Goal: Ask a question: Seek information or help from site administrators or community

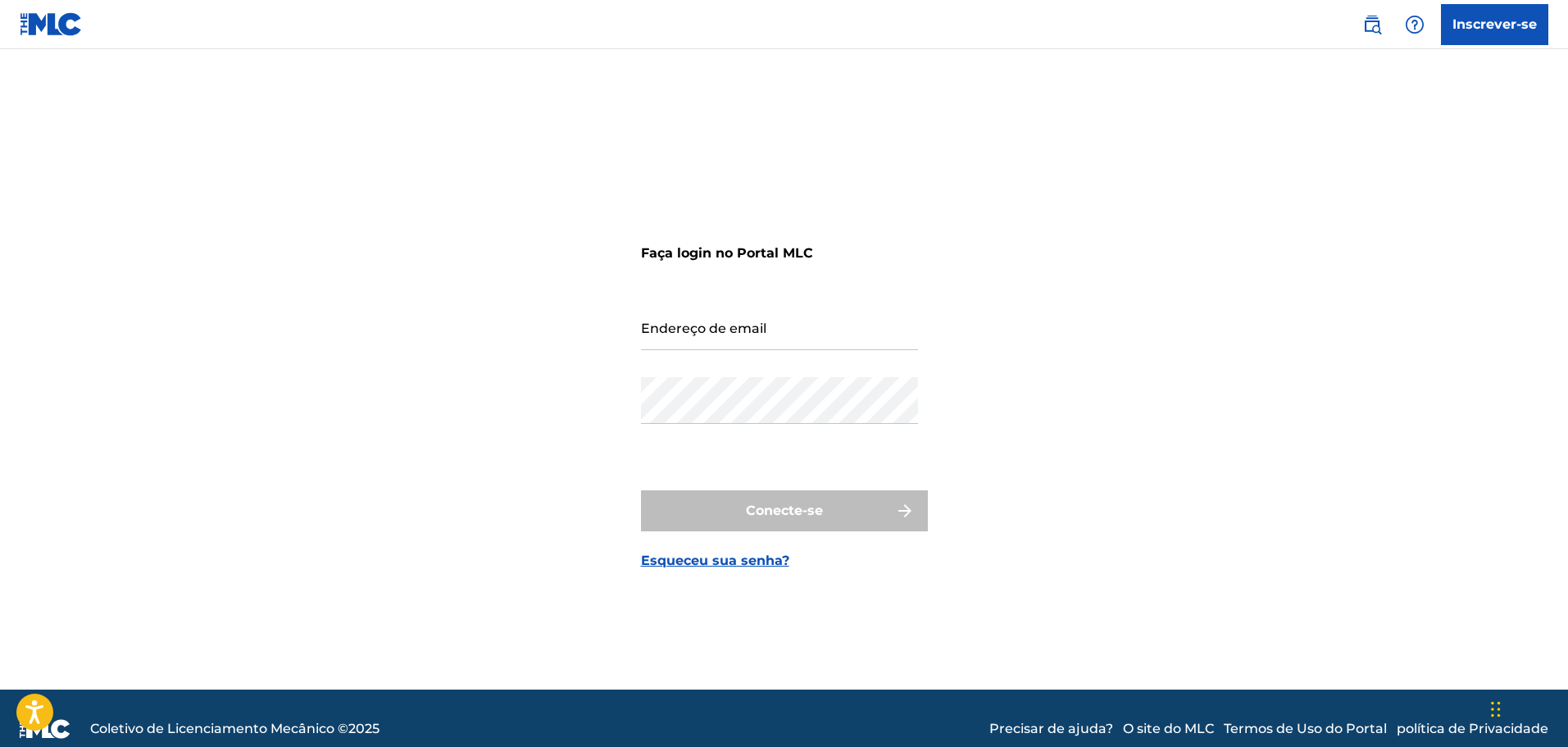
click at [748, 338] on input "Endereço de email" at bounding box center [780, 327] width 277 height 47
type input "xala0707@gmail.com"
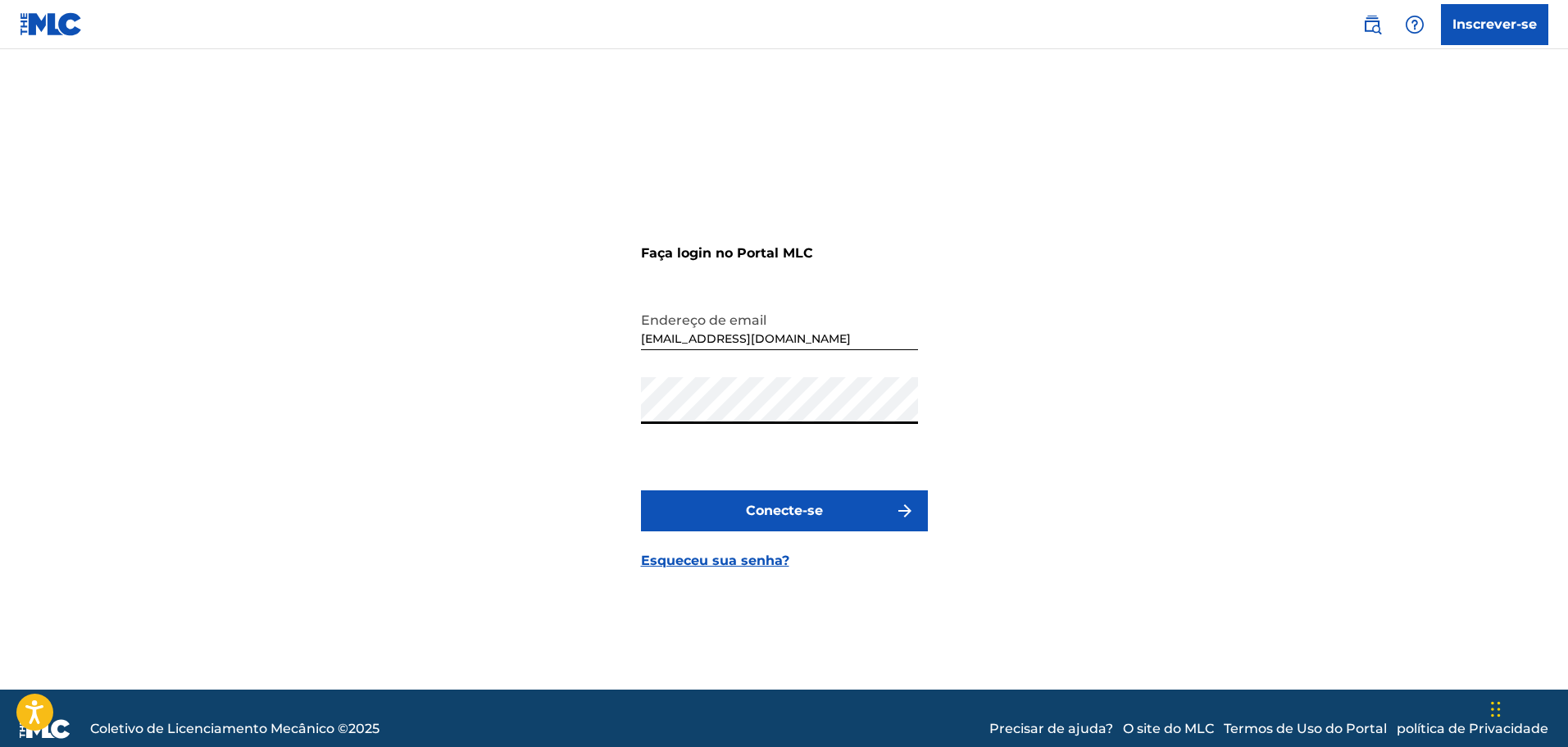
click at [769, 525] on button "Conecte-se" at bounding box center [784, 511] width 287 height 41
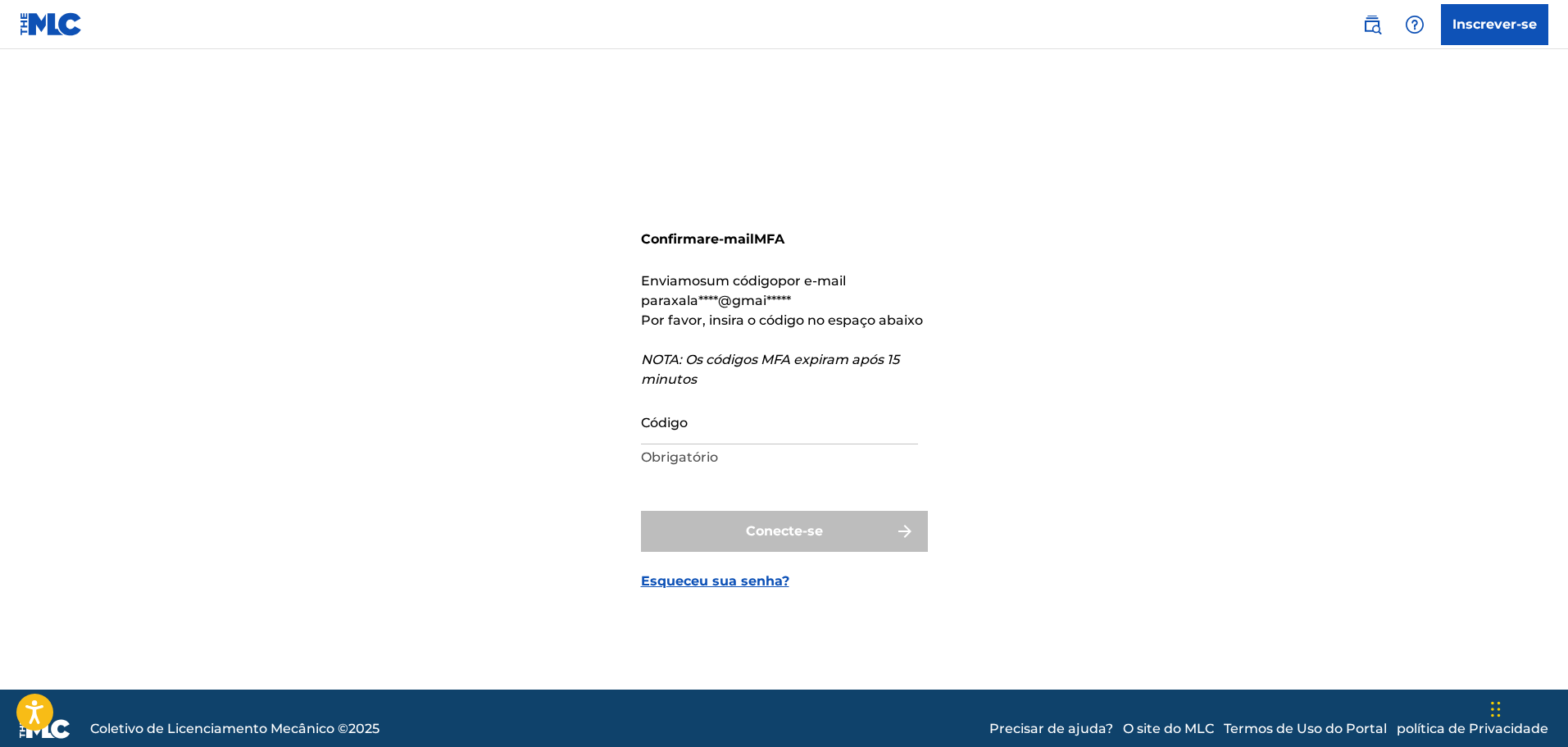
click at [703, 420] on input "Código" at bounding box center [780, 421] width 277 height 47
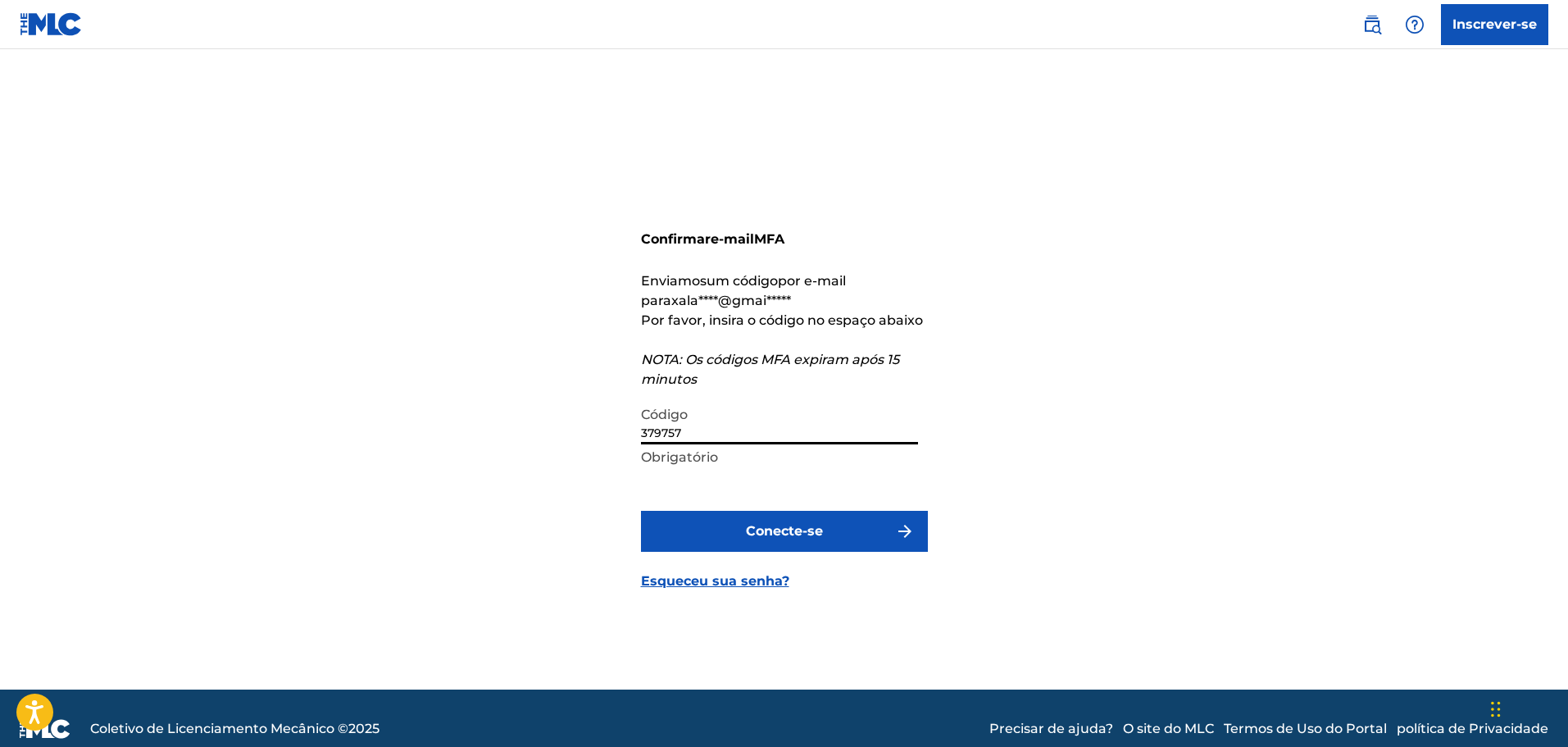
type input "379757"
click at [685, 508] on form "Confirmar e-mail MFA Enviamos um código por e-mail para xala****@gmai***** Por …" at bounding box center [784, 390] width 287 height 599
click at [683, 537] on button "Conecte-se" at bounding box center [784, 531] width 287 height 41
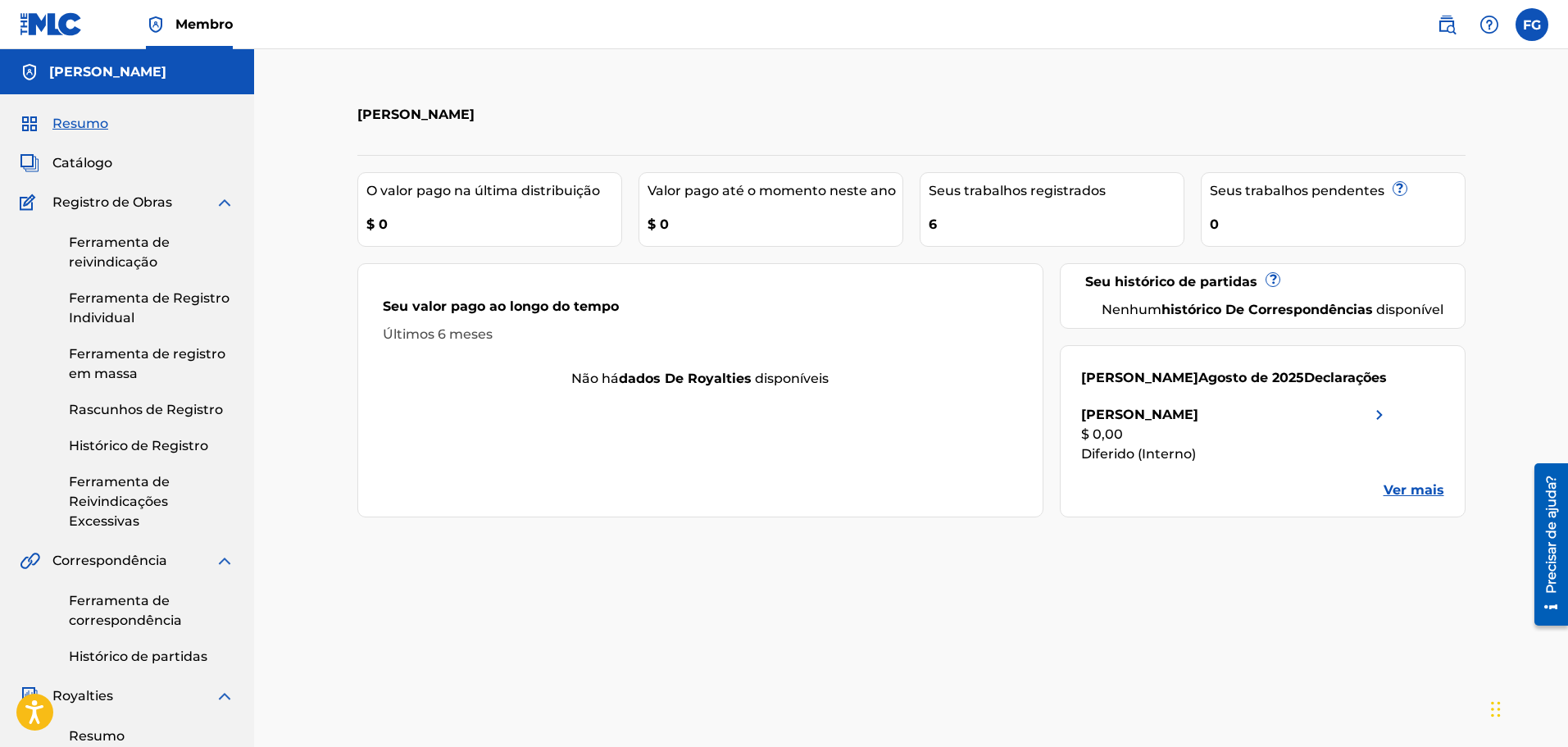
click at [1407, 497] on font "Ver mais" at bounding box center [1414, 489] width 61 height 15
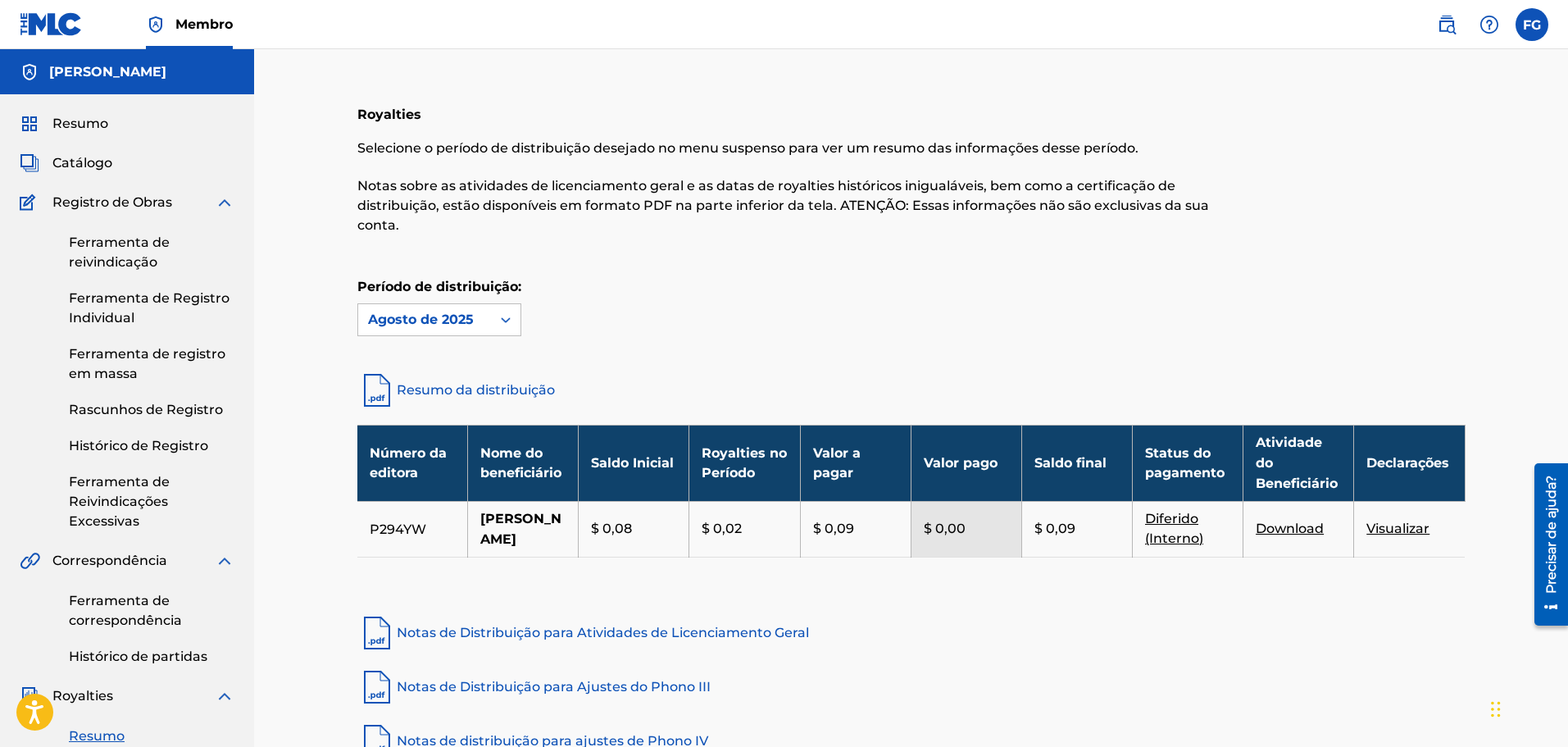
click at [632, 632] on font "Notas de Distribuição para Atividades de Licenciamento Geral" at bounding box center [603, 632] width 412 height 15
click at [552, 632] on font "Notas de Distribuição para Atividades de Licenciamento Geral" at bounding box center [603, 632] width 412 height 15
click at [466, 691] on font "Notas de Distribuição para Ajustes do Phono III" at bounding box center [554, 686] width 314 height 15
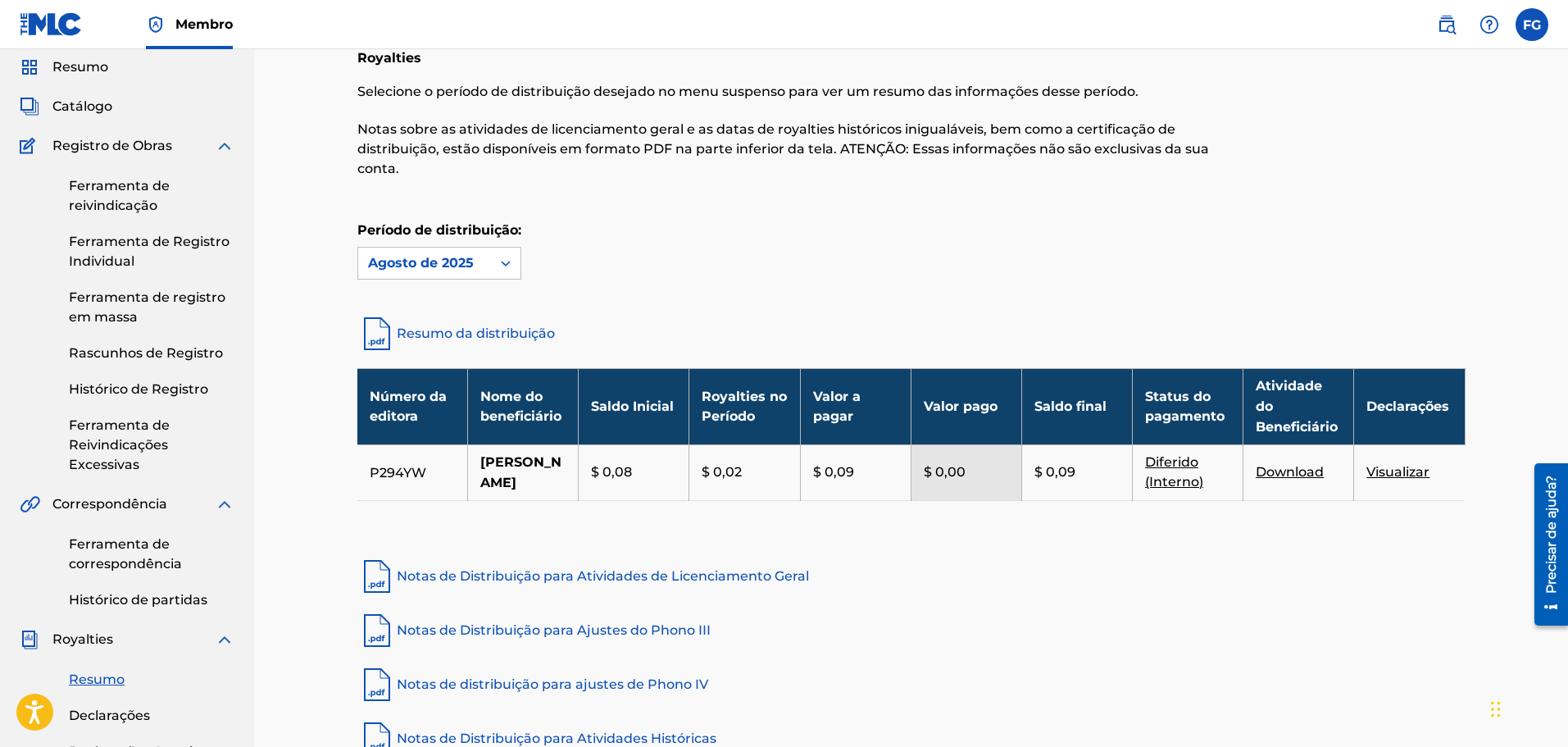
scroll to position [82, 0]
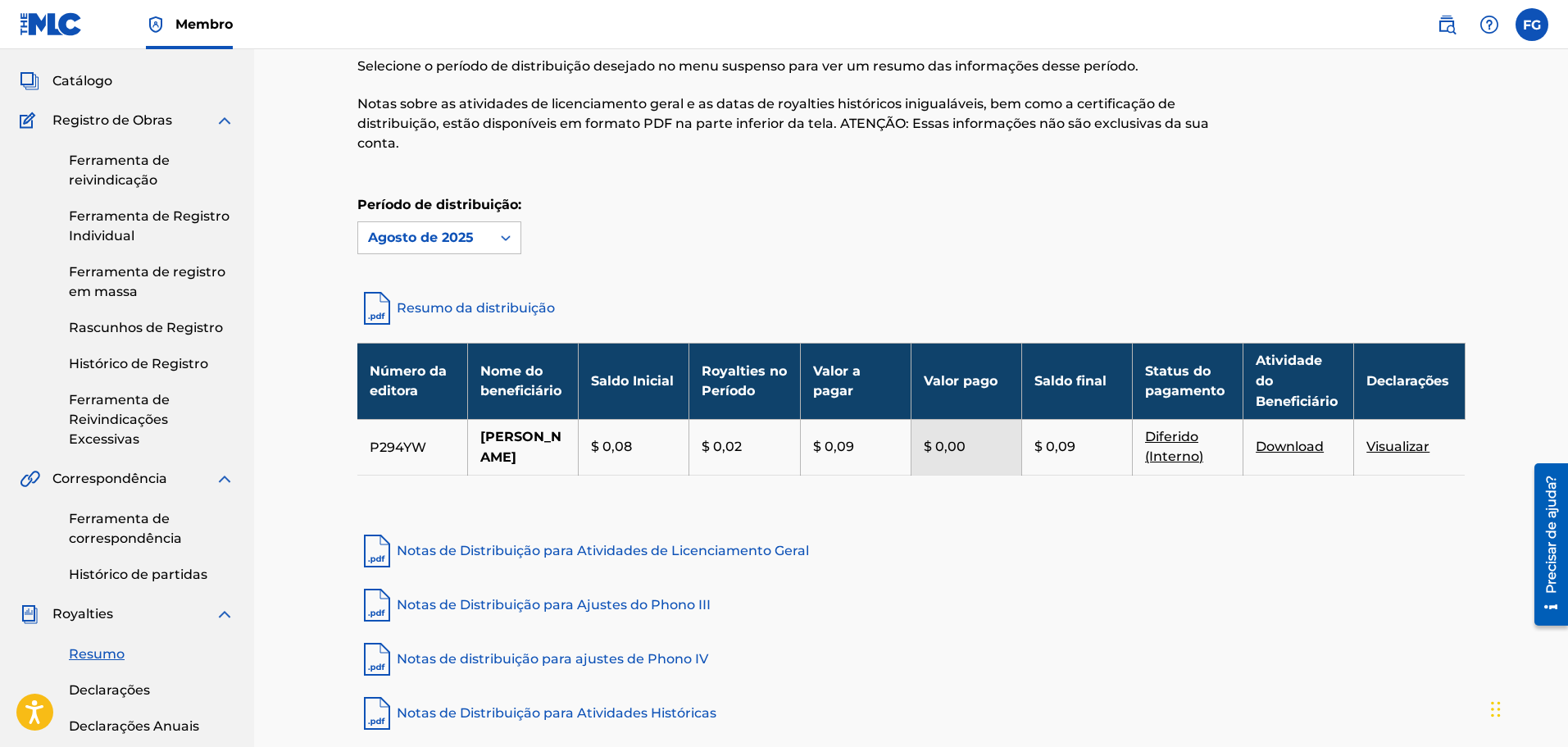
click at [555, 661] on font "Notas de distribuição para ajustes de Phono IV" at bounding box center [553, 658] width 311 height 15
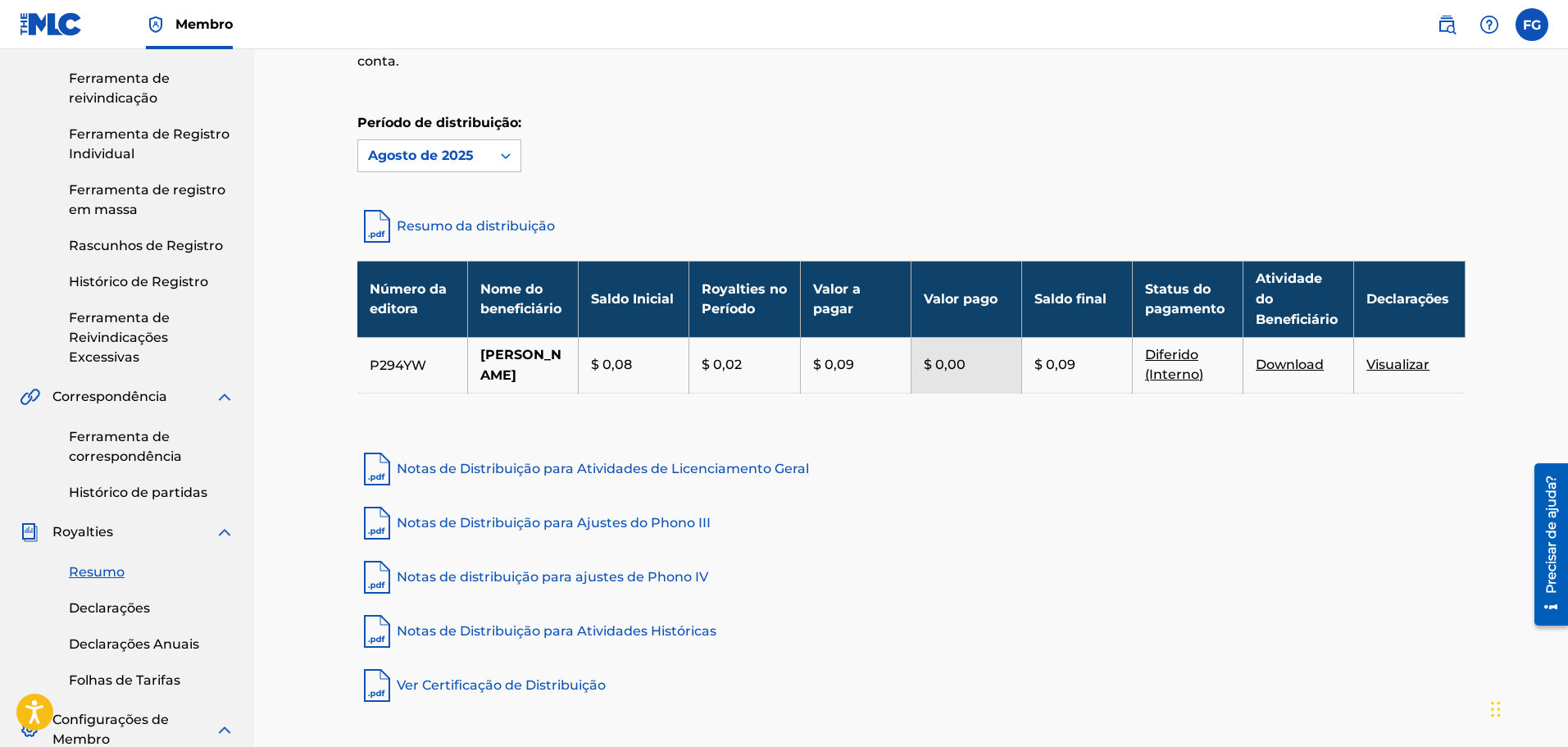
click at [573, 626] on font "Notas de Distribuição para Atividades Históricas" at bounding box center [556, 631] width 319 height 15
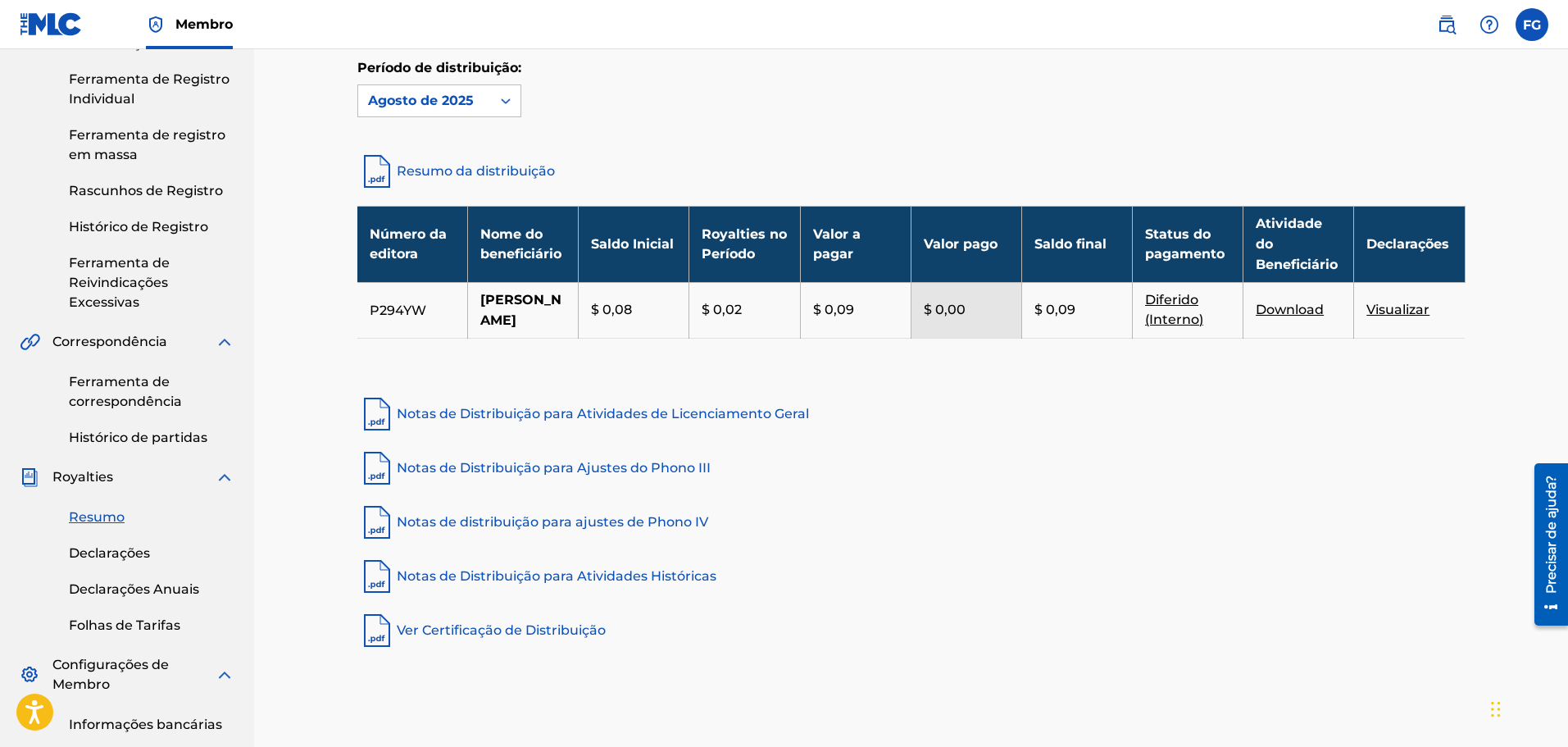
scroll to position [246, 0]
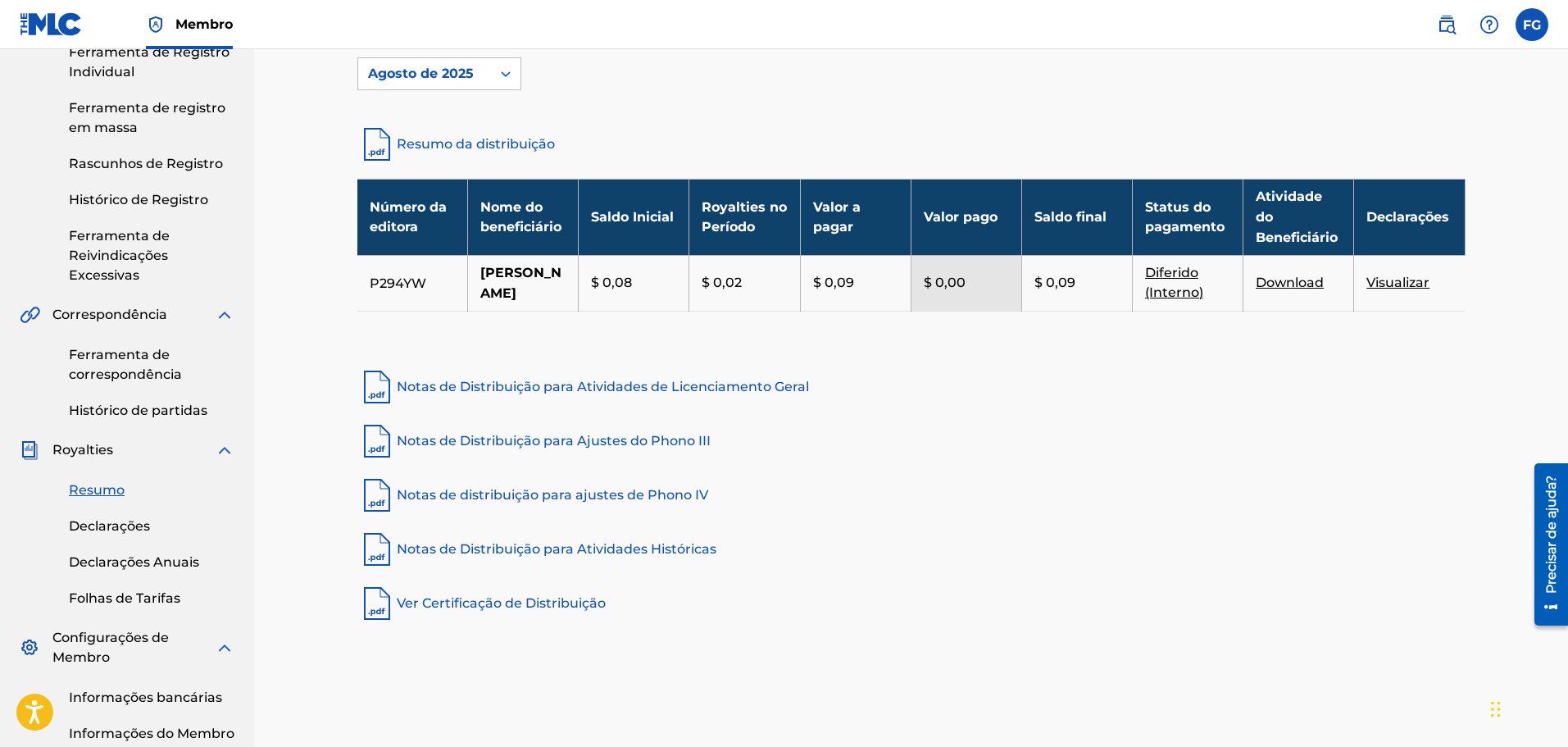
click at [428, 608] on font "Ver Certificação de Distribuição" at bounding box center [502, 602] width 209 height 15
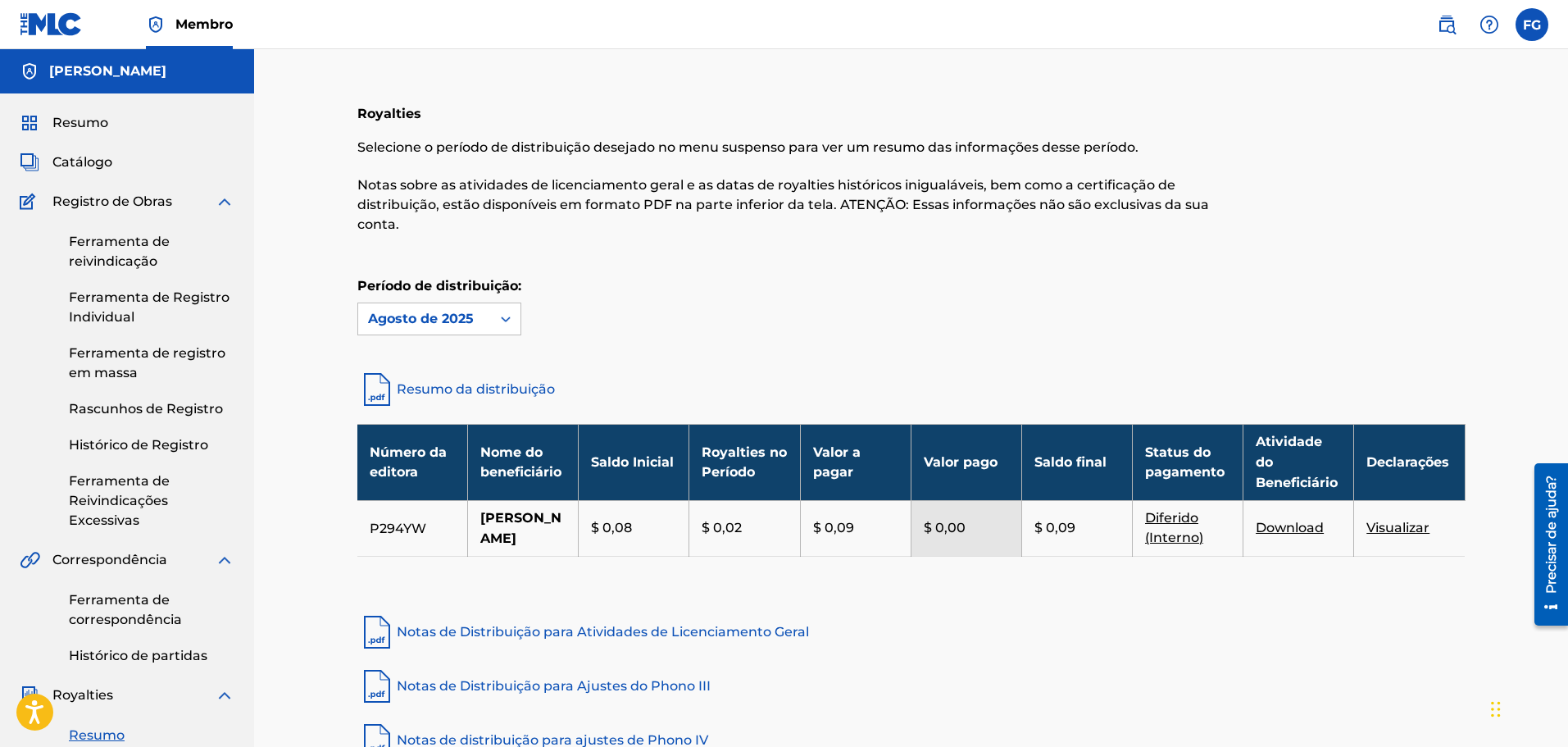
scroll to position [0, 0]
click at [79, 119] on font "Resumo" at bounding box center [81, 123] width 55 height 15
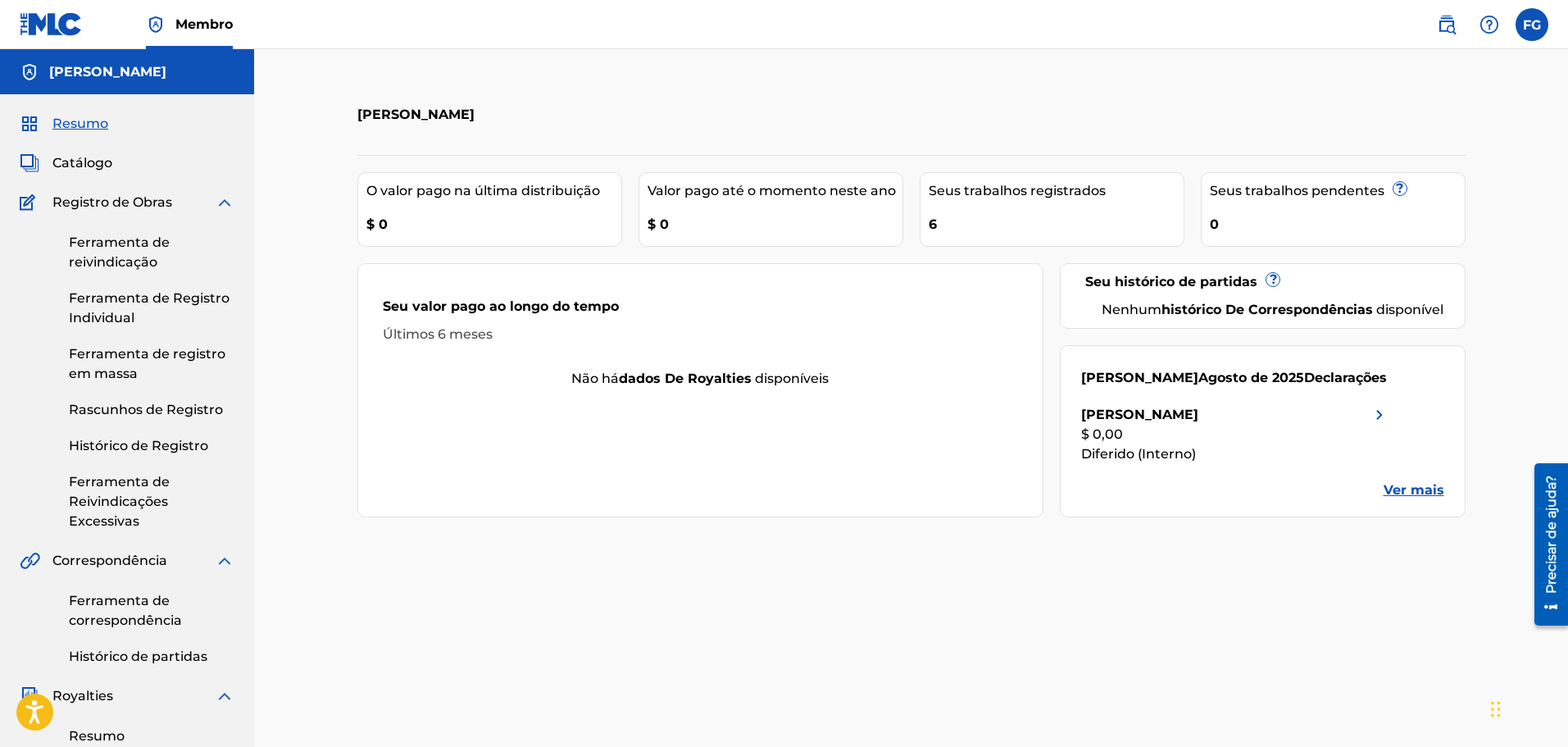
click at [71, 157] on font "Catálogo" at bounding box center [82, 162] width 60 height 15
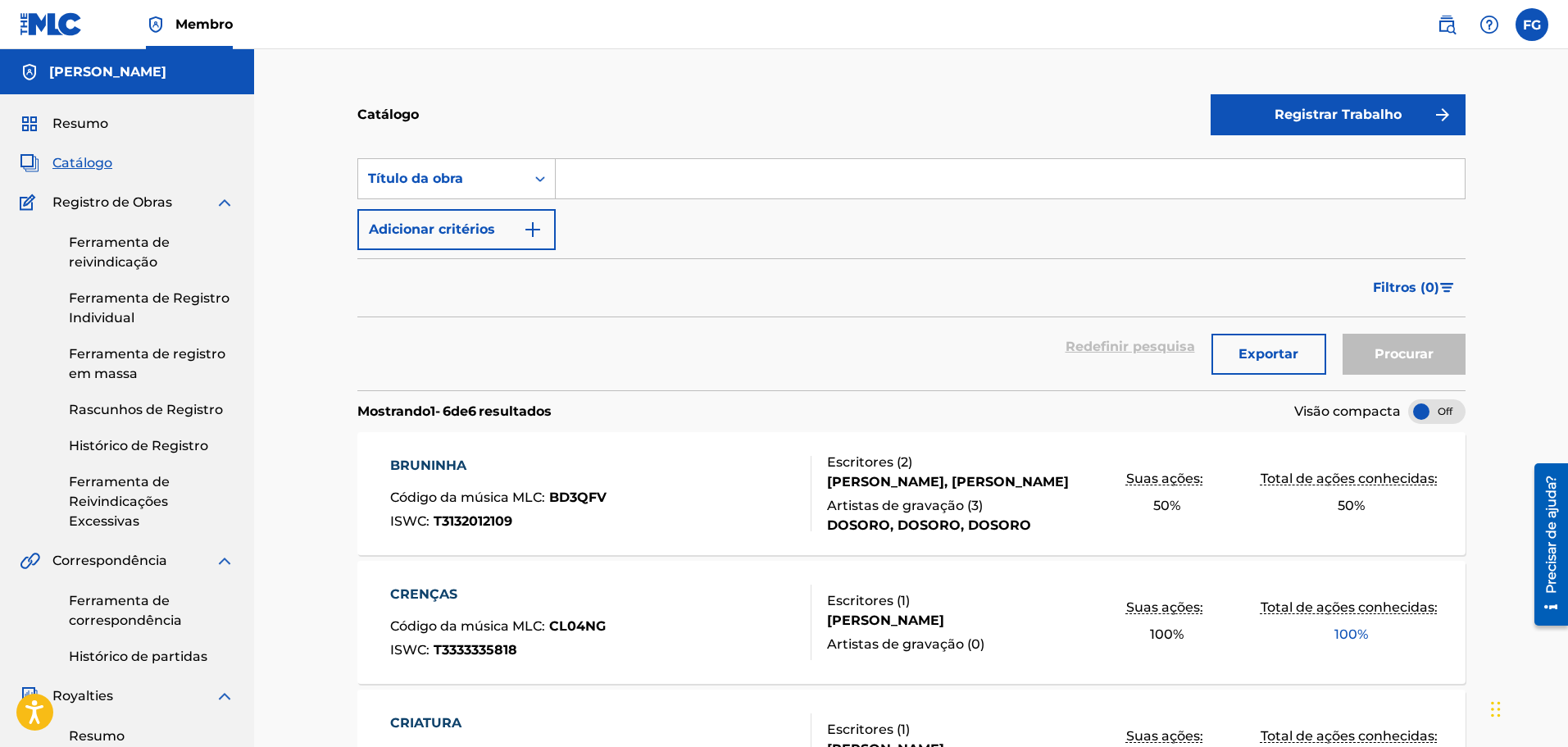
click at [118, 198] on font "Registro de Obras" at bounding box center [113, 201] width 120 height 15
click at [117, 255] on font "Ferramenta de reivindicação" at bounding box center [119, 251] width 101 height 35
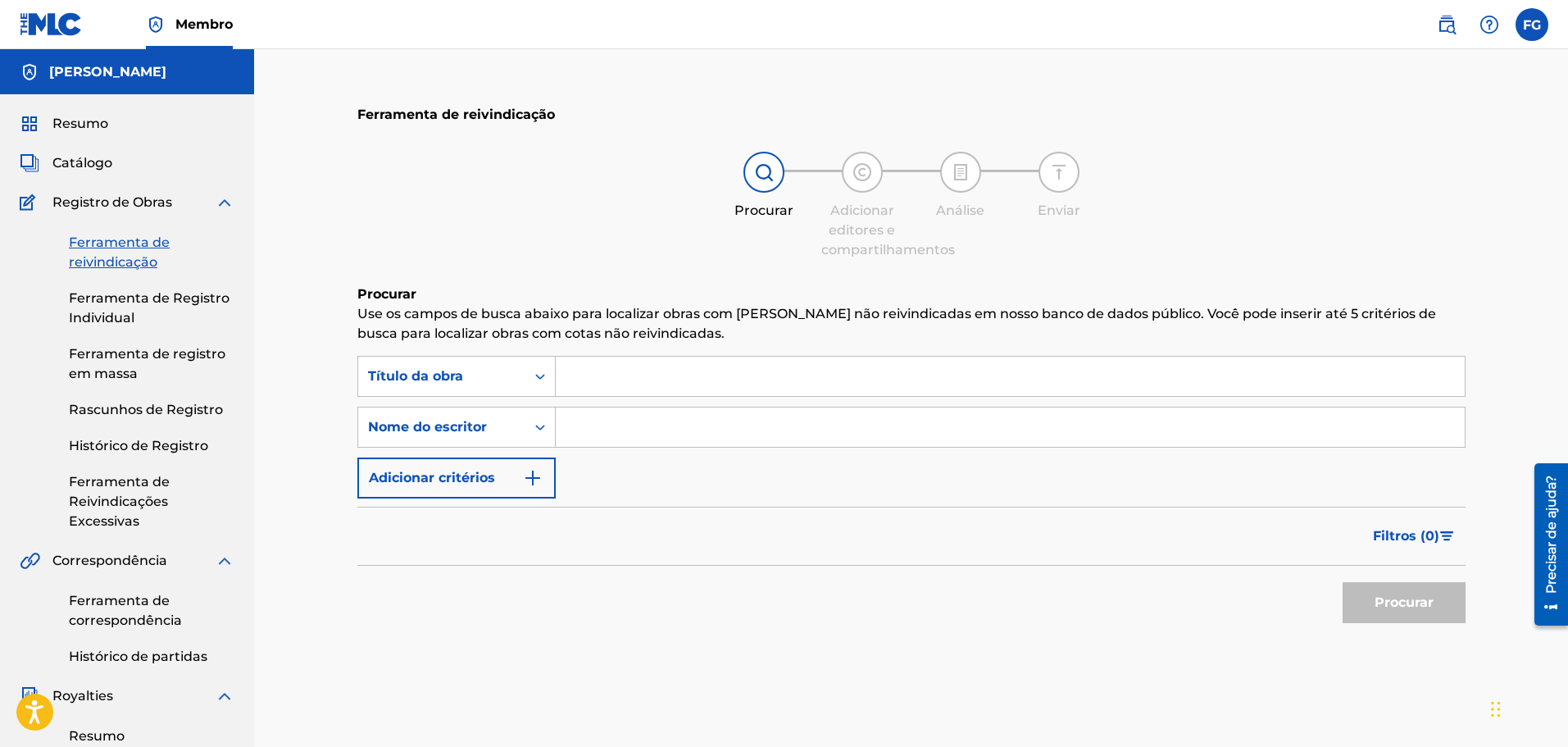
click at [112, 301] on font "Ferramenta de Registro Individual" at bounding box center [149, 307] width 161 height 35
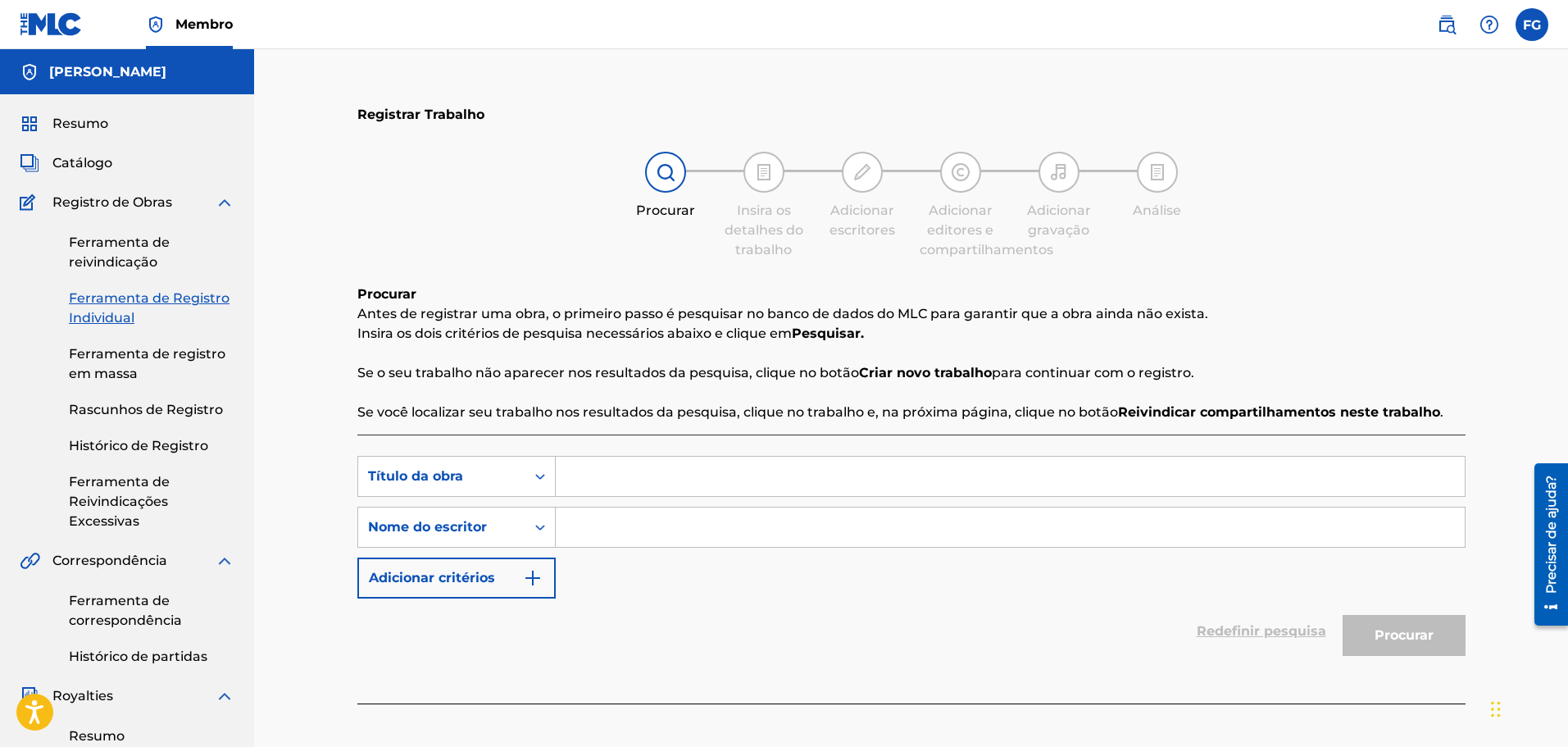
click at [113, 358] on font "Ferramenta de registro em massa" at bounding box center [147, 363] width 157 height 35
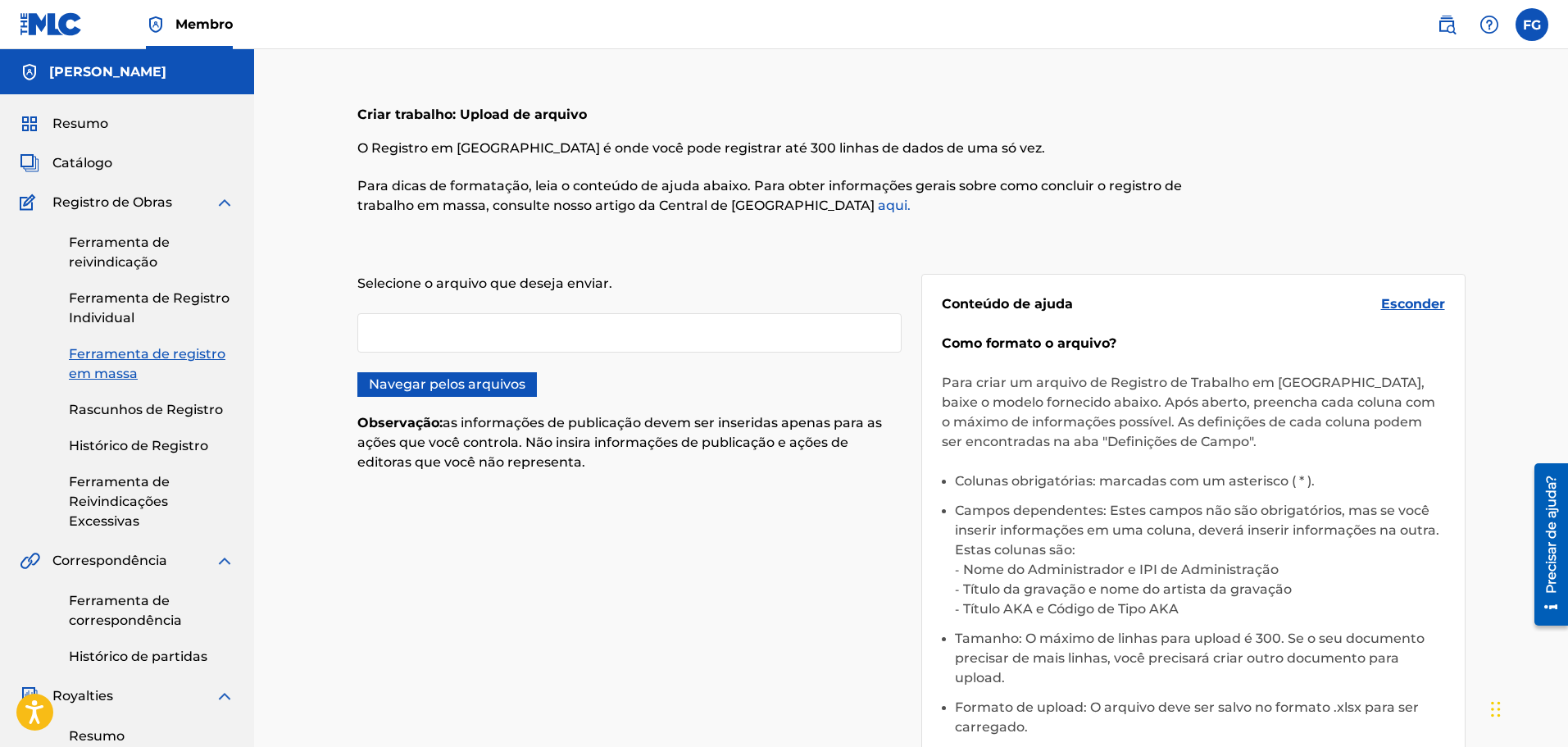
click at [108, 408] on font "Rascunhos de Registro" at bounding box center [146, 409] width 154 height 15
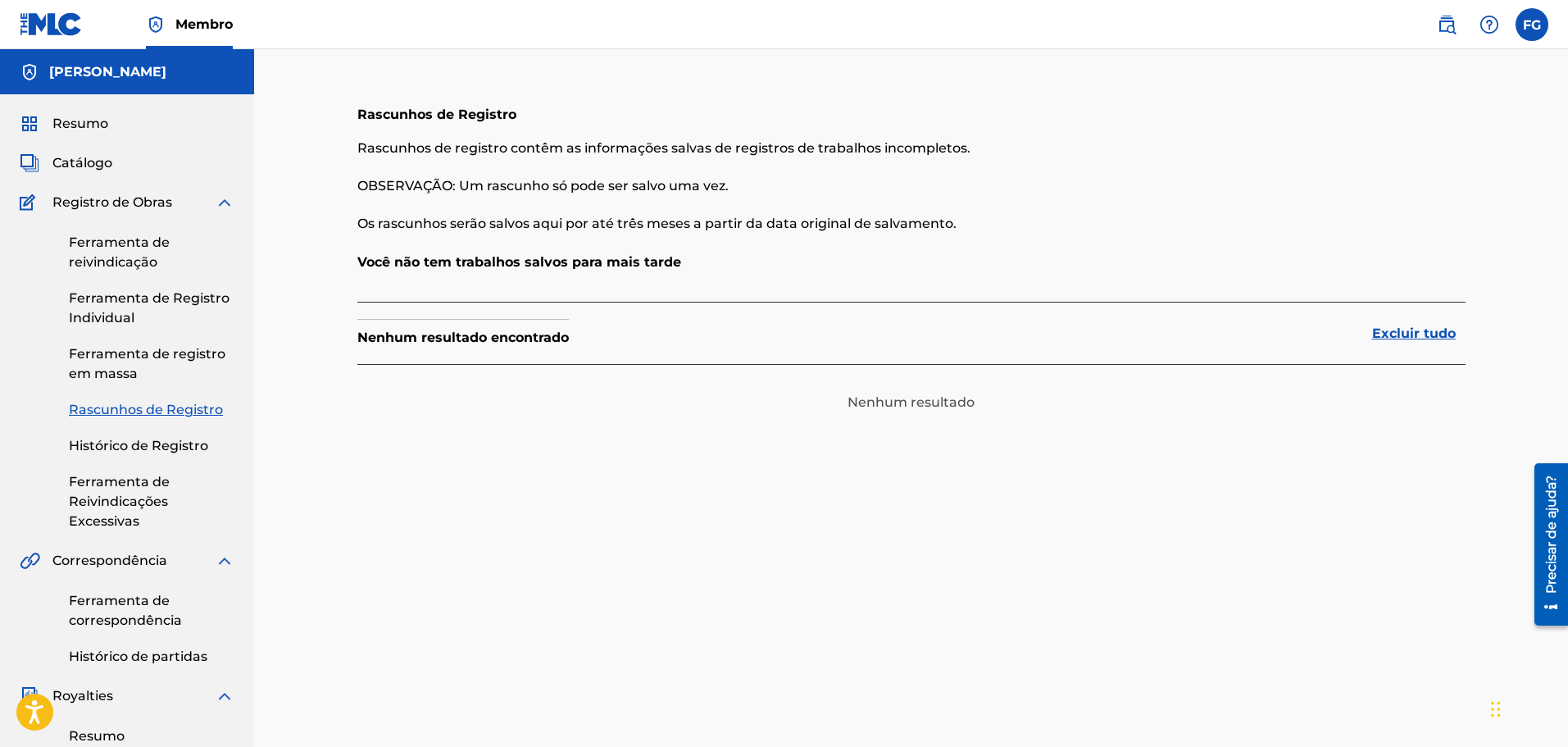
click at [104, 446] on font "Histórico de Registro" at bounding box center [139, 445] width 140 height 15
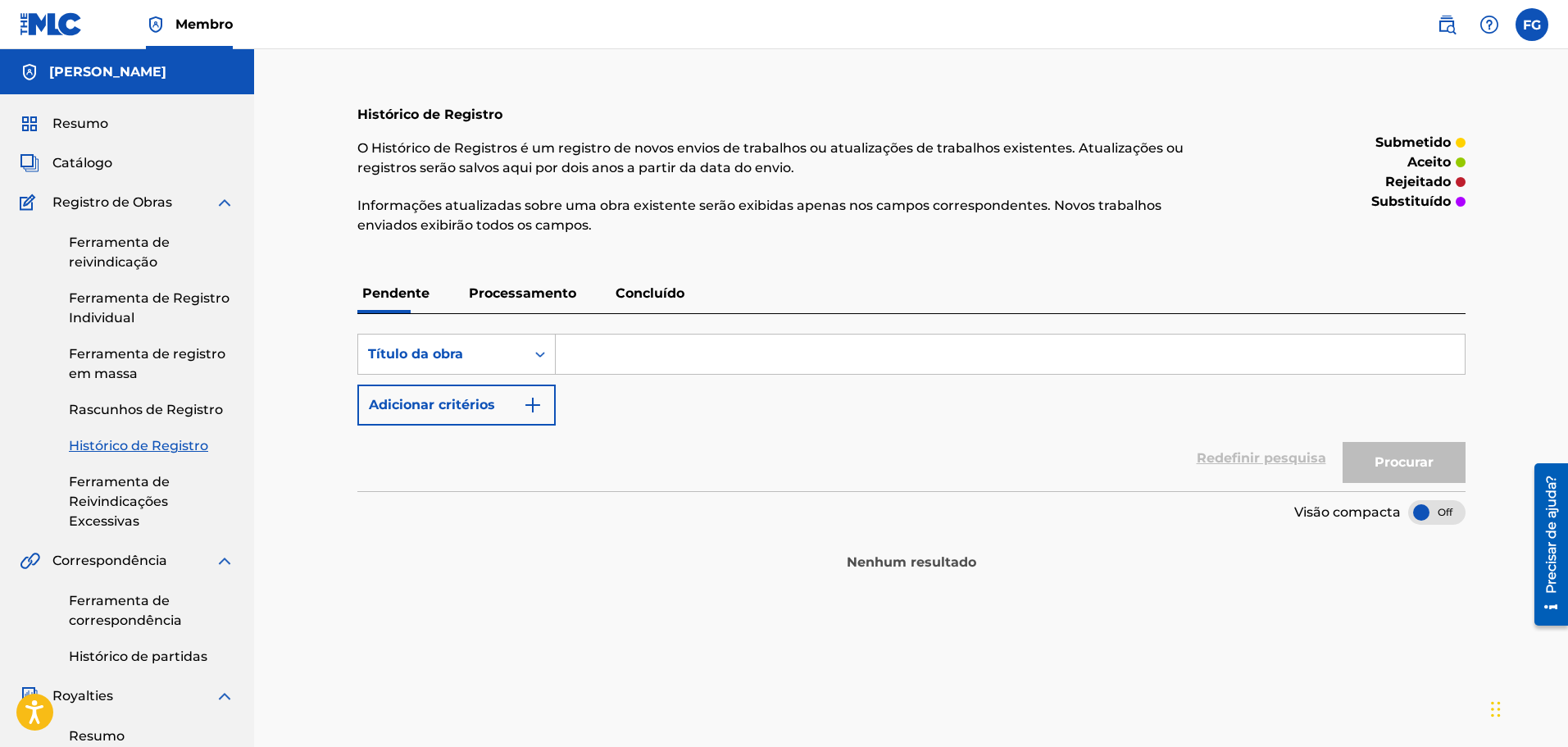
click at [93, 499] on font "Ferramenta de Reivindicações Excessivas" at bounding box center [119, 501] width 101 height 55
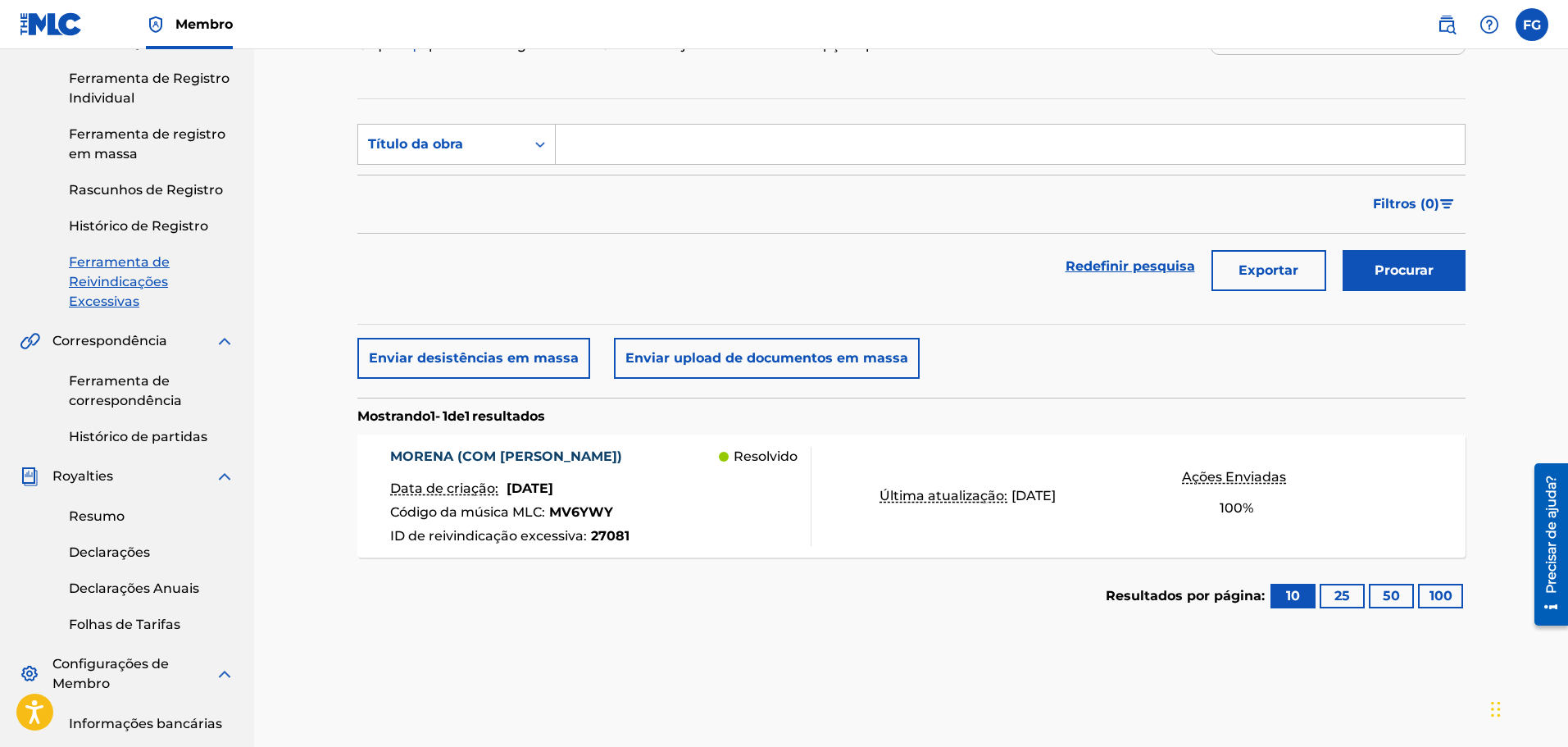
scroll to position [246, 0]
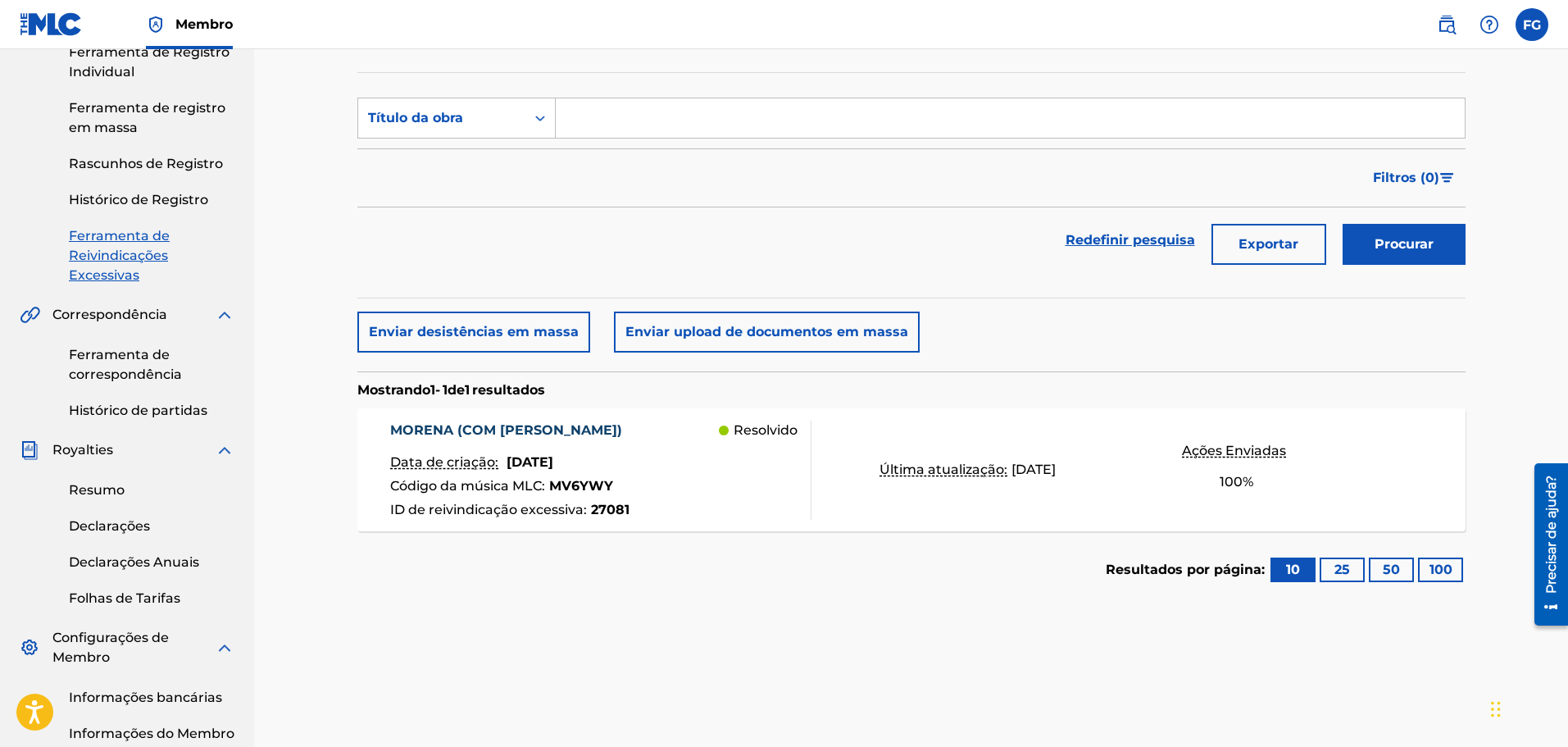
click at [113, 359] on font "Ferramenta de correspondência" at bounding box center [125, 364] width 113 height 35
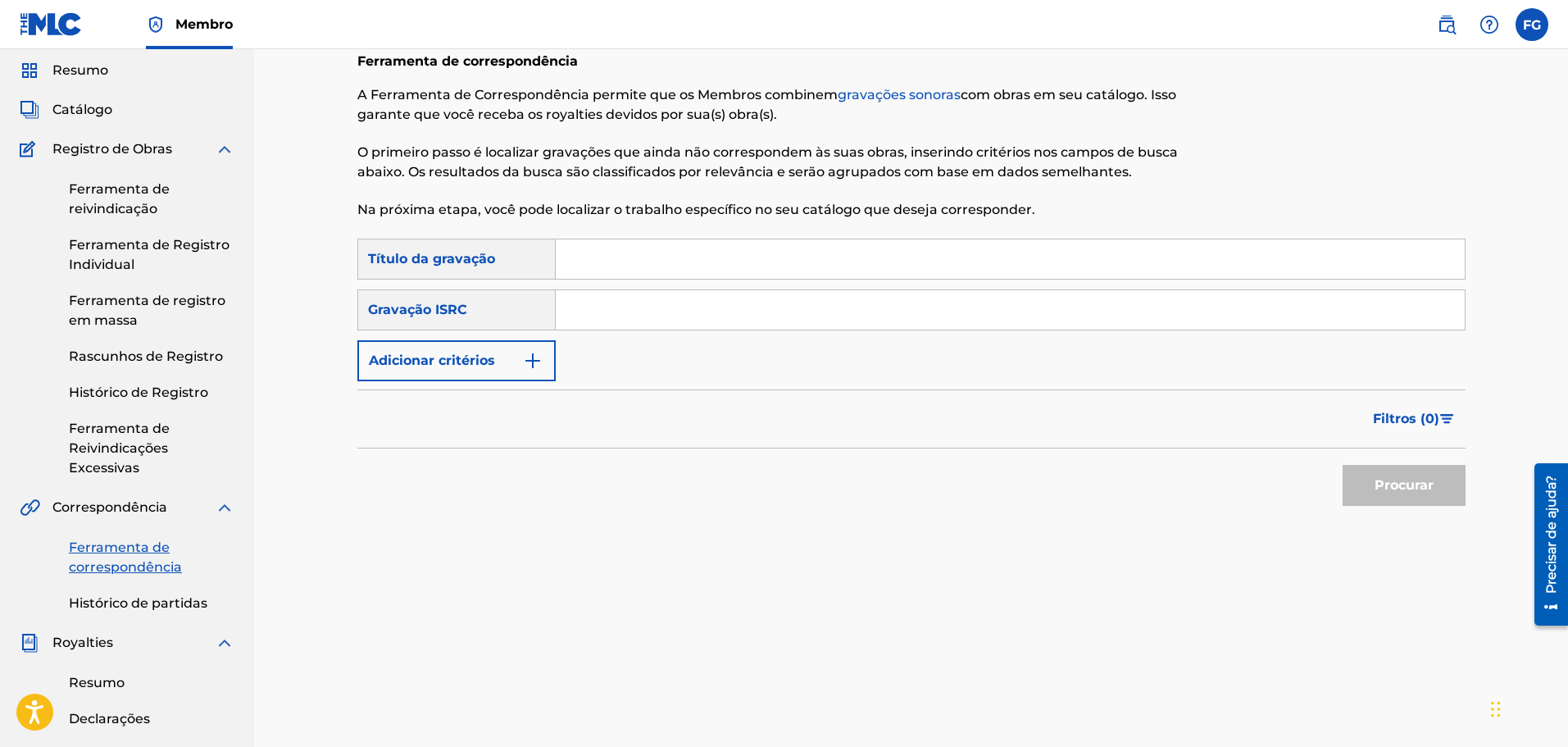
scroll to position [82, 0]
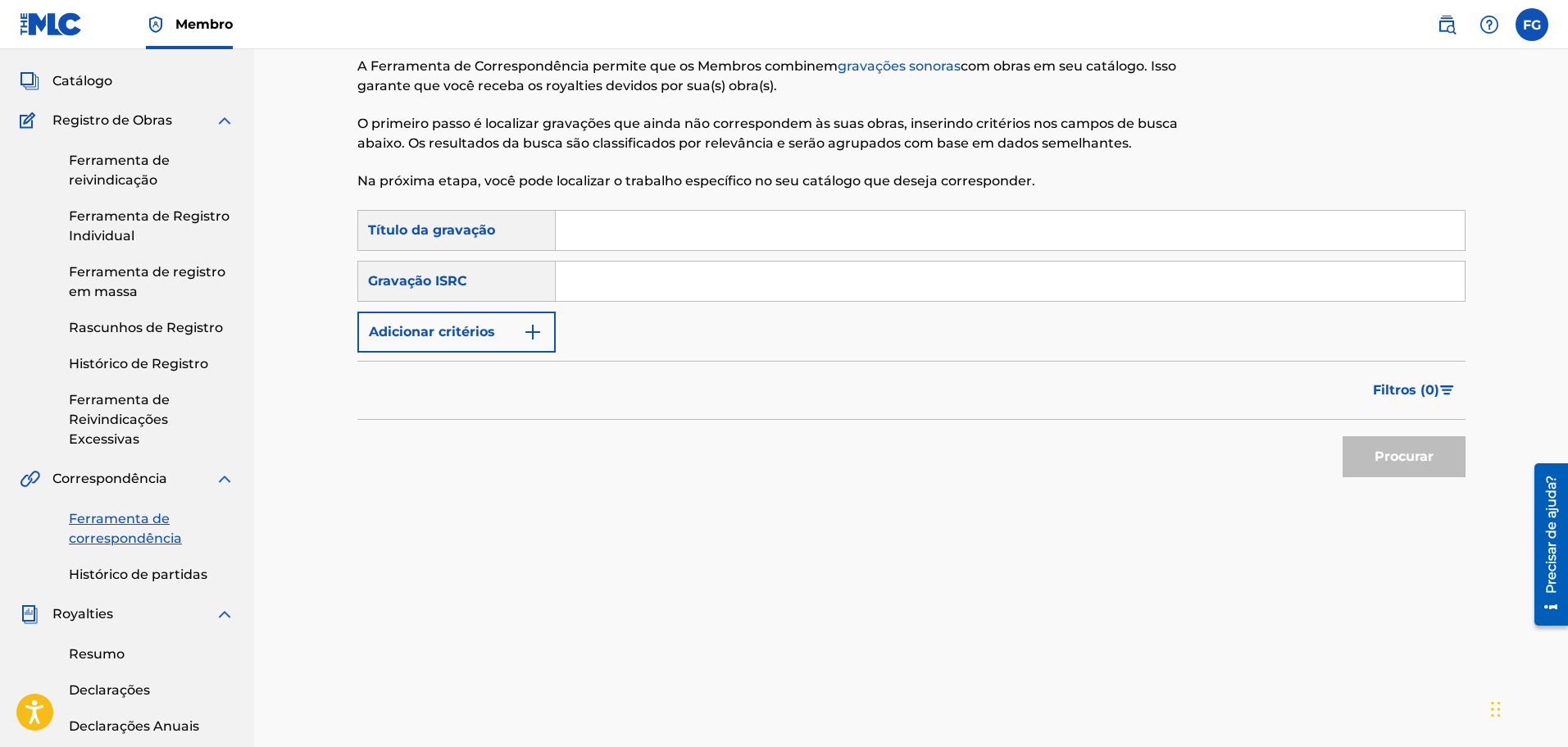
click at [115, 579] on font "Histórico de partidas" at bounding box center [138, 573] width 139 height 15
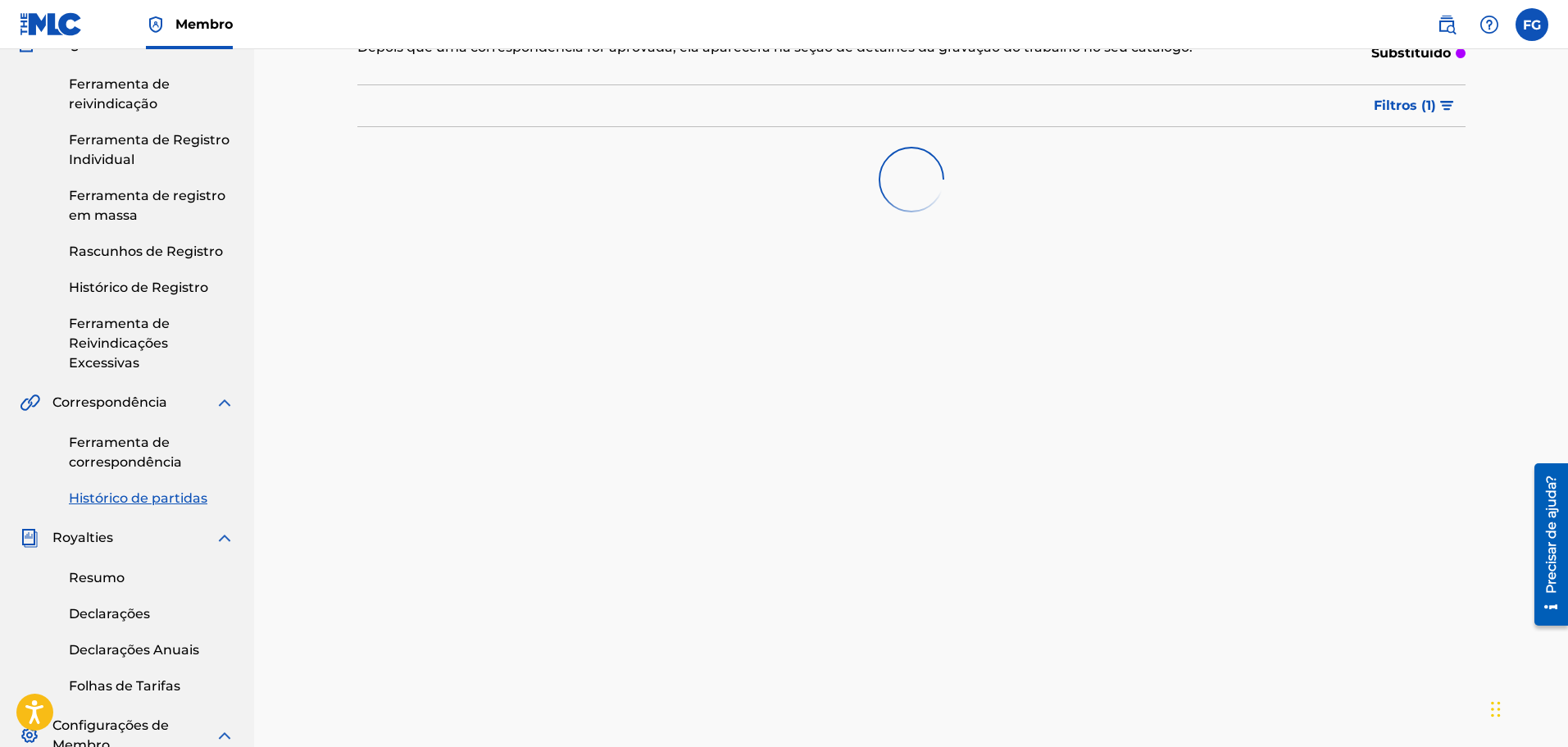
scroll to position [246, 0]
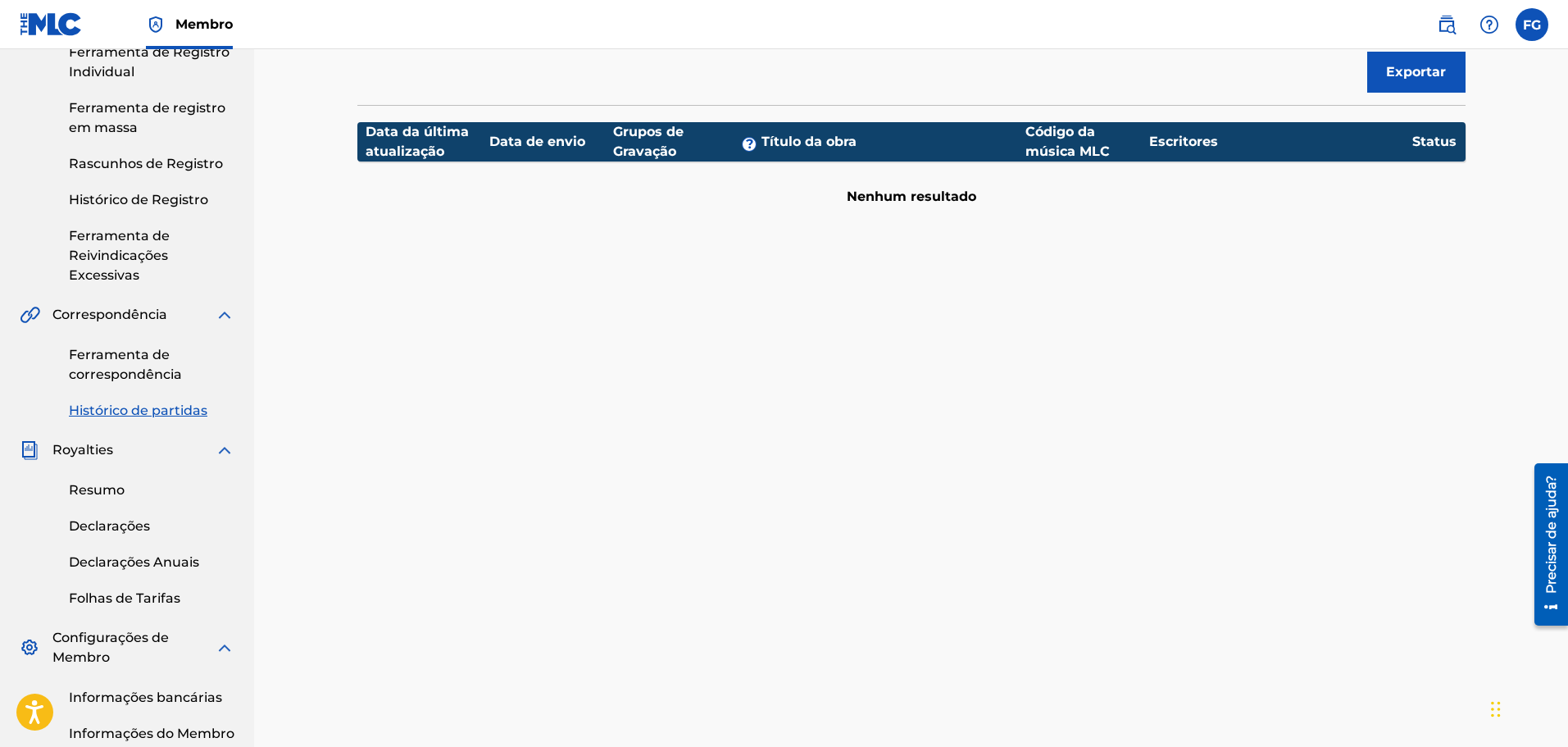
click at [98, 483] on font "Resumo" at bounding box center [97, 489] width 55 height 15
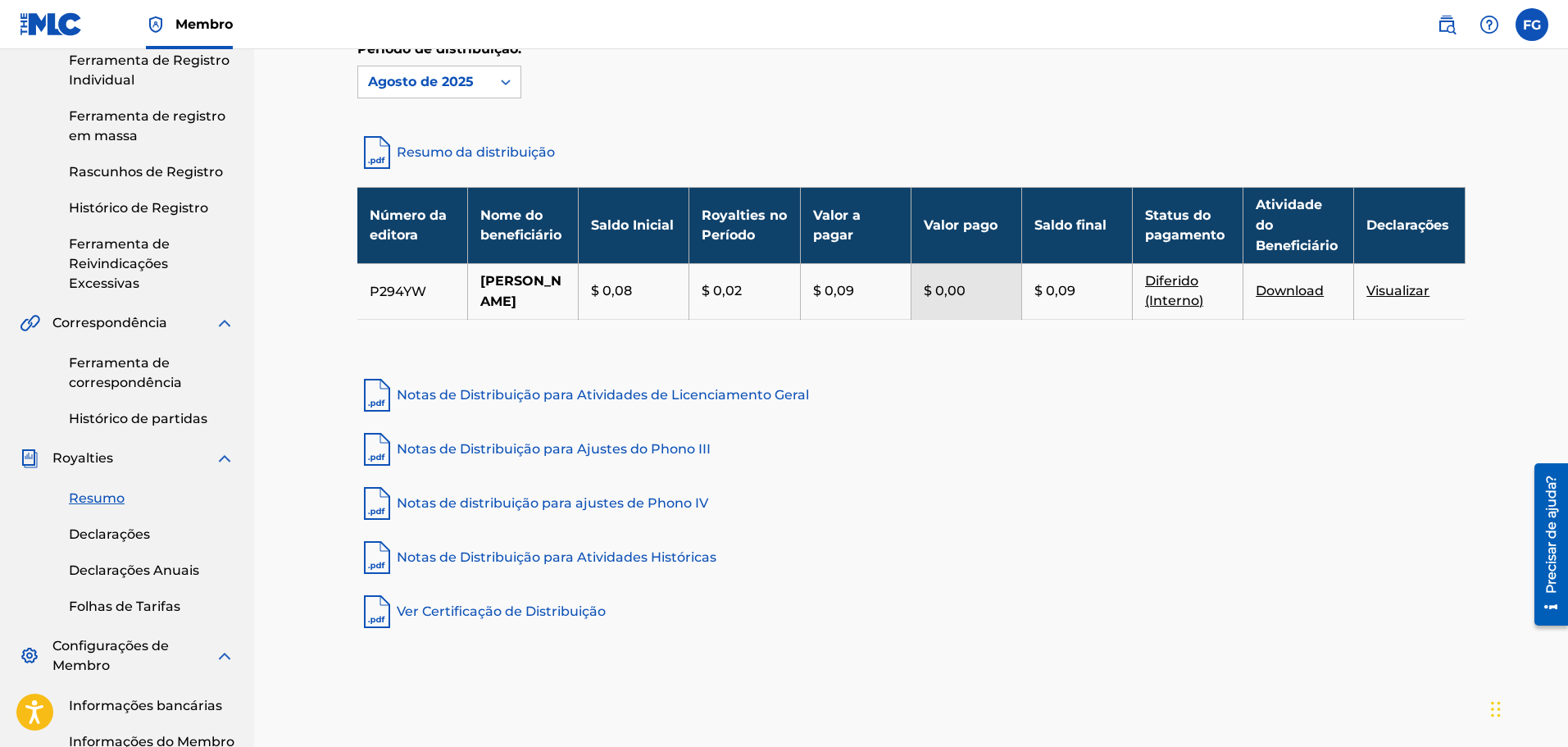
scroll to position [246, 0]
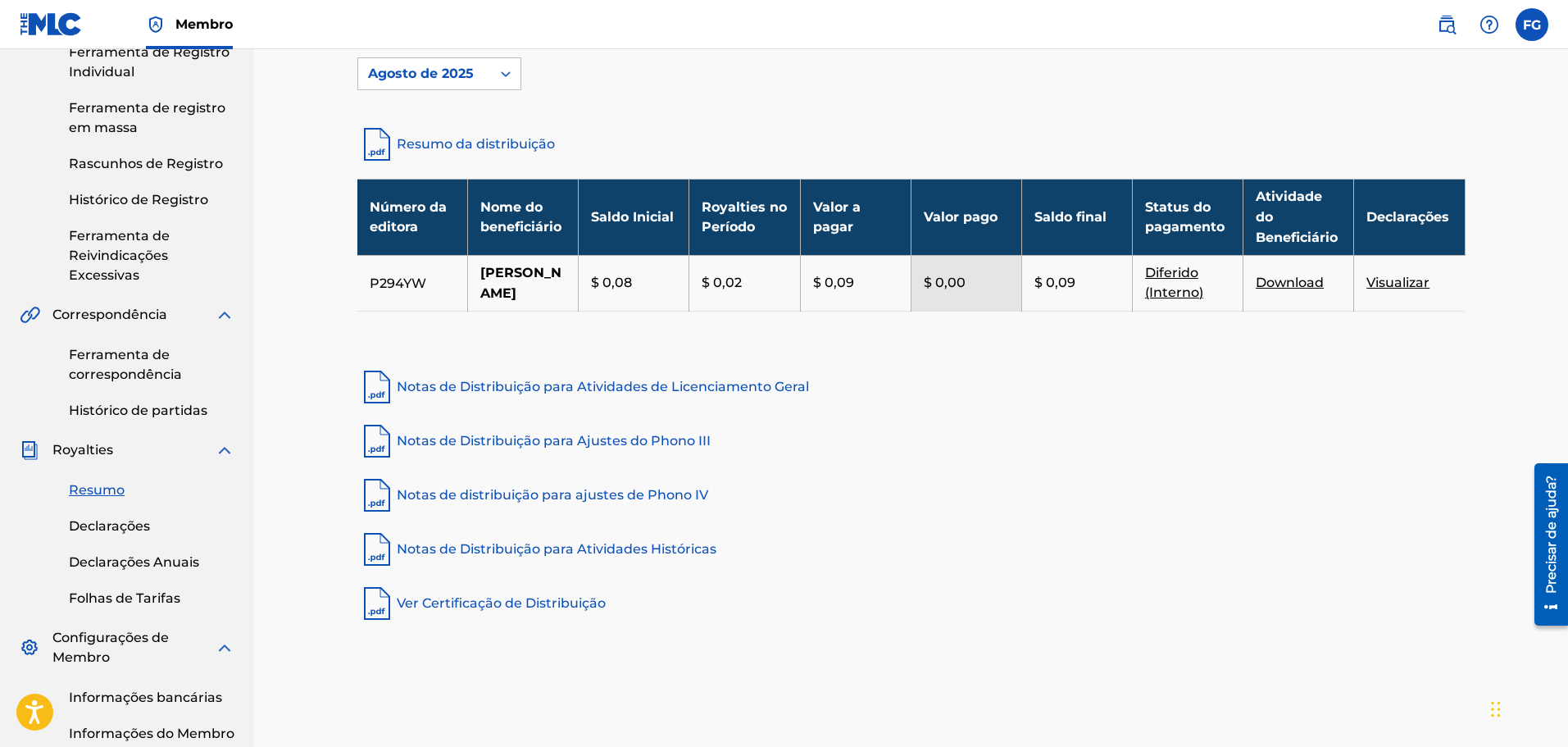
click at [84, 525] on font "Declarações" at bounding box center [109, 525] width 81 height 15
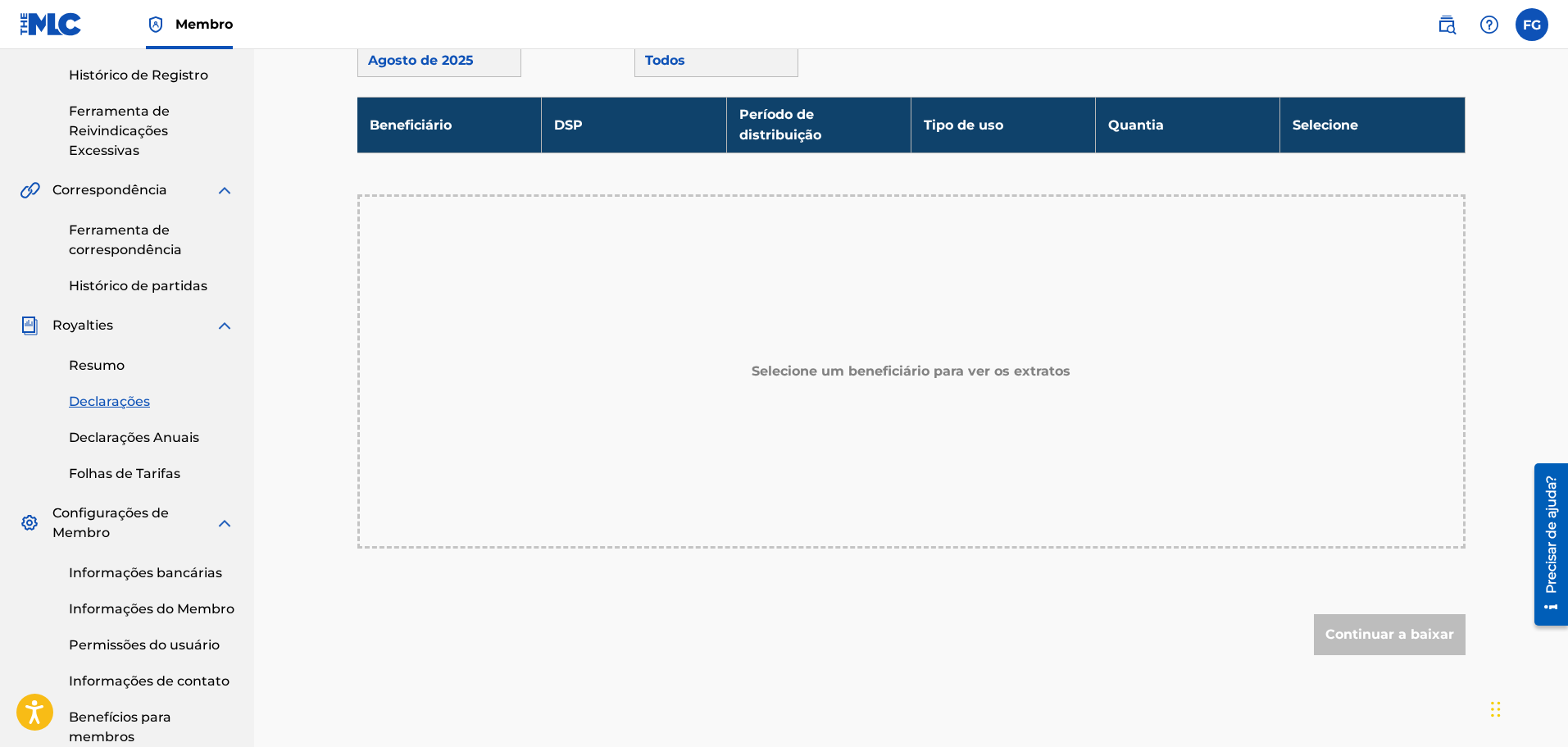
scroll to position [410, 0]
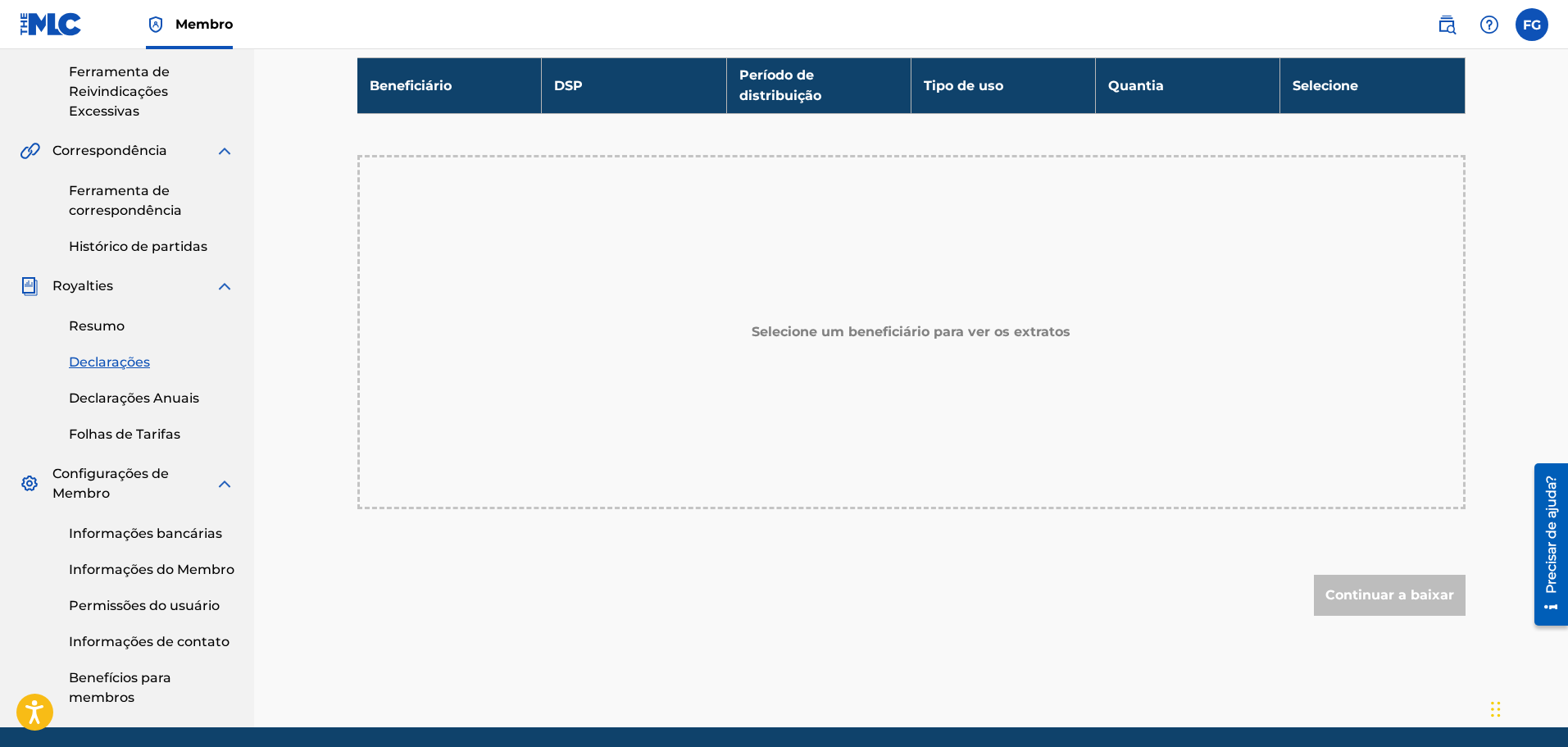
click at [143, 531] on font "Informações bancárias" at bounding box center [145, 533] width 153 height 15
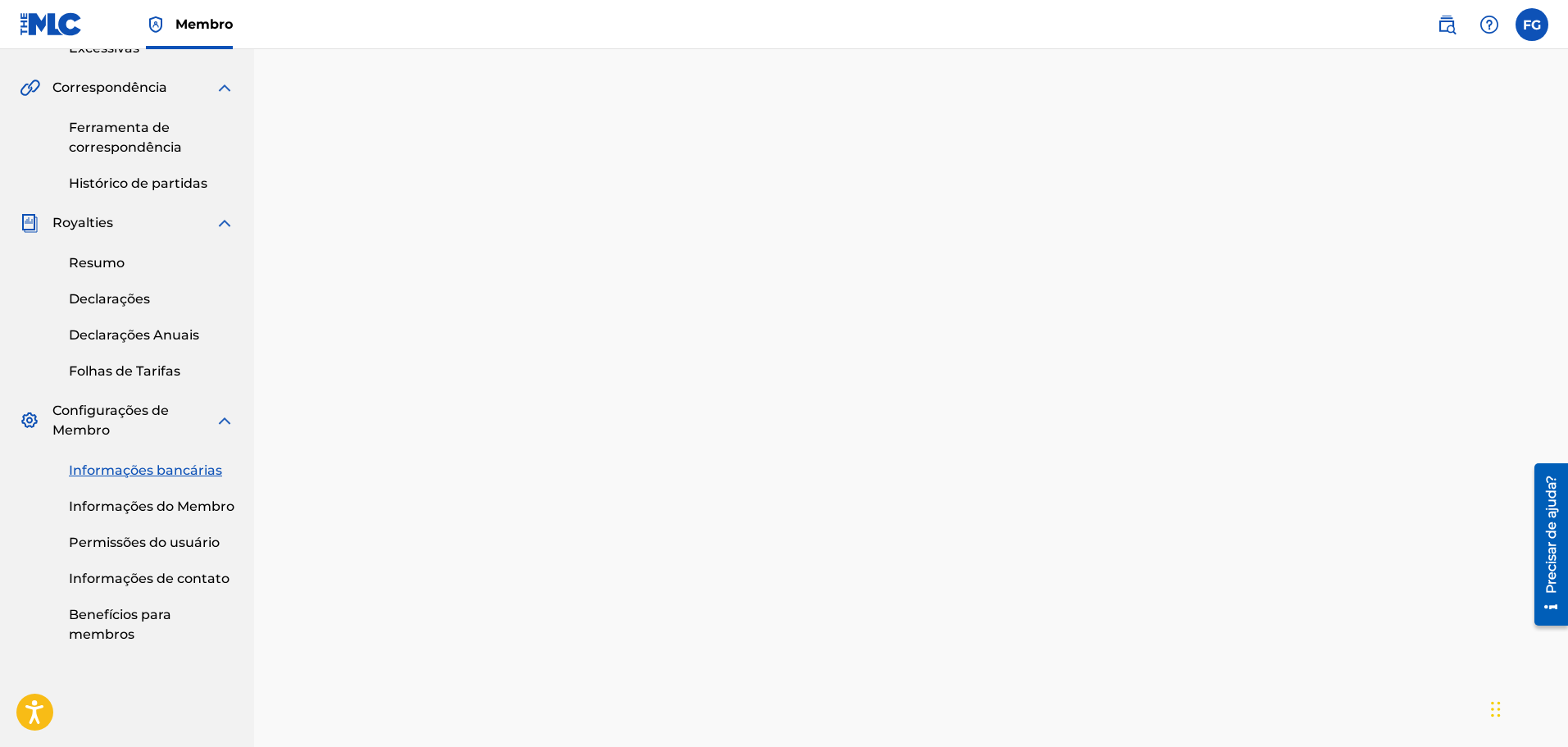
scroll to position [502, 0]
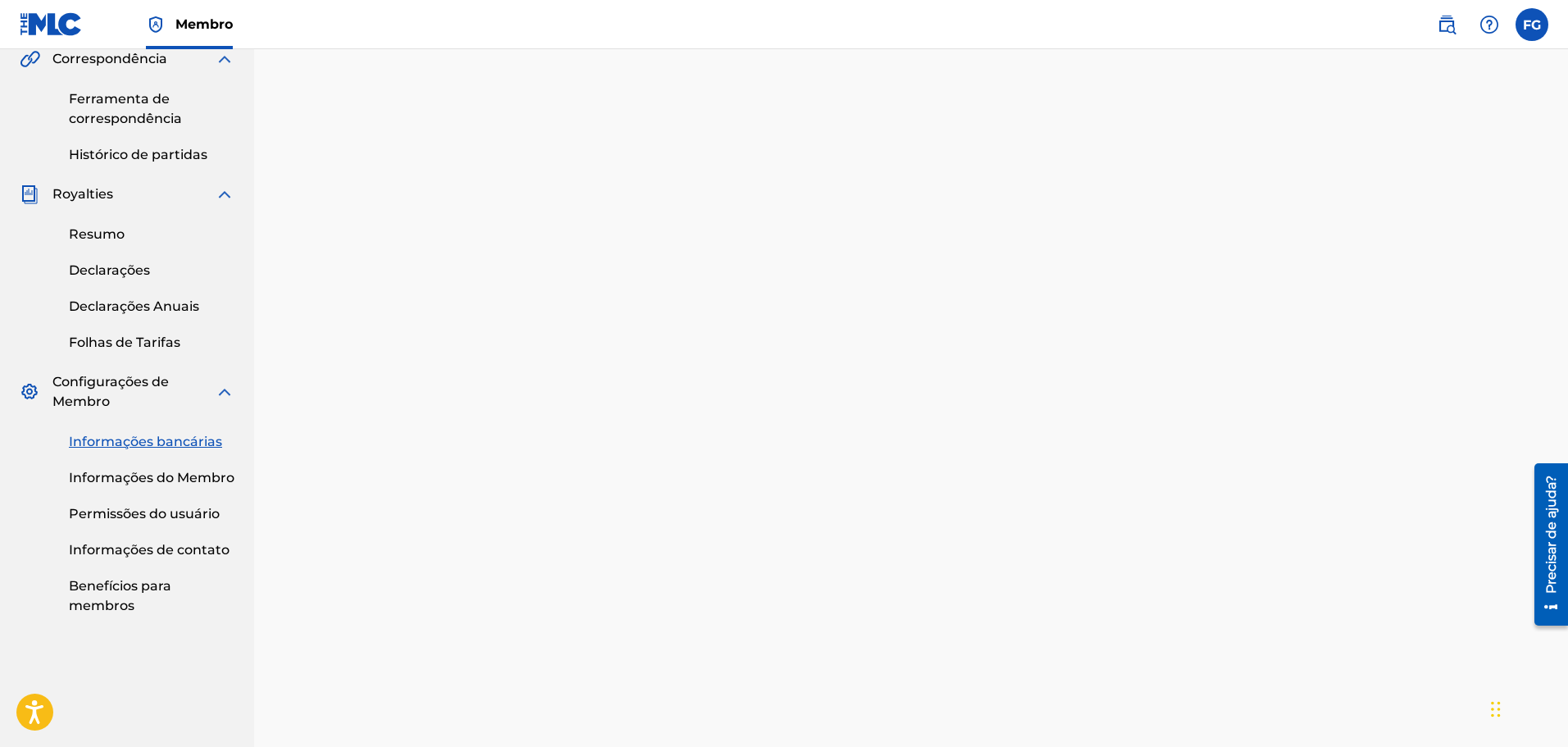
click at [145, 473] on font "Informações do Membro" at bounding box center [151, 477] width 165 height 15
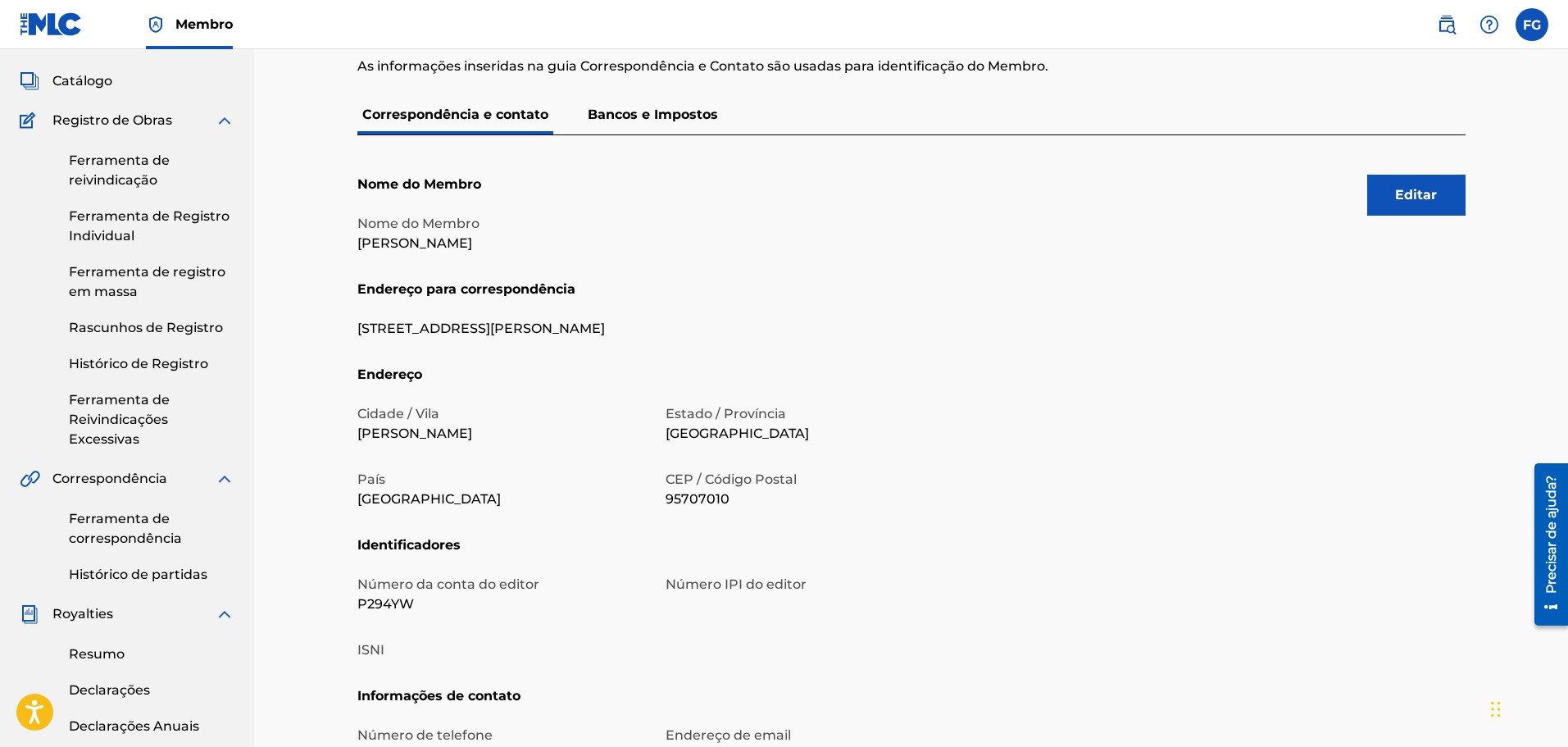
scroll to position [469, 0]
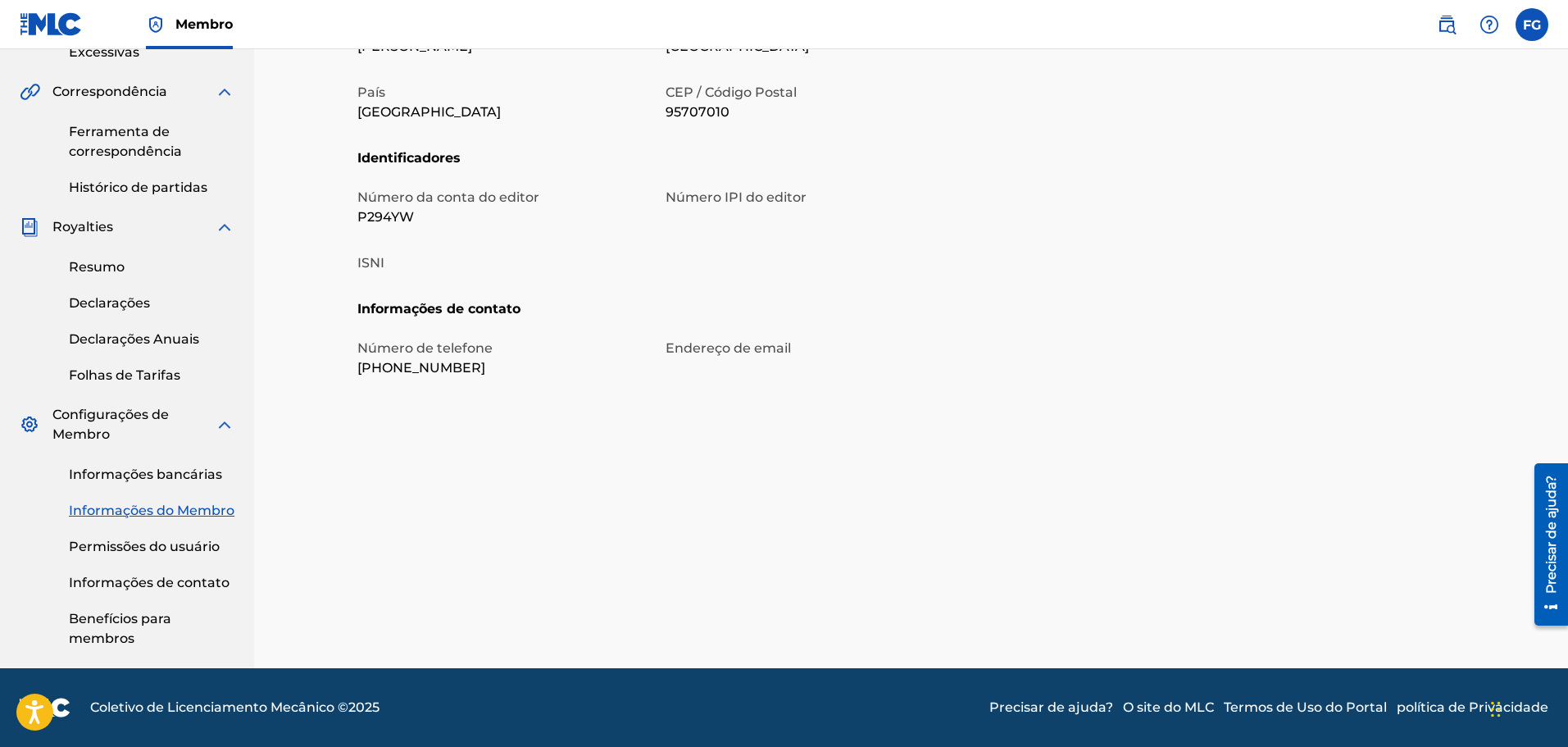
click at [109, 540] on font "Permissões do usuário" at bounding box center [144, 546] width 151 height 15
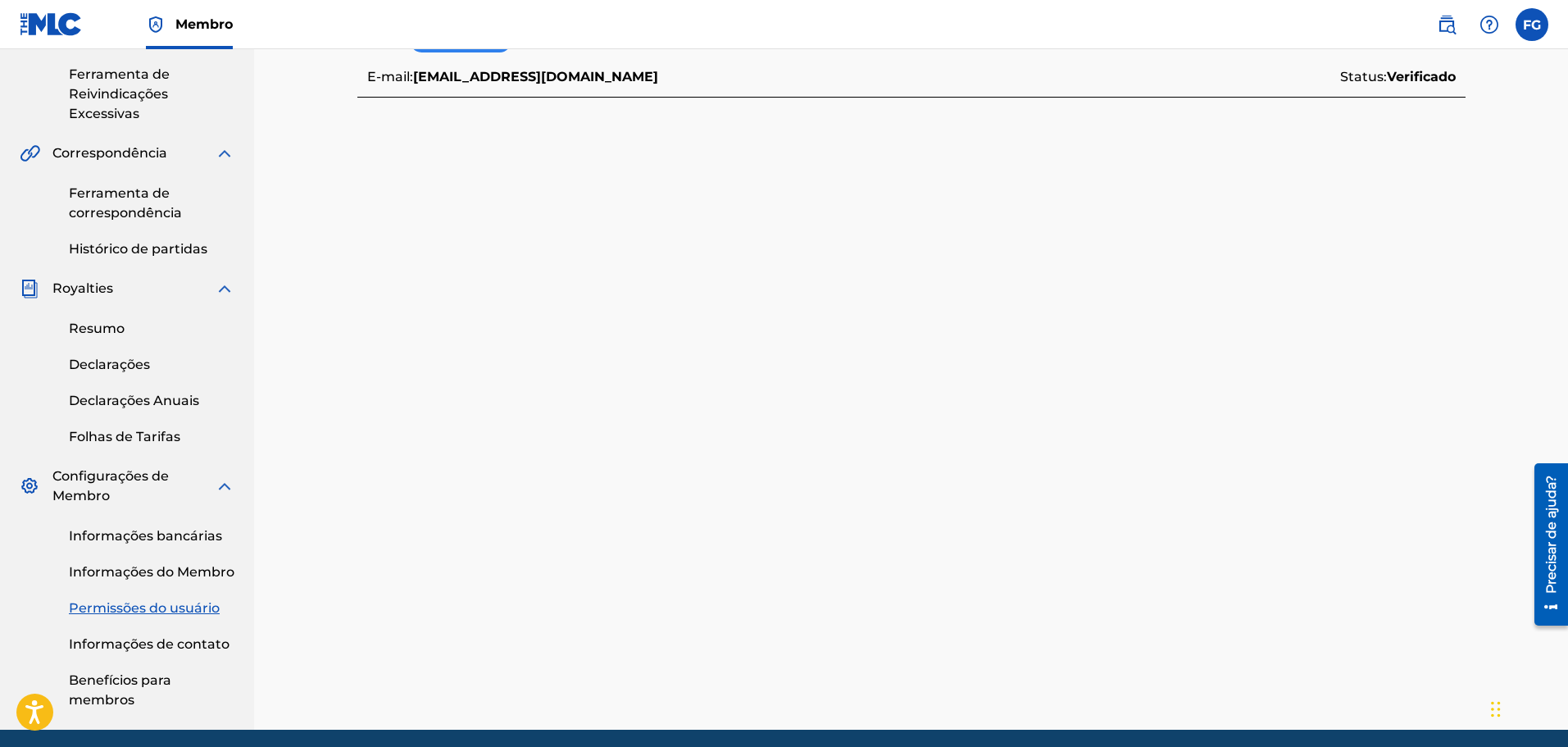
scroll to position [469, 0]
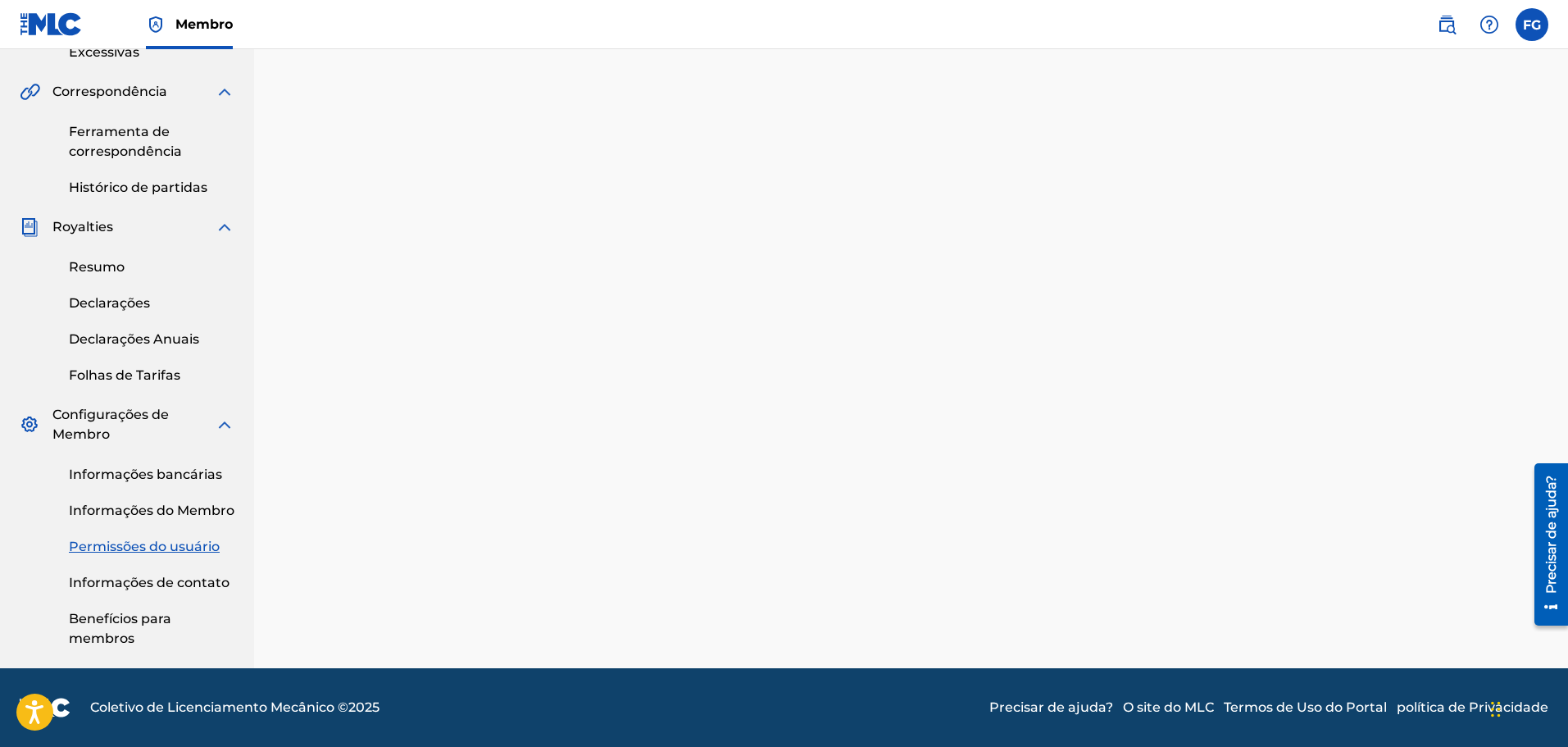
click at [129, 575] on font "Informações de contato" at bounding box center [149, 582] width 161 height 15
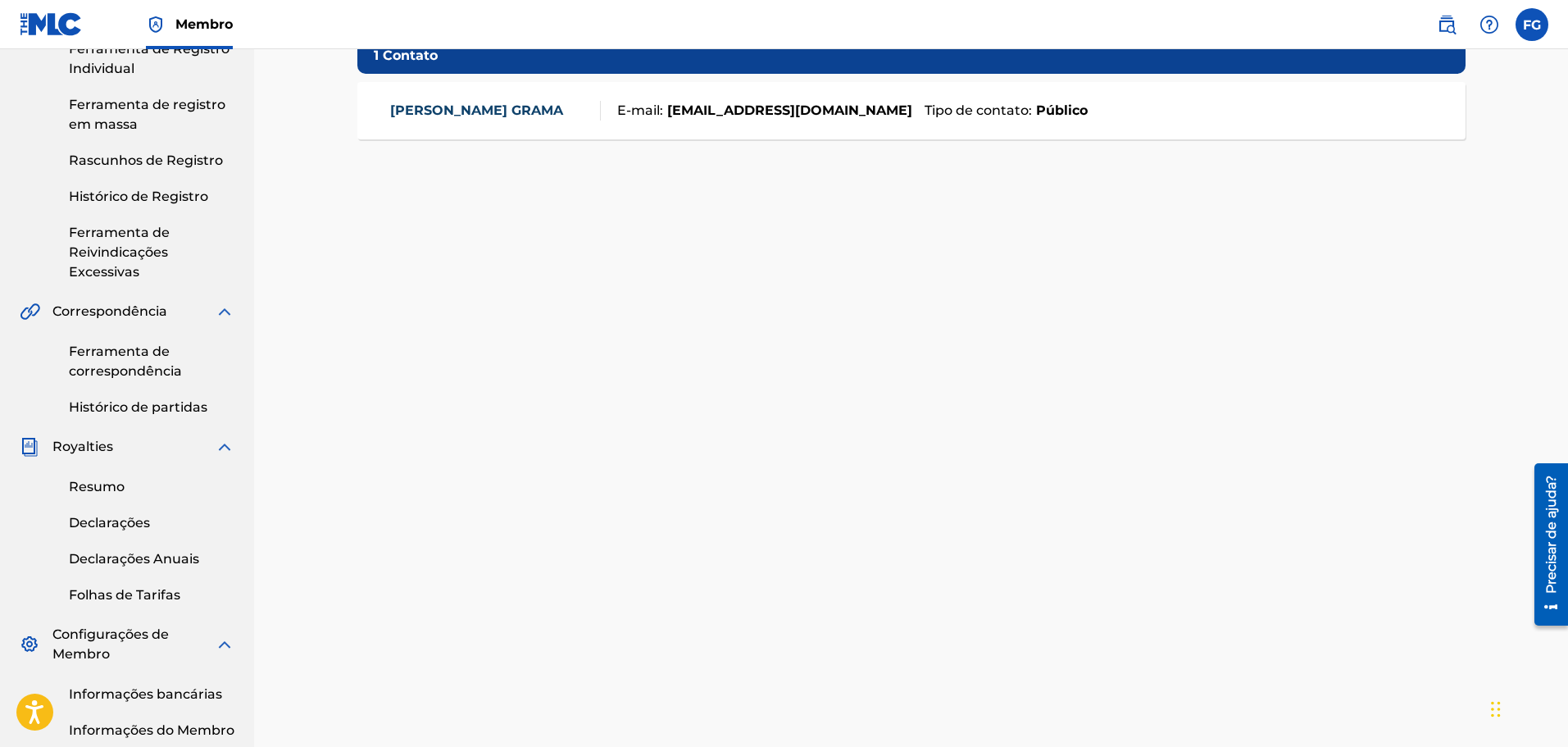
scroll to position [469, 0]
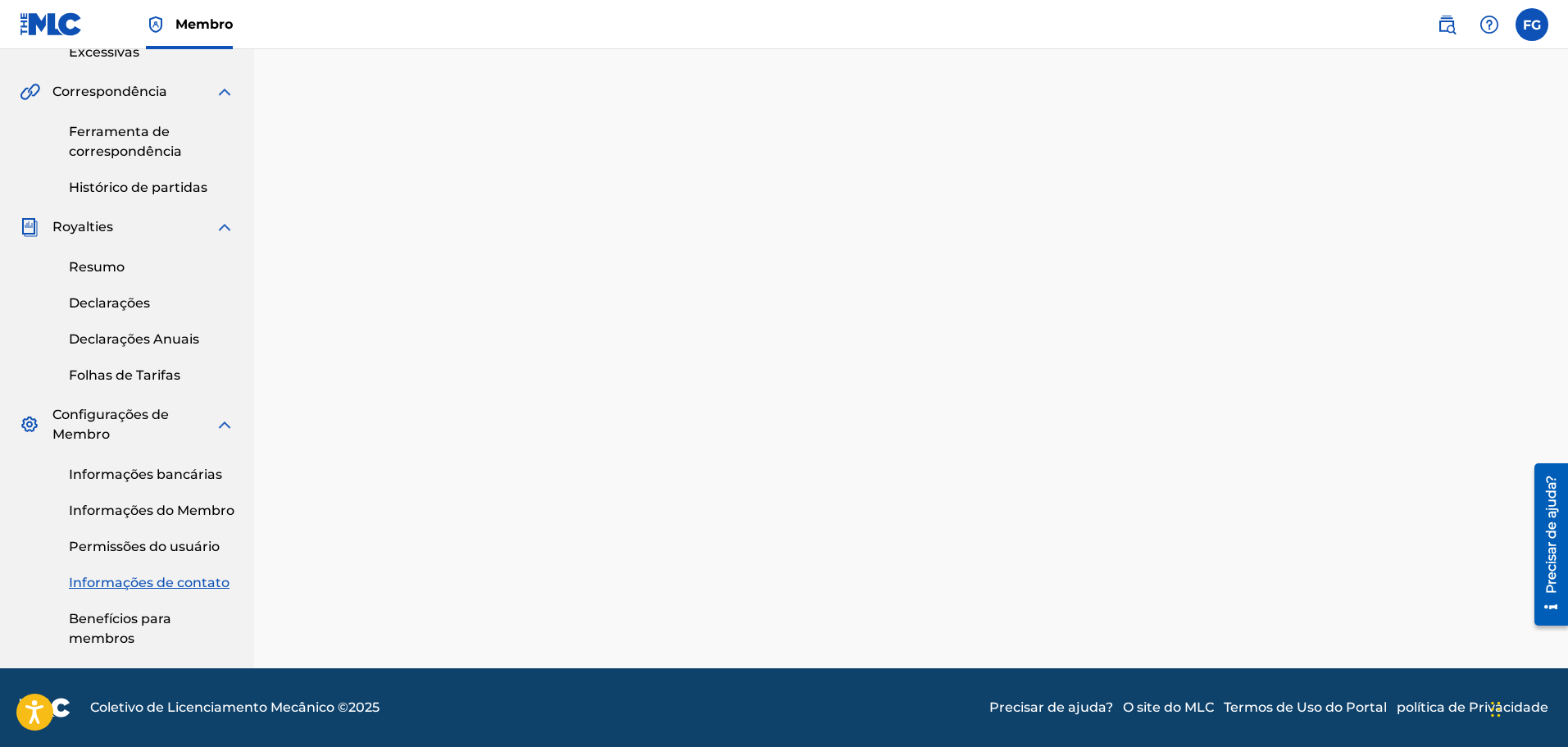
click at [93, 622] on font "Benefícios para membros" at bounding box center [120, 628] width 103 height 35
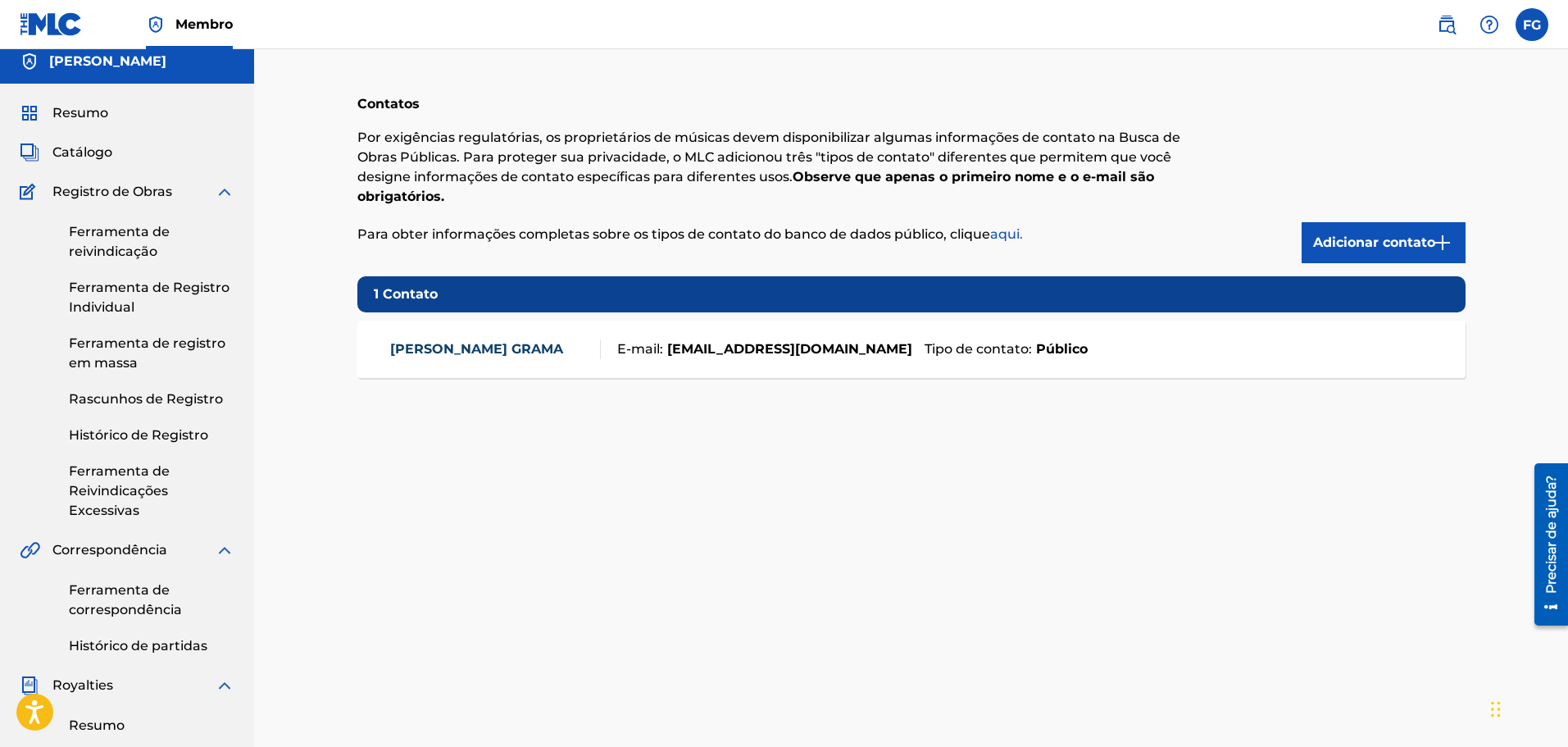
scroll to position [0, 0]
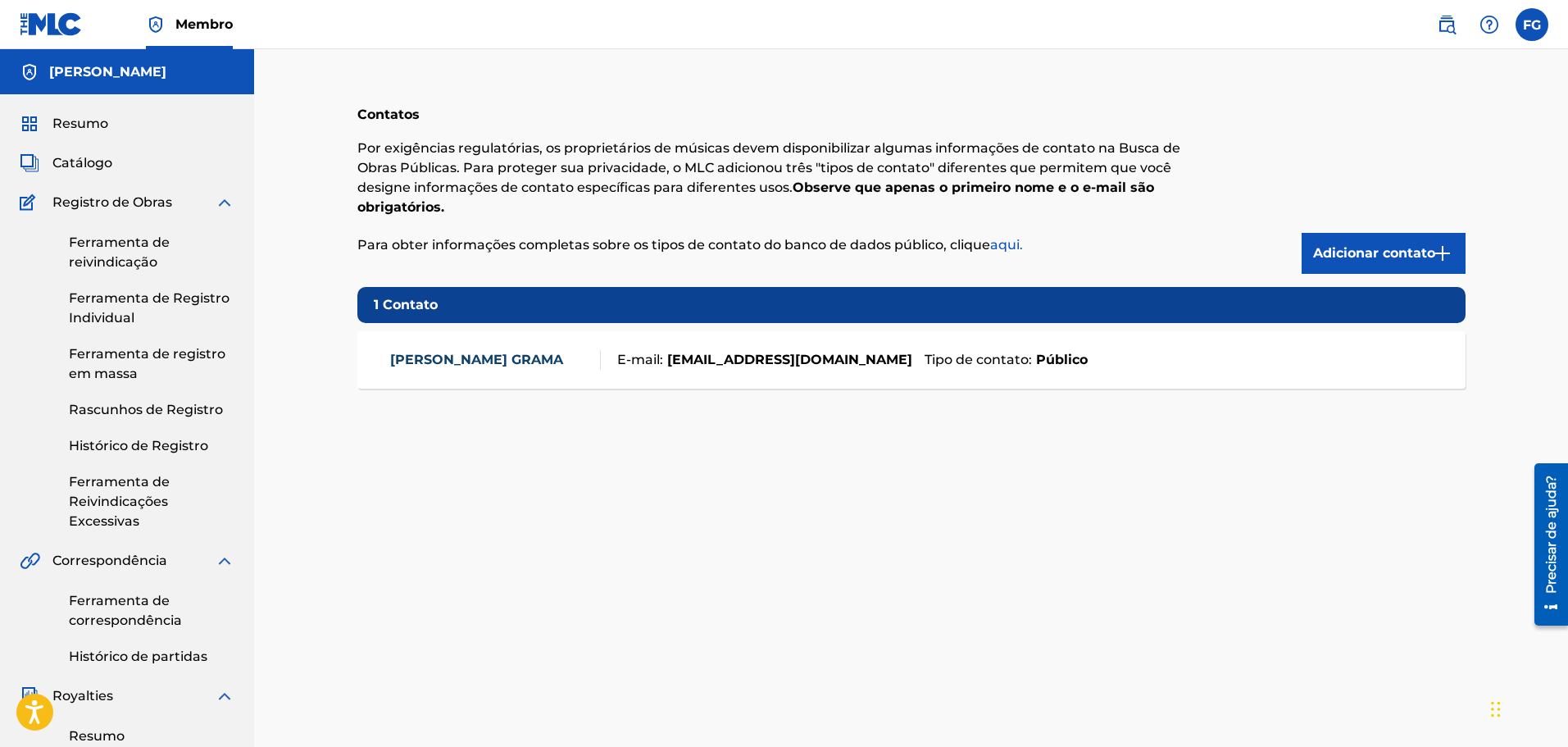
click at [125, 597] on font "Ferramenta de correspondência" at bounding box center [125, 610] width 113 height 35
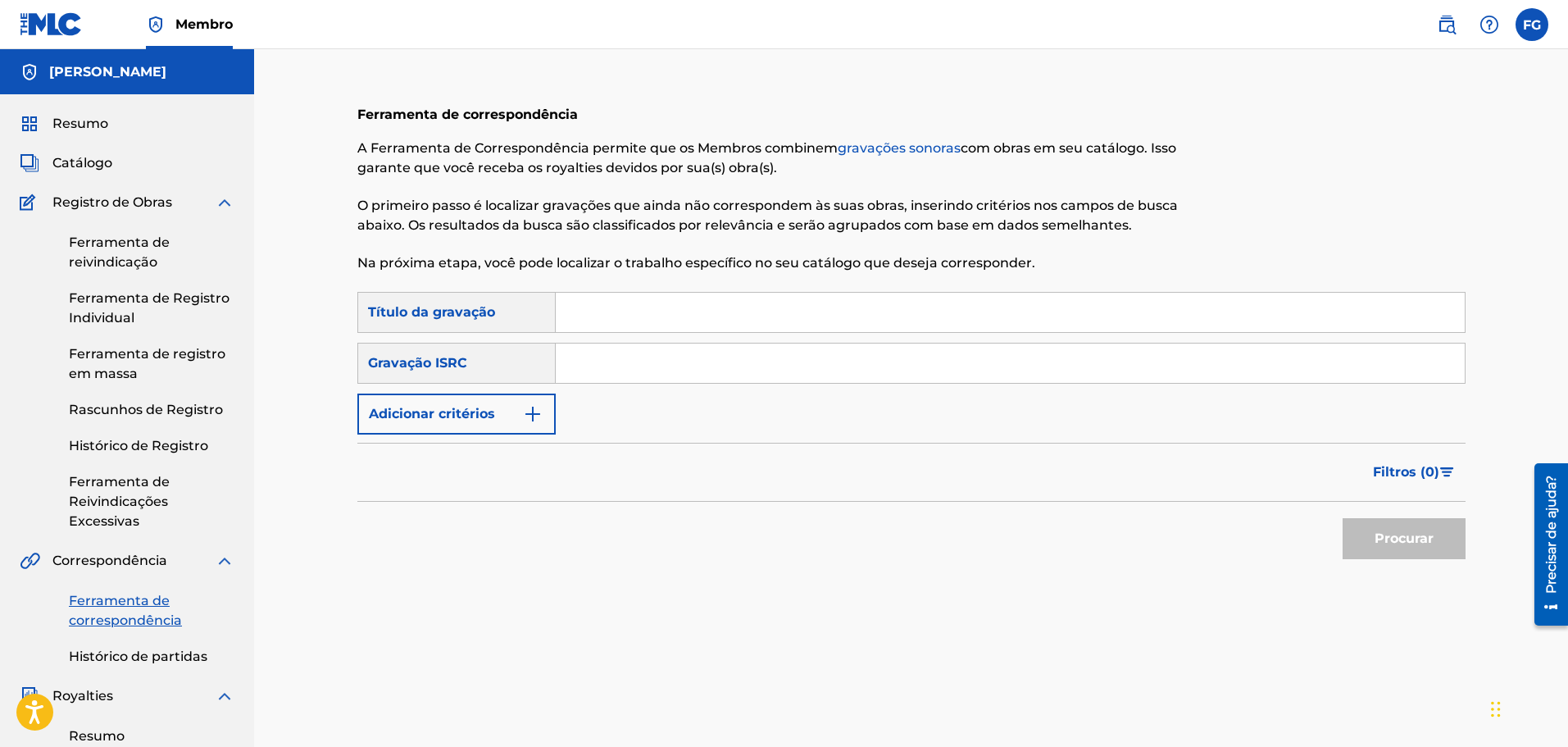
click at [85, 162] on font "Catálogo" at bounding box center [82, 162] width 60 height 15
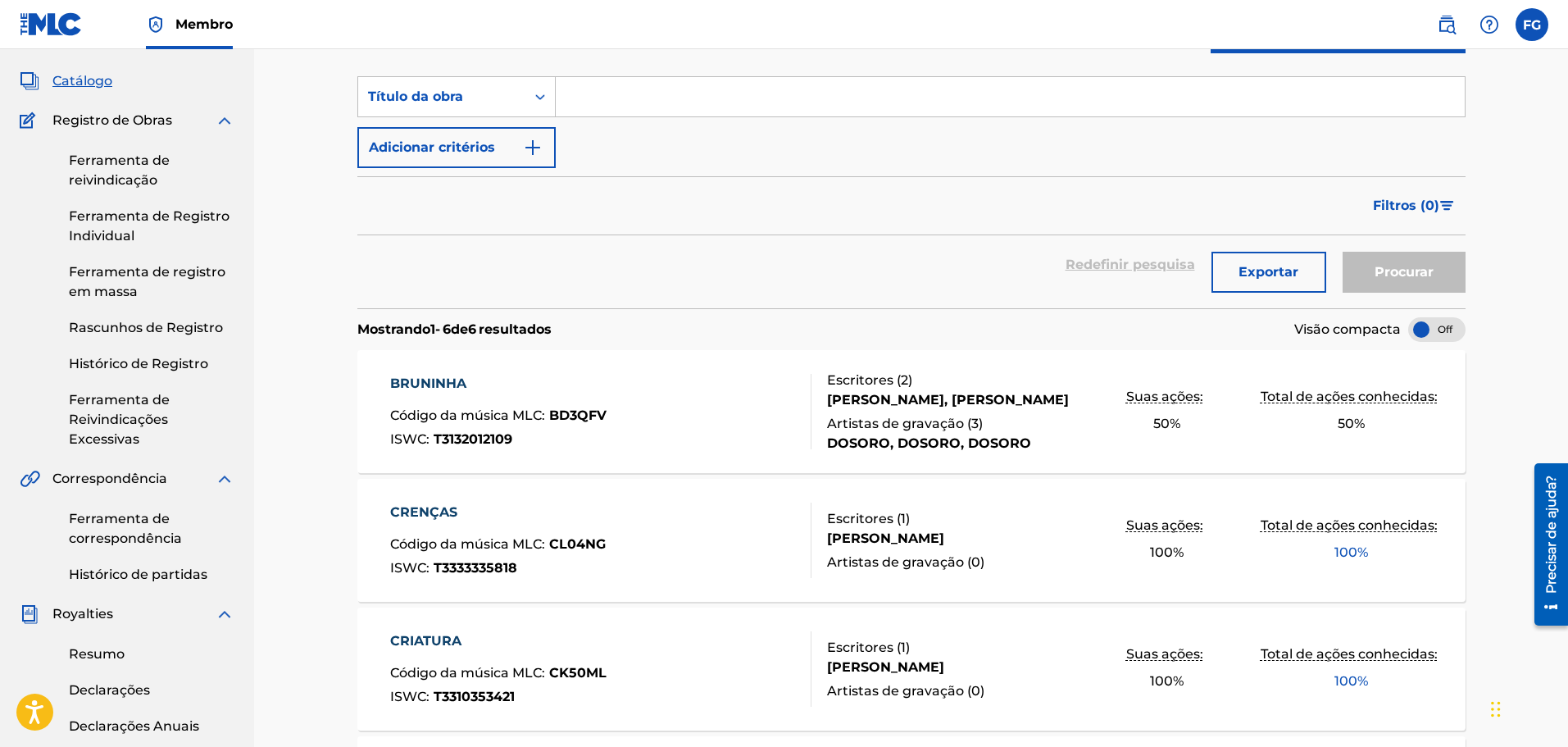
scroll to position [164, 0]
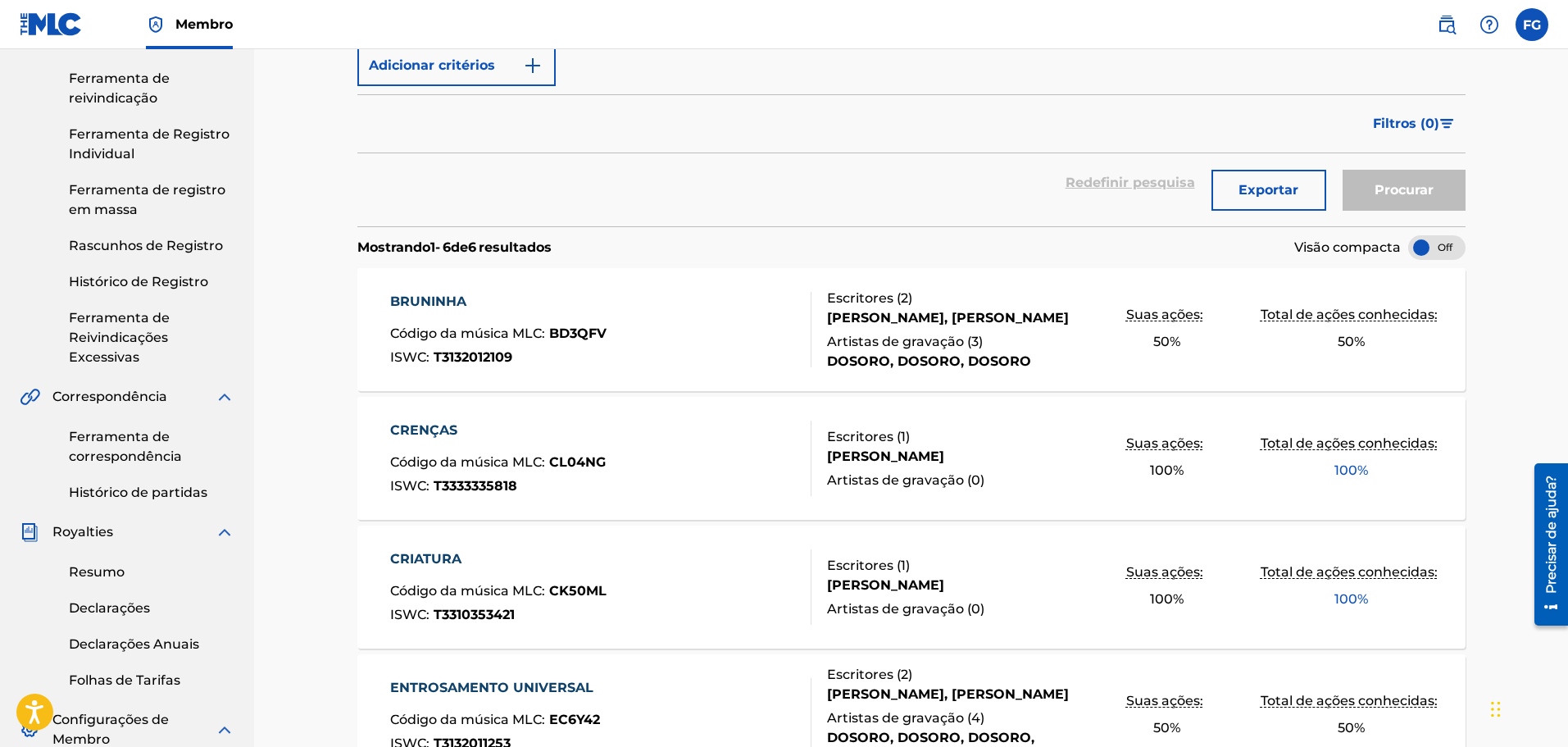
click at [453, 587] on font "Código da música MLC" at bounding box center [466, 590] width 152 height 15
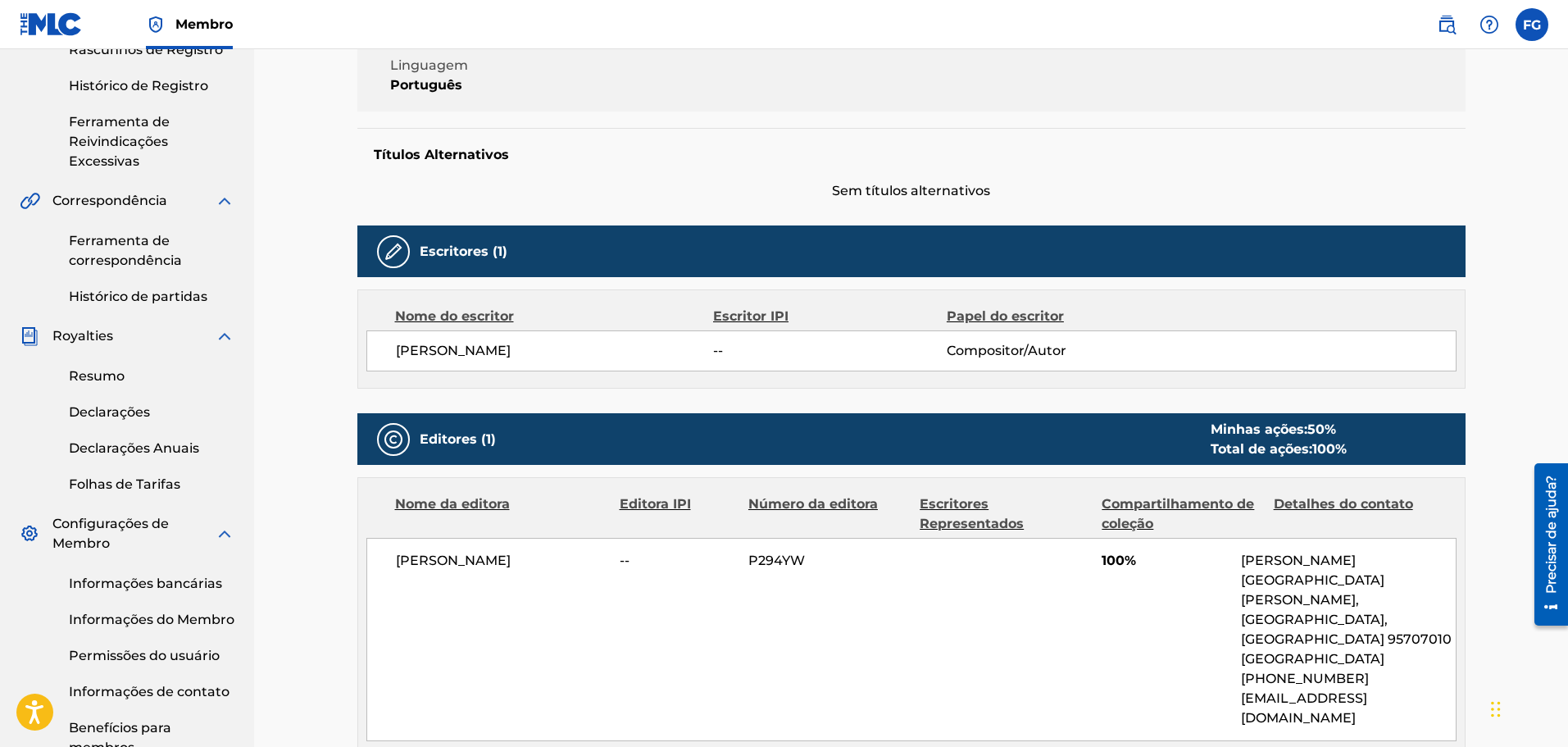
scroll to position [359, 0]
click at [132, 245] on font "Ferramenta de correspondência" at bounding box center [125, 250] width 113 height 35
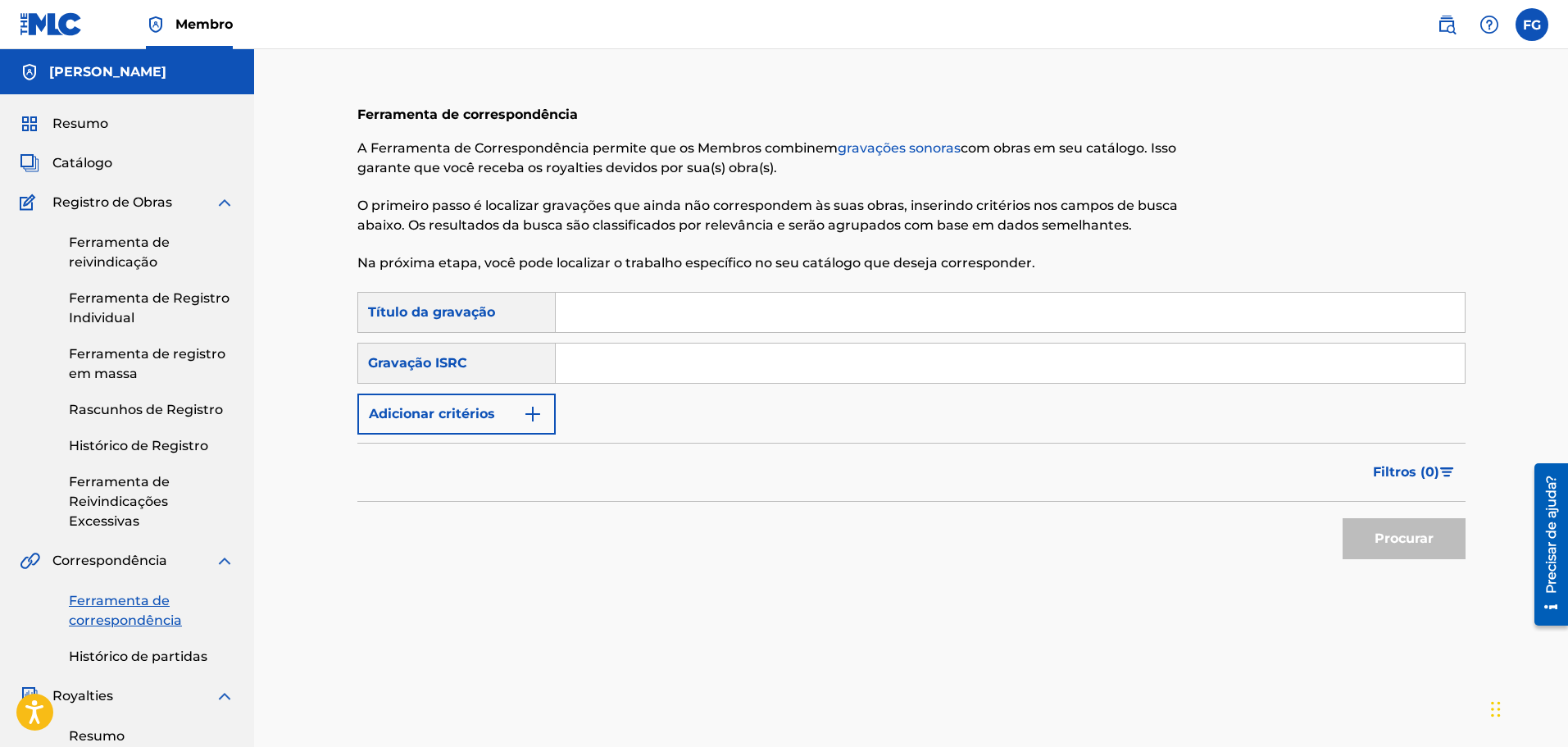
click at [611, 317] on input "Formulário de pesquisa" at bounding box center [1010, 312] width 909 height 39
type input "CRIATURA"
click at [1370, 540] on button "Procurar" at bounding box center [1403, 539] width 123 height 41
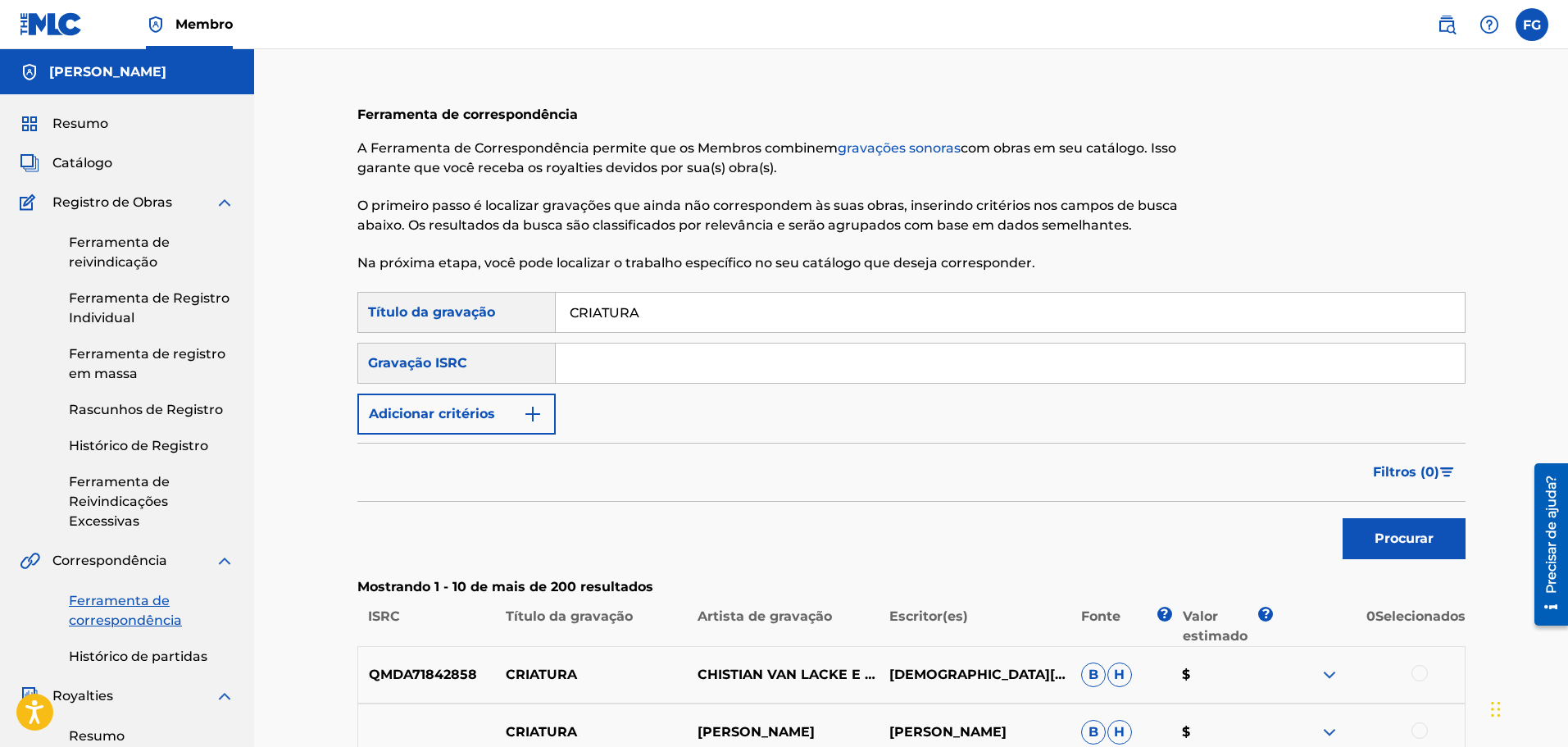
click at [437, 369] on div "Gravação ISRC" at bounding box center [457, 363] width 199 height 41
click at [464, 358] on div "Gravação ISRC" at bounding box center [457, 363] width 199 height 41
click at [603, 369] on input "Formulário de pesquisa" at bounding box center [1010, 363] width 909 height 39
paste input "BCF742500001"
type input "BCF742500001"
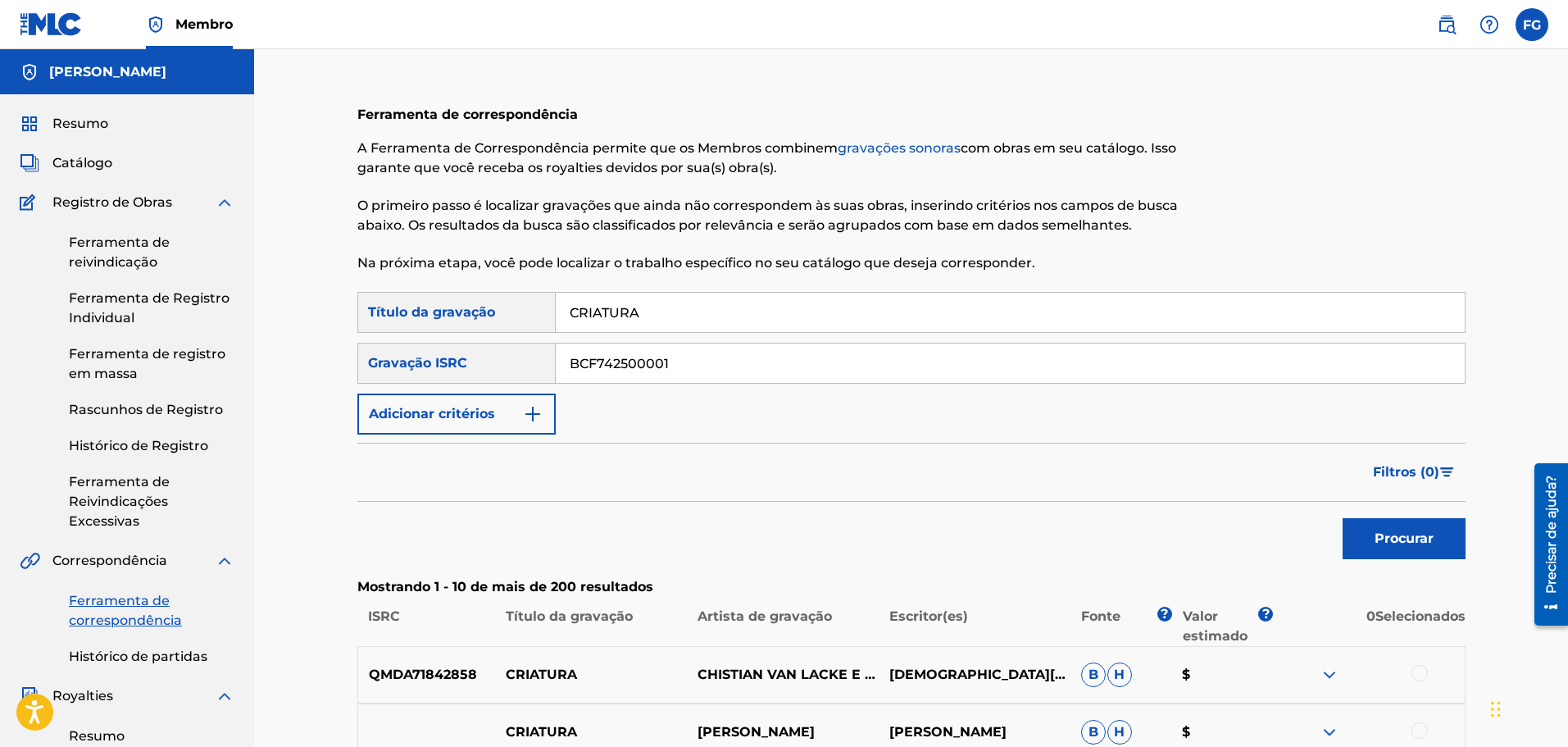
click at [1411, 541] on font "Procurar" at bounding box center [1404, 538] width 59 height 15
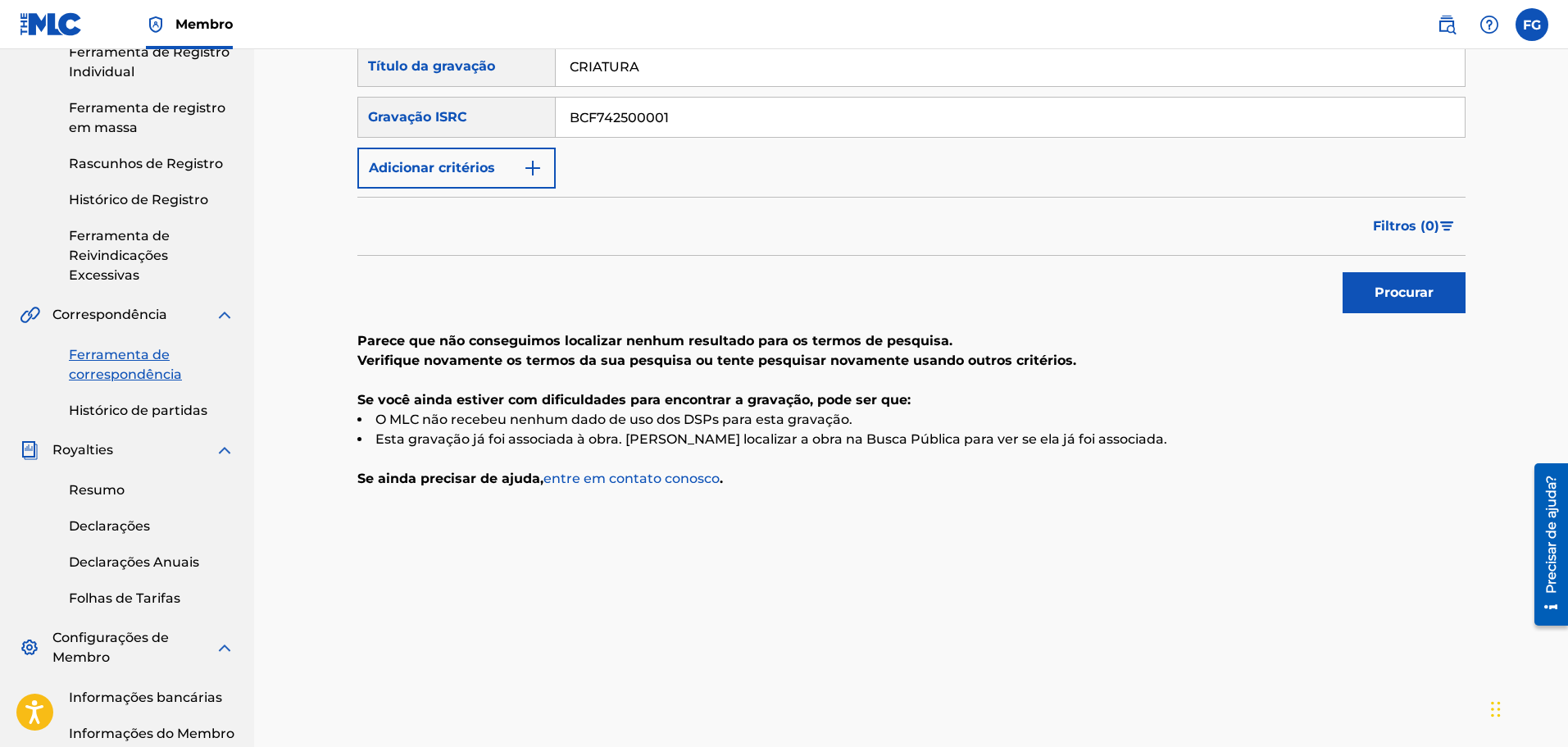
scroll to position [164, 0]
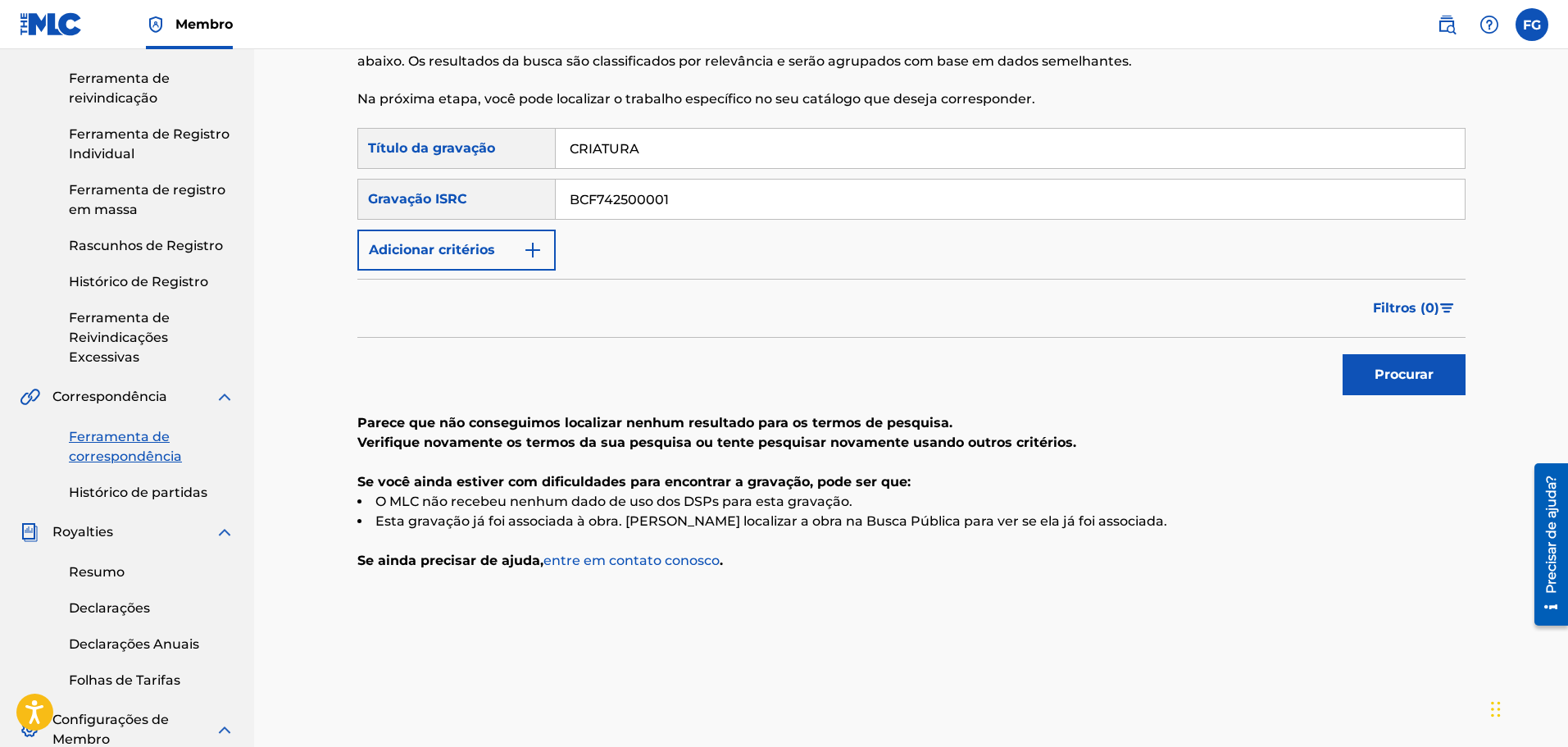
drag, startPoint x: 550, startPoint y: 147, endPoint x: 512, endPoint y: 140, distance: 38.6
click at [512, 140] on div "PesquisarComCritérios986cb09e-5539-4cc9-b891-f09626cfd947 Título da gravação CR…" at bounding box center [911, 149] width 1108 height 41
type input "c"
type input "CRENÇAS"
drag, startPoint x: 631, startPoint y: 206, endPoint x: 547, endPoint y: 206, distance: 84.0
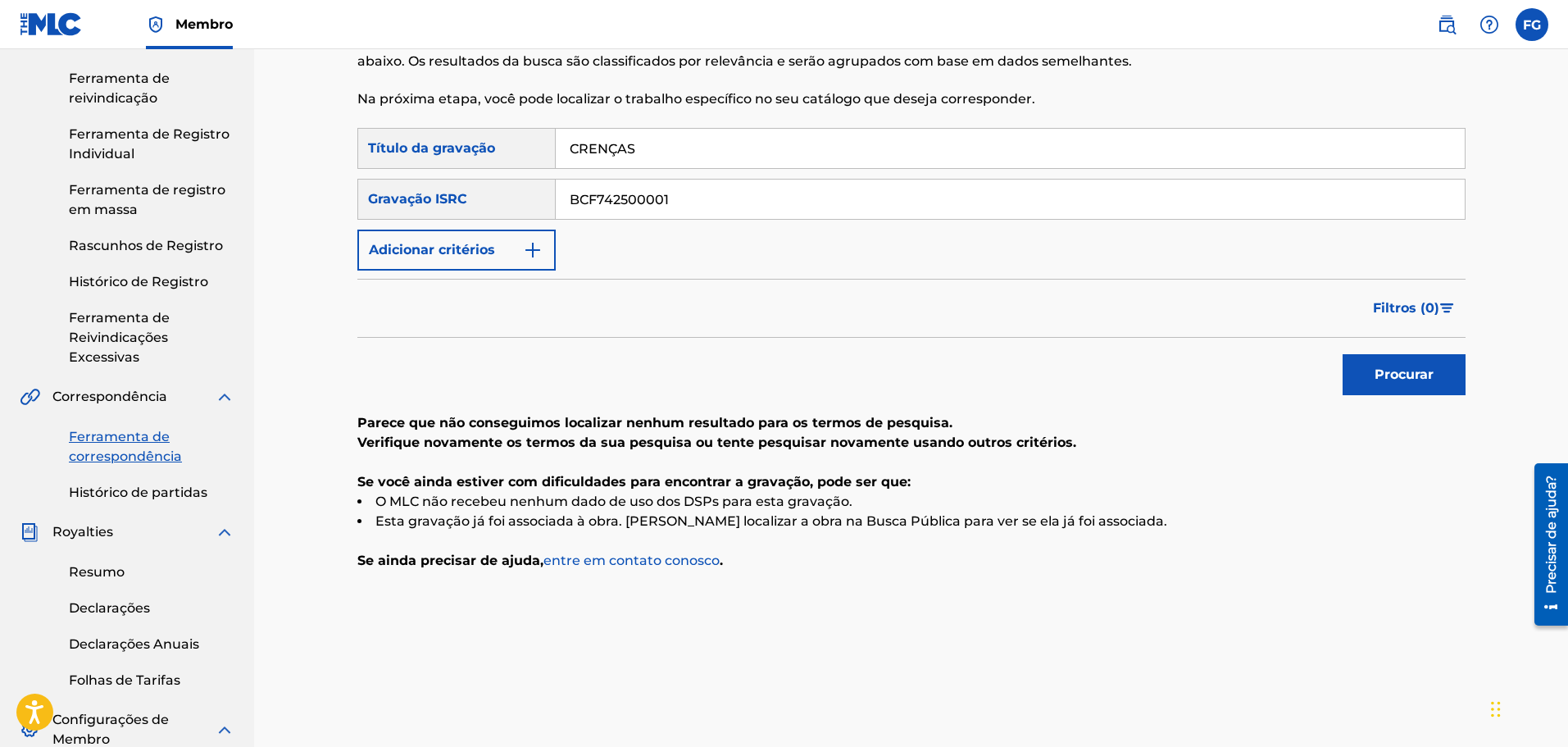
click at [547, 206] on div "PesquisarComCritérios38499a12-23e3-4f35-8e30-fc77cffd2d46 Gravação ISRC BCF7425…" at bounding box center [911, 199] width 1108 height 41
paste input "2"
type input "BCF742500002"
click at [1343, 354] on button "Procurar" at bounding box center [1403, 375] width 123 height 41
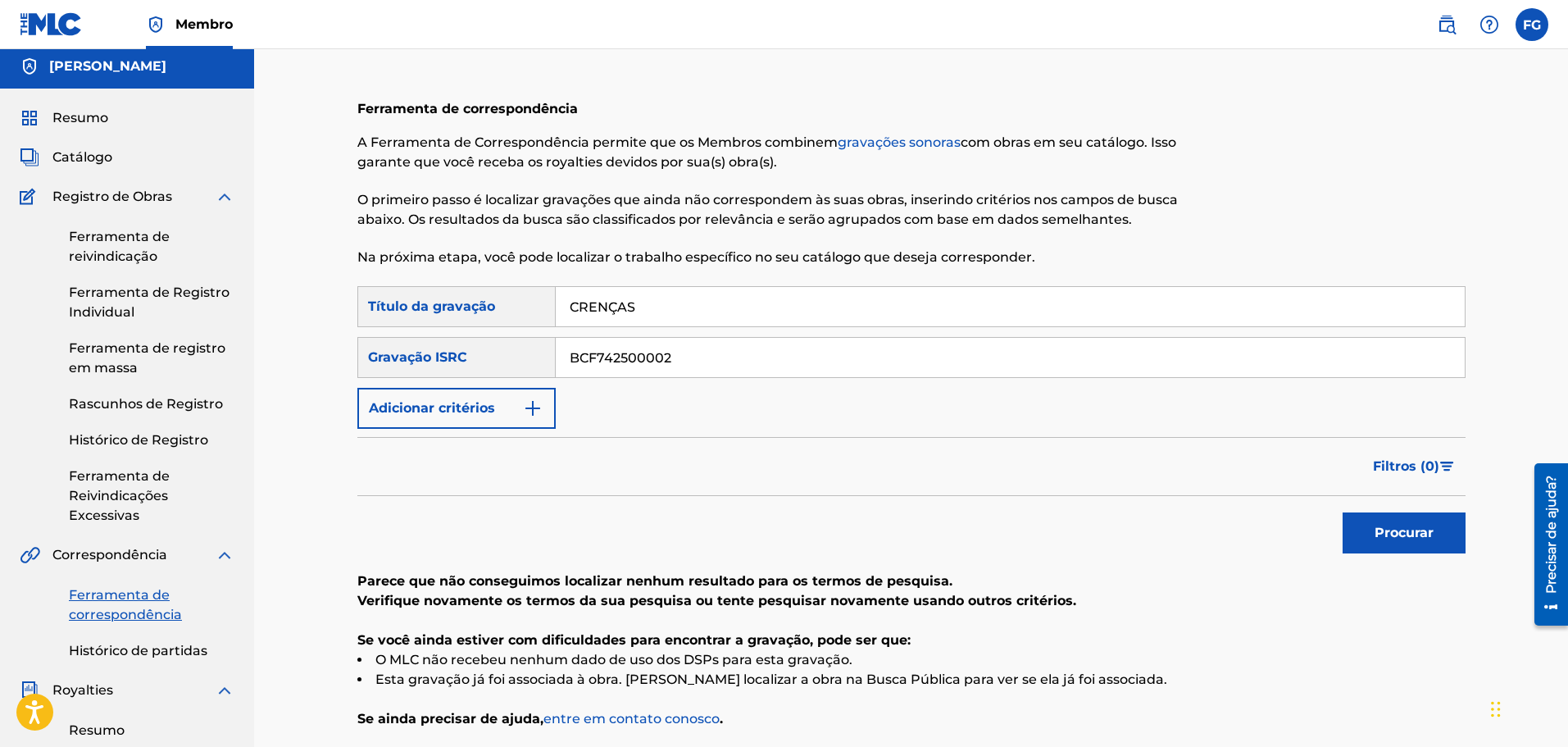
scroll to position [0, 0]
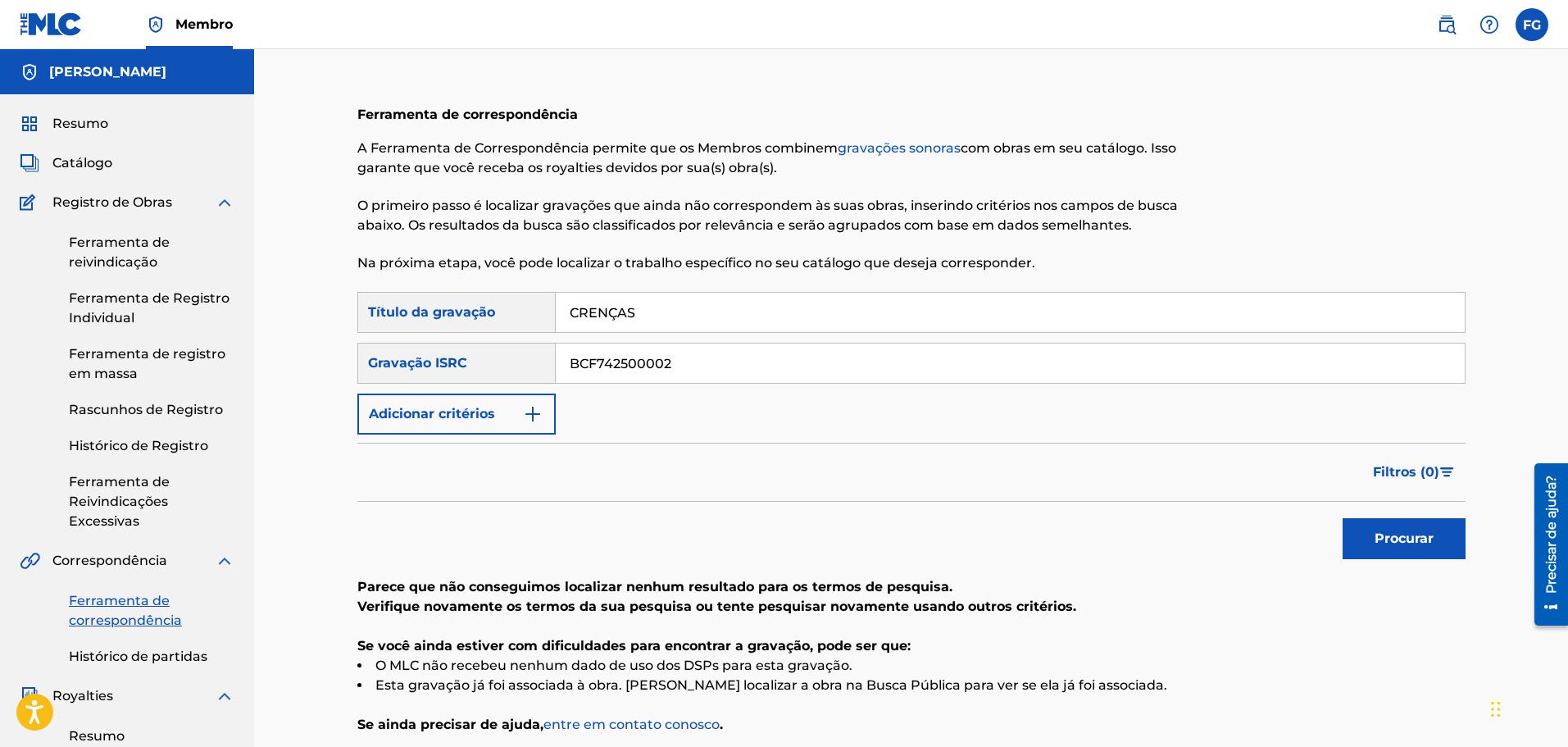
click at [1444, 27] on img at bounding box center [1447, 24] width 20 height 20
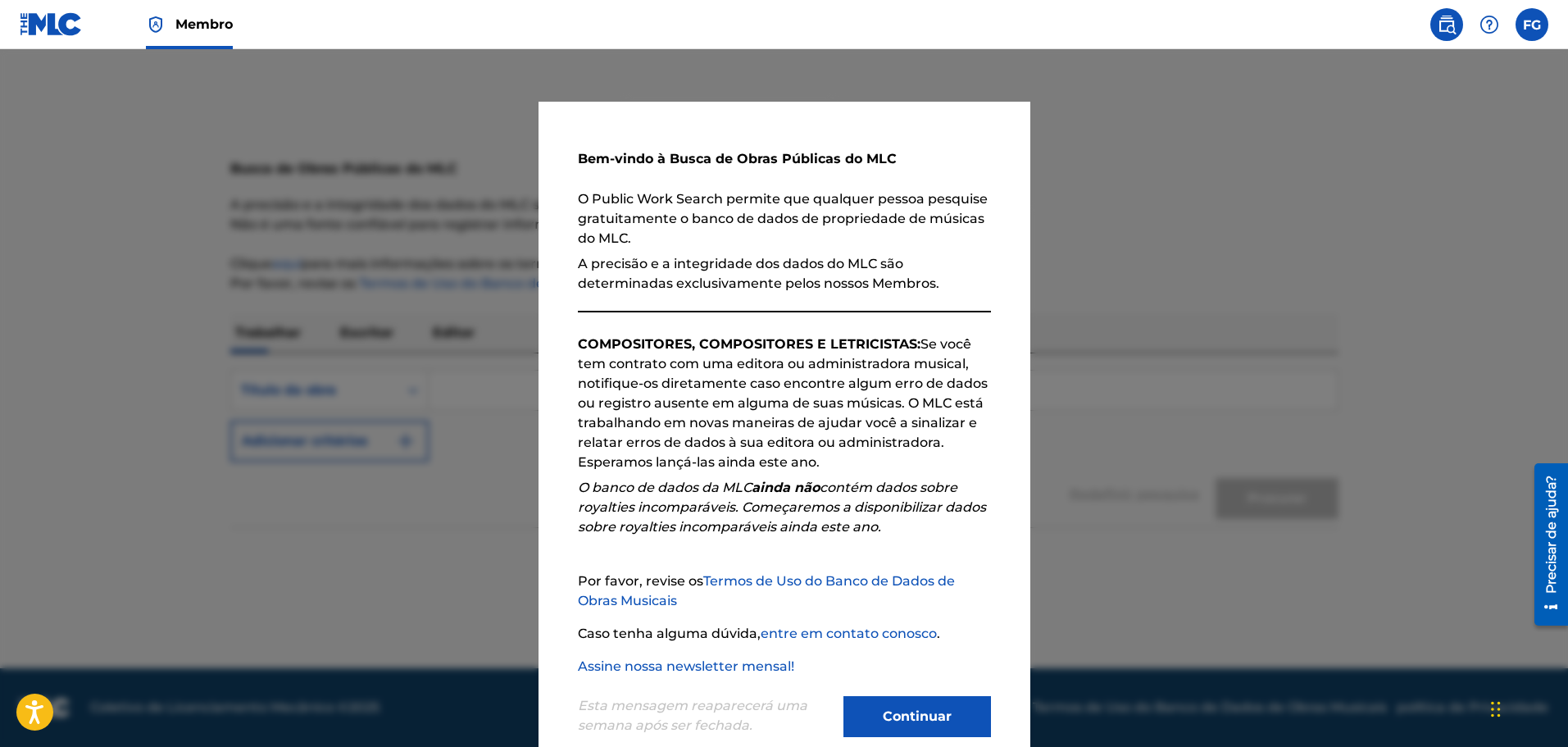
click at [893, 726] on font "Continuar" at bounding box center [917, 717] width 69 height 20
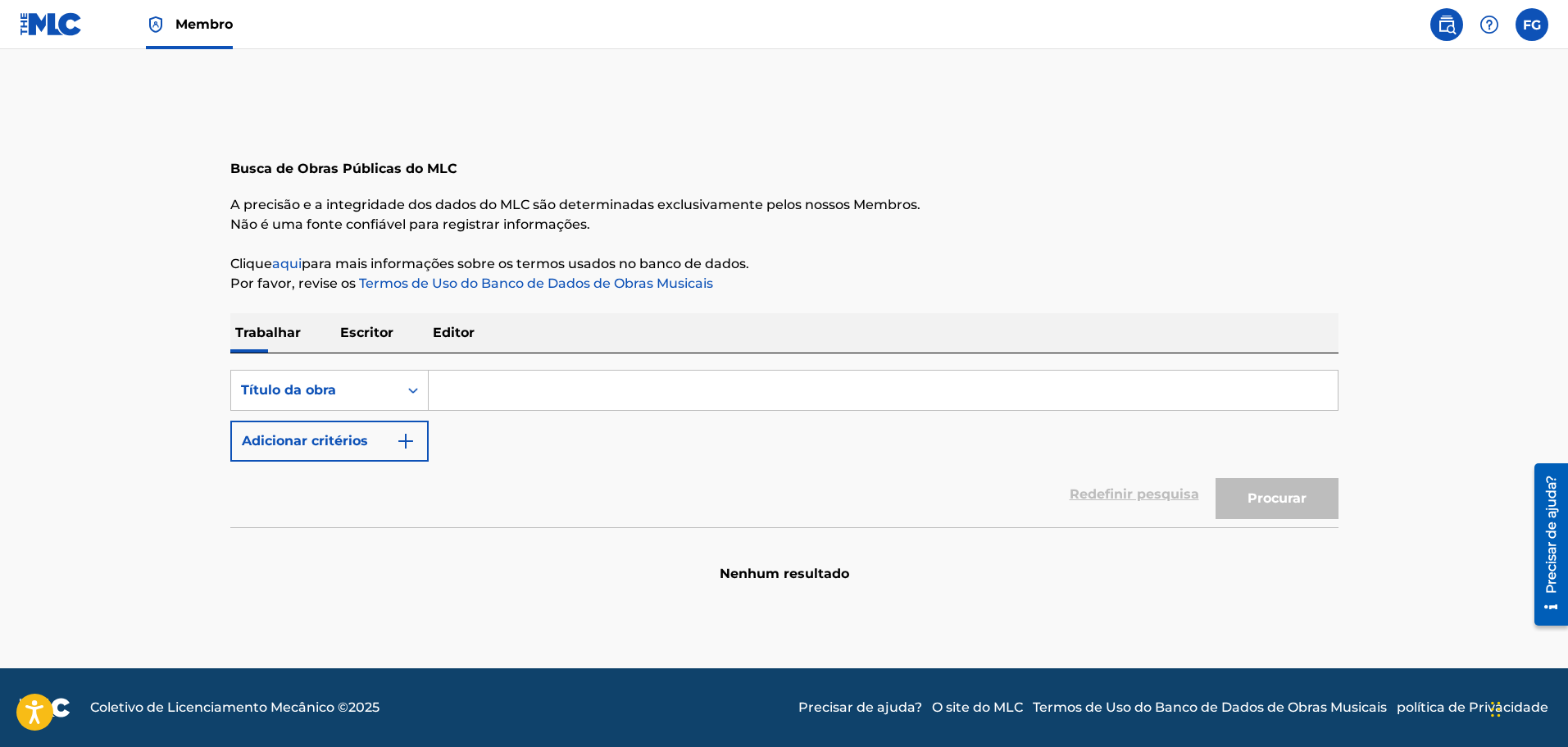
click at [493, 390] on input "Formulário de pesquisa" at bounding box center [883, 390] width 909 height 39
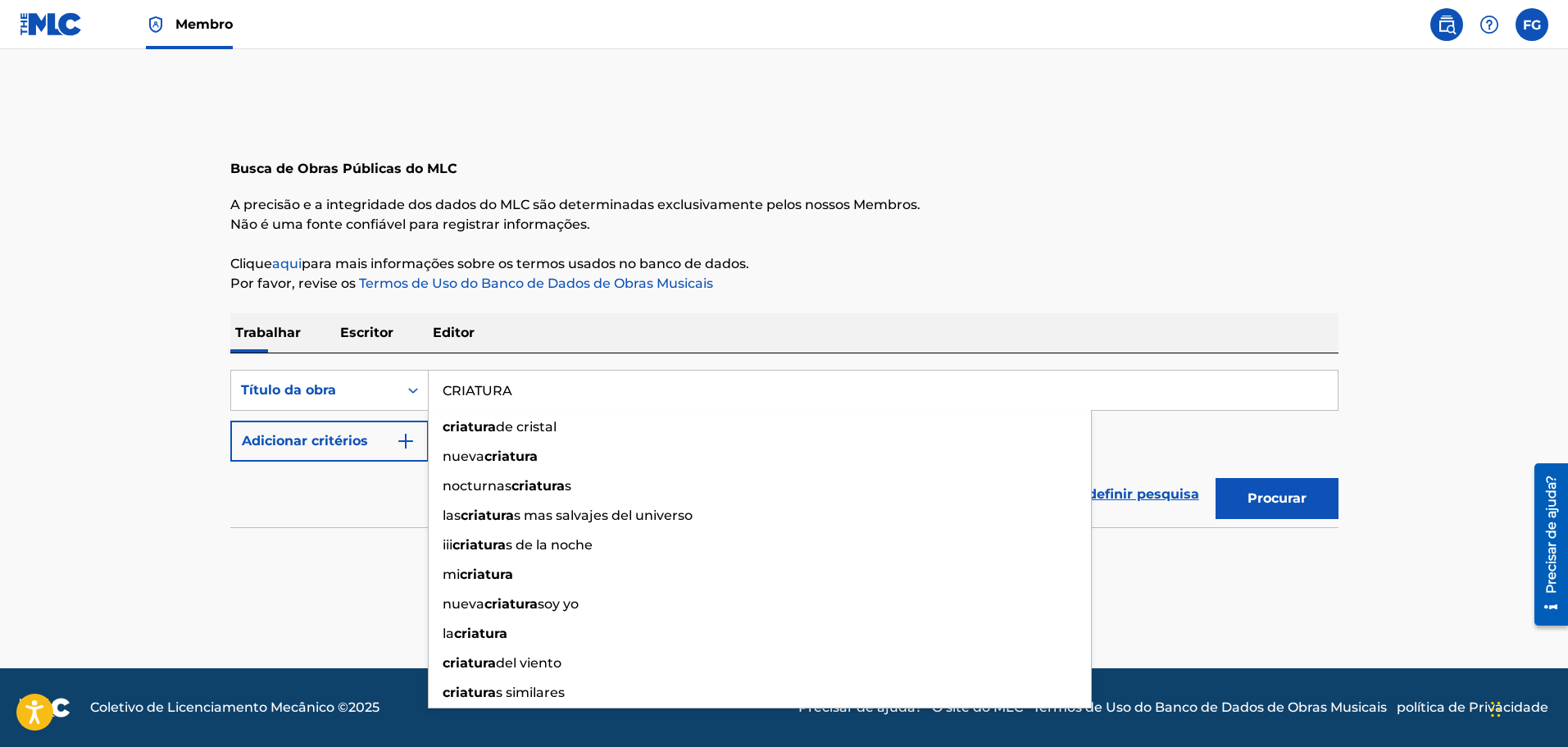
type input "CRIATURA"
click at [141, 358] on main "Busca de Obras Públicas do MLC A precisão e a integridade dos dados do MLC são …" at bounding box center [784, 359] width 1568 height 619
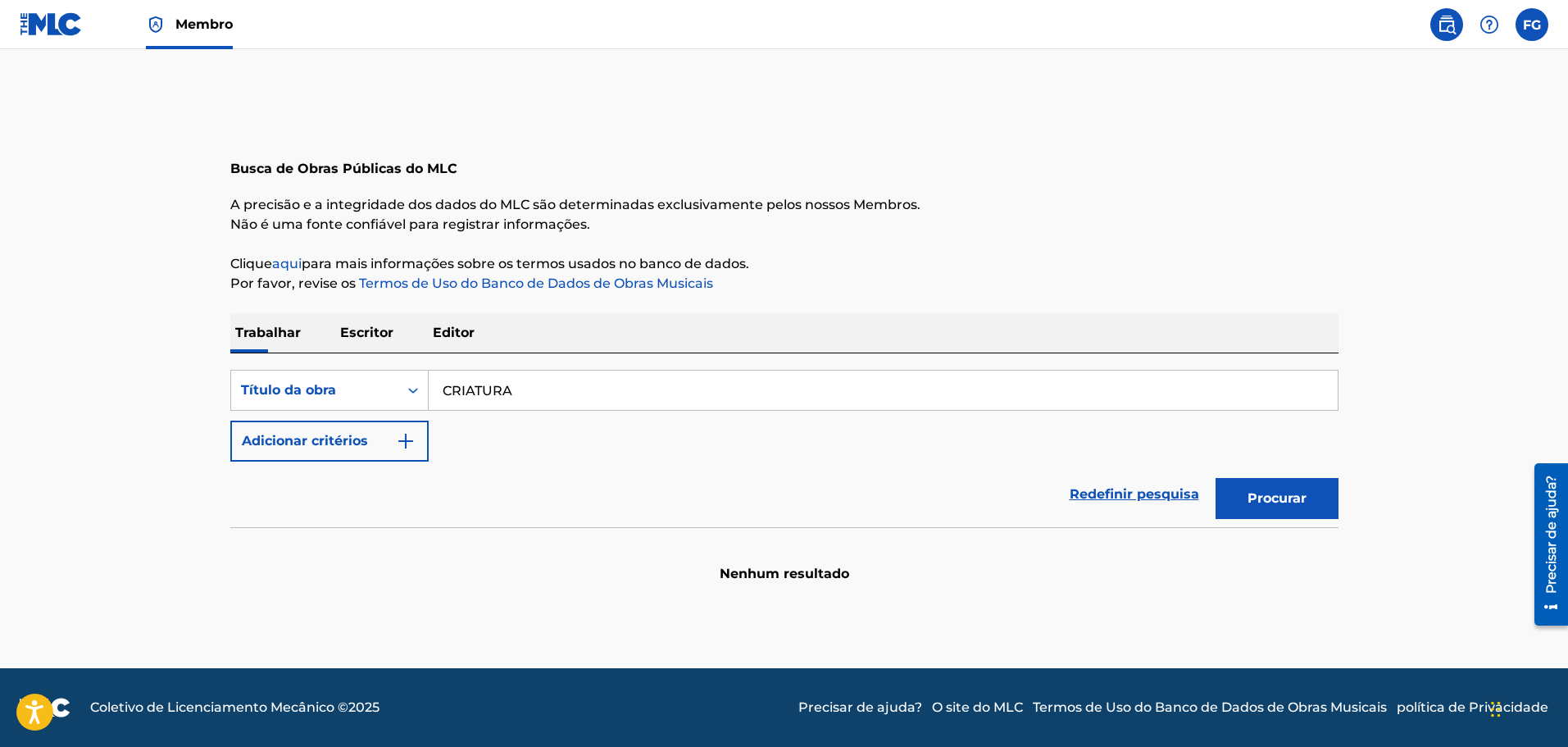
click at [336, 440] on font "Adicionar critérios" at bounding box center [304, 440] width 126 height 15
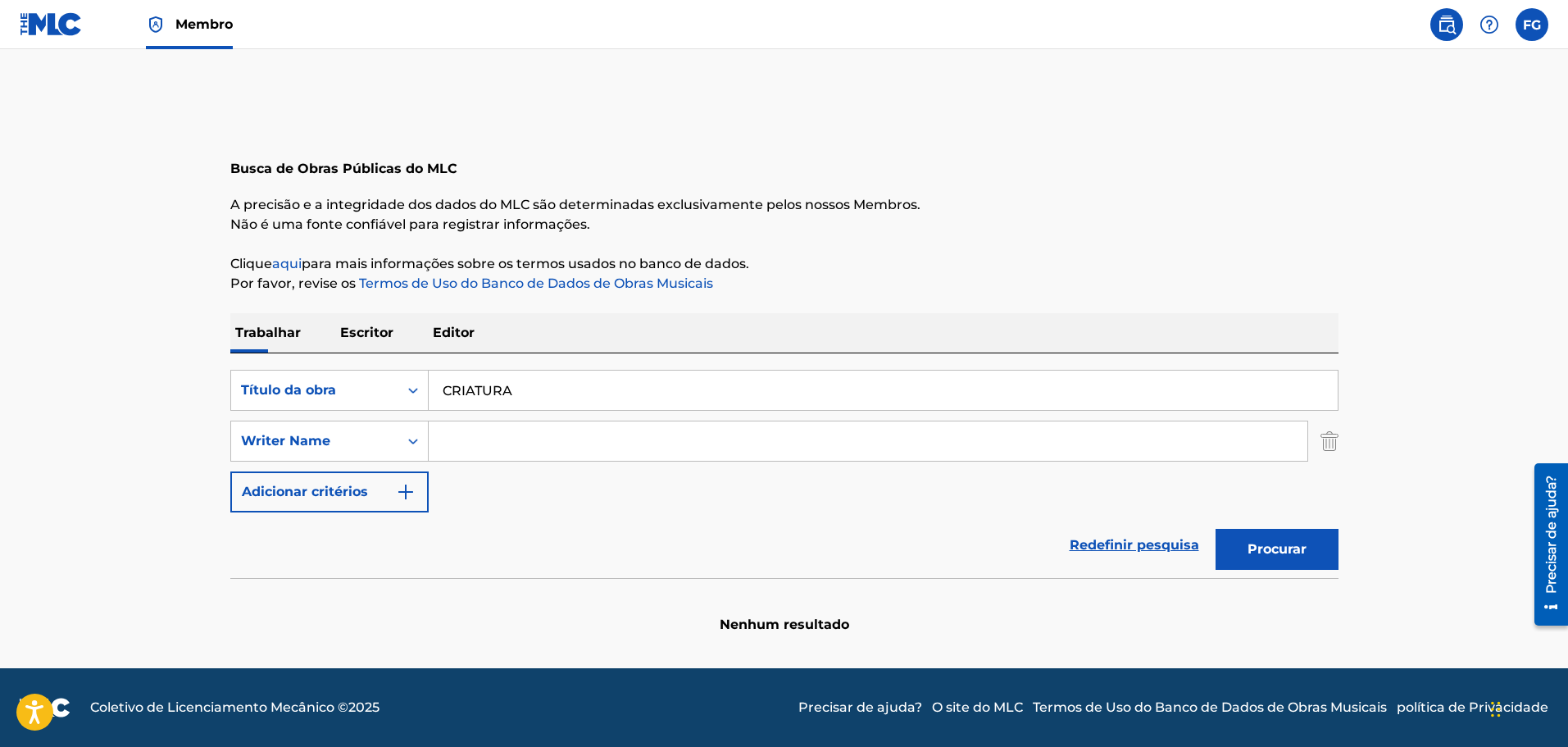
click at [474, 447] on input "Formulário de pesquisa" at bounding box center [868, 441] width 879 height 39
type input "FELIPE GRASS"
click at [1276, 548] on font "Procurar" at bounding box center [1277, 548] width 59 height 15
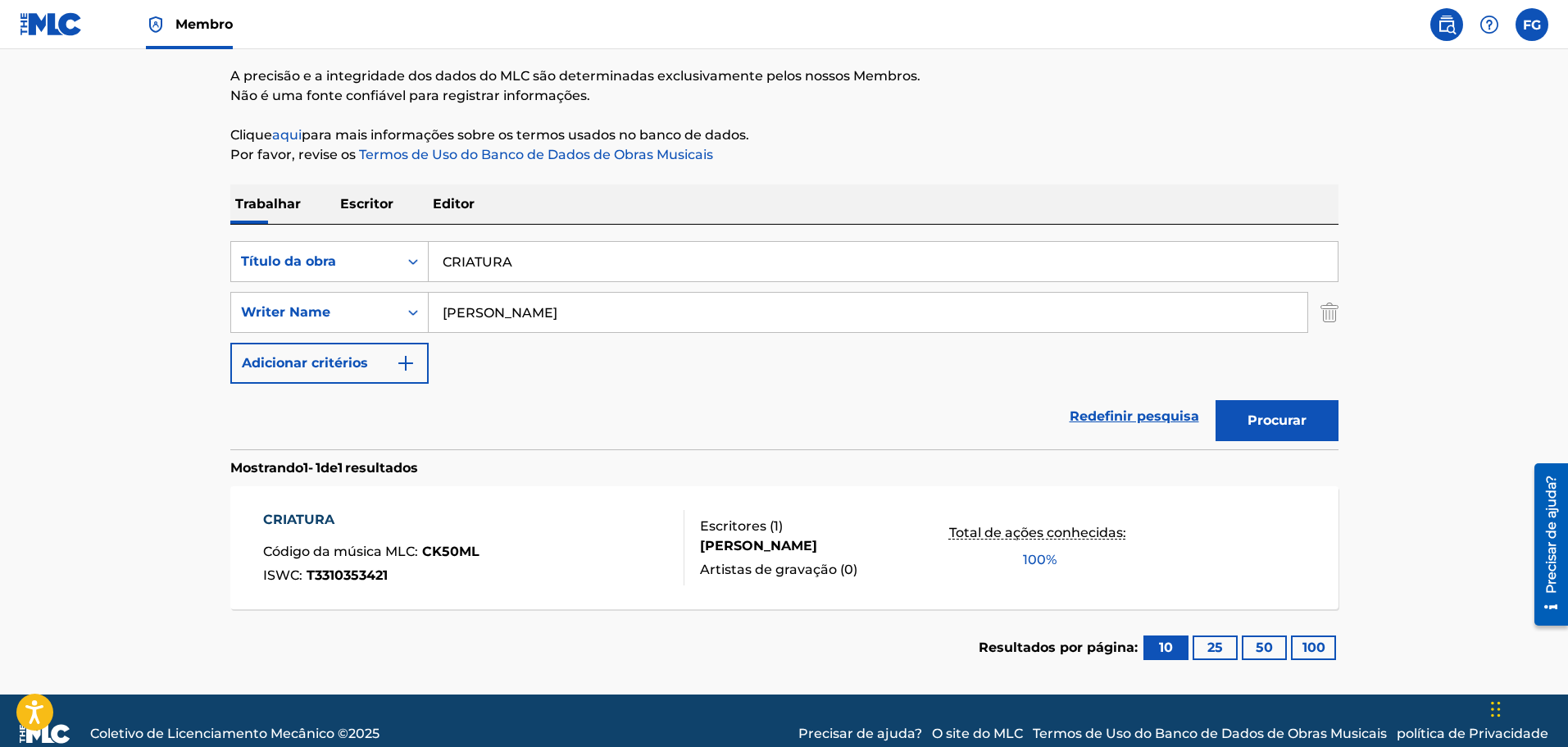
scroll to position [155, 0]
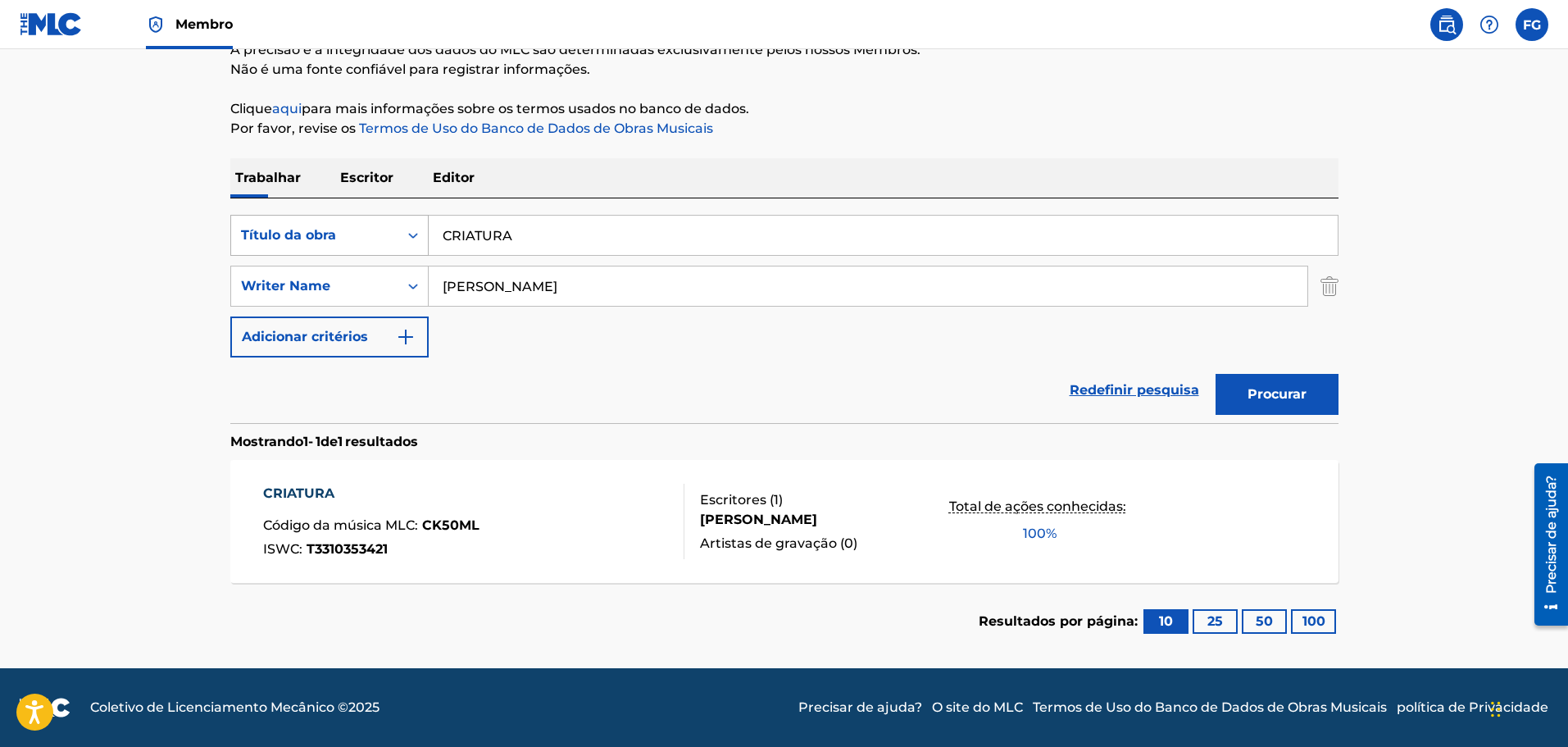
drag, startPoint x: 547, startPoint y: 231, endPoint x: 406, endPoint y: 221, distance: 141.4
click at [406, 221] on div "PesquisarComCritérios0409805a-473a-4869-ad50-5fc09e060bd6 Título da obra CRIATU…" at bounding box center [784, 235] width 1108 height 41
type input "CRENÇAS"
click at [1258, 392] on font "Procurar" at bounding box center [1277, 394] width 59 height 15
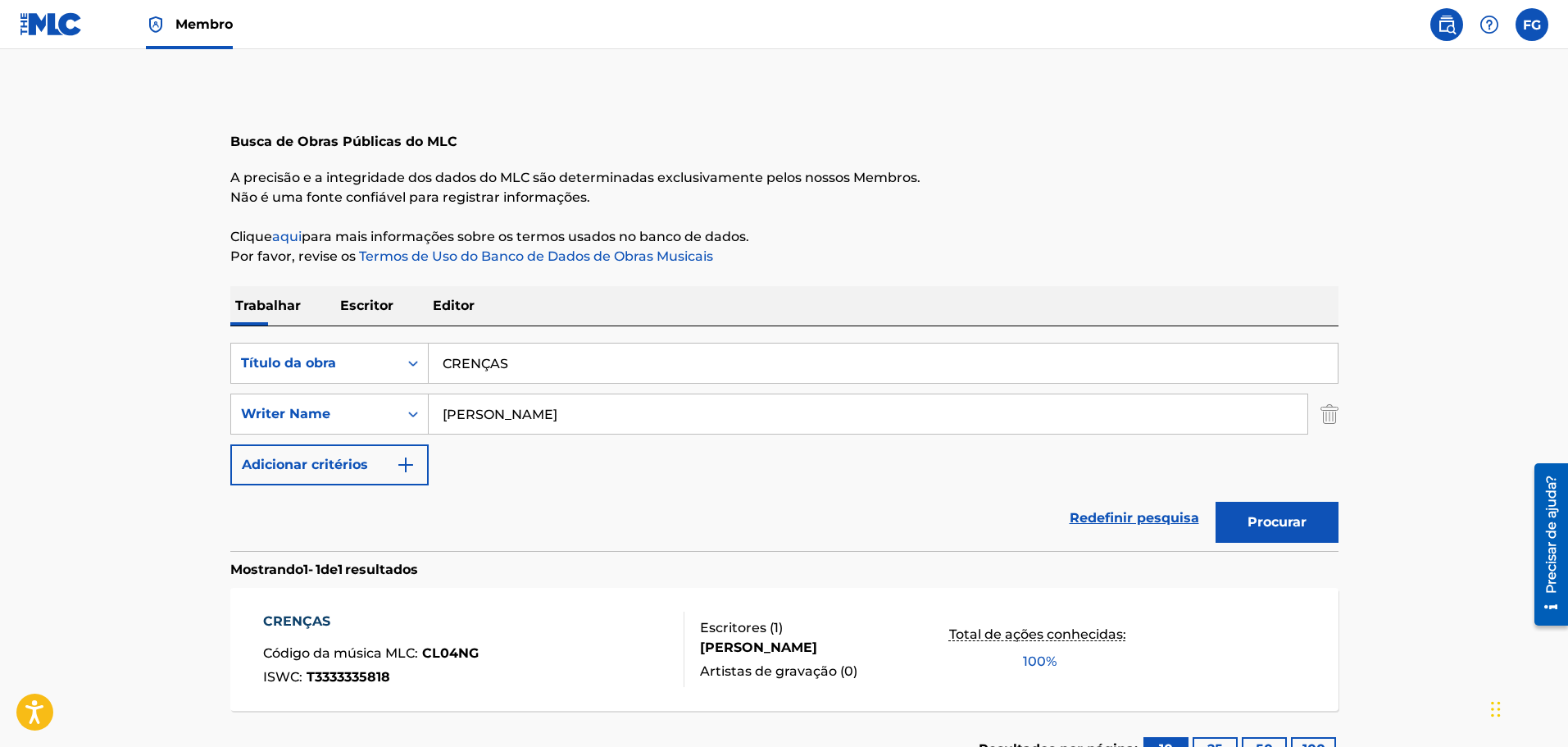
scroll to position [0, 0]
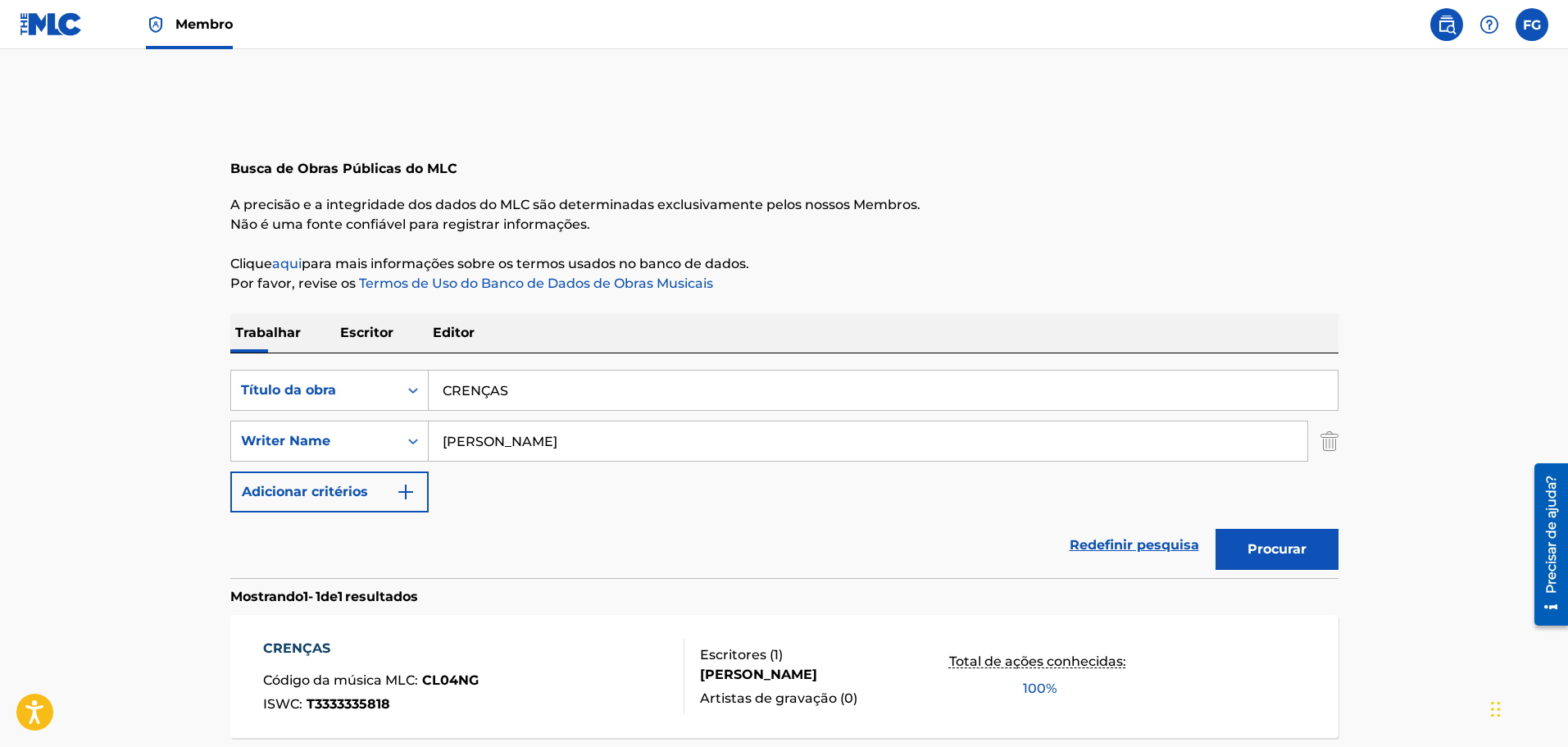
click at [1529, 15] on label at bounding box center [1532, 24] width 33 height 33
click at [1532, 24] on input "FG FELIPE GRAMA xala0707@gmail.com Preferências de notificação Perfil Sair" at bounding box center [1532, 24] width 0 height 0
click at [1364, 243] on font "Sair" at bounding box center [1367, 243] width 25 height 15
click at [1532, 24] on input "FG FELIPE GRAMA xala0707@gmail.com Preferências de notificação Perfil Sair" at bounding box center [1532, 24] width 0 height 0
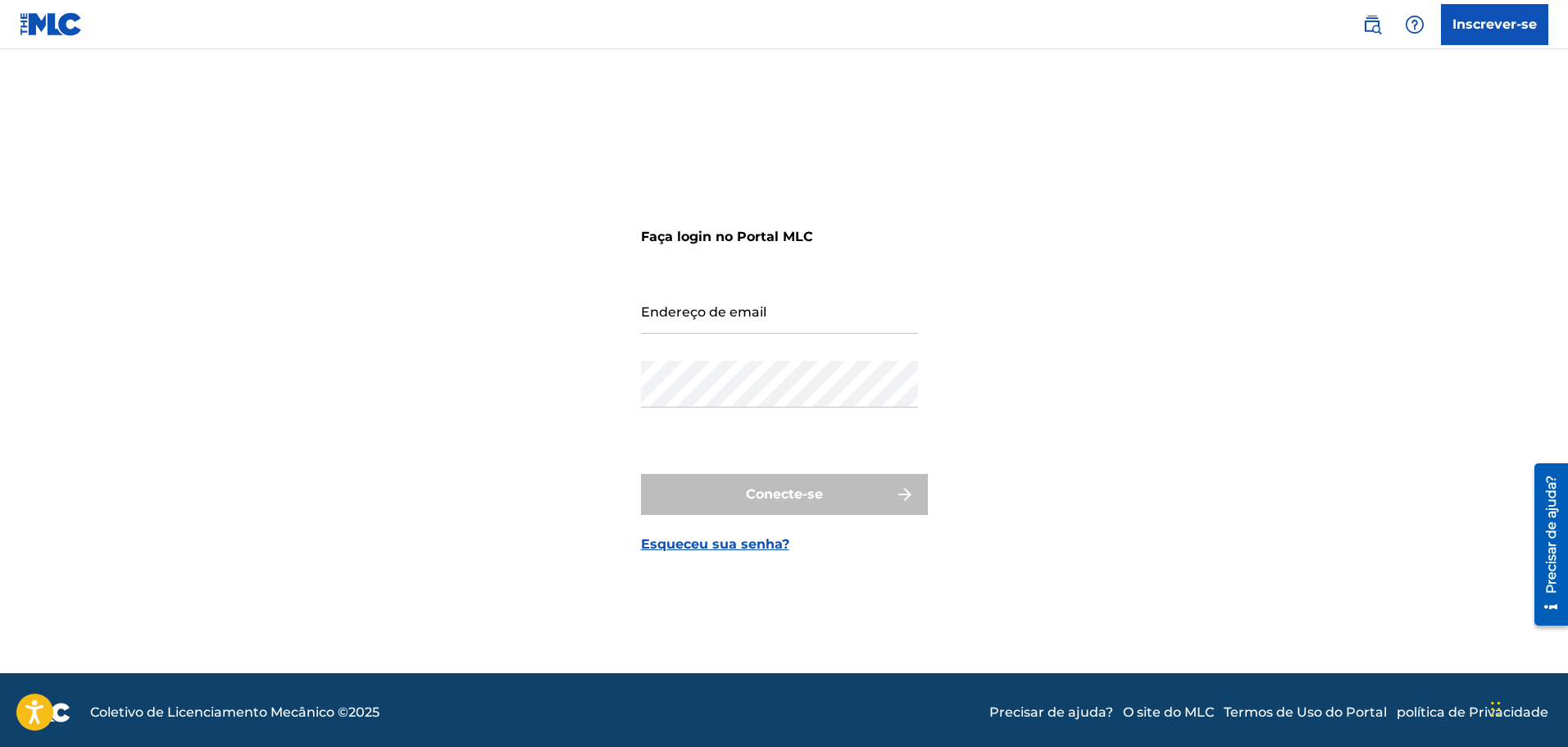
scroll to position [21, 0]
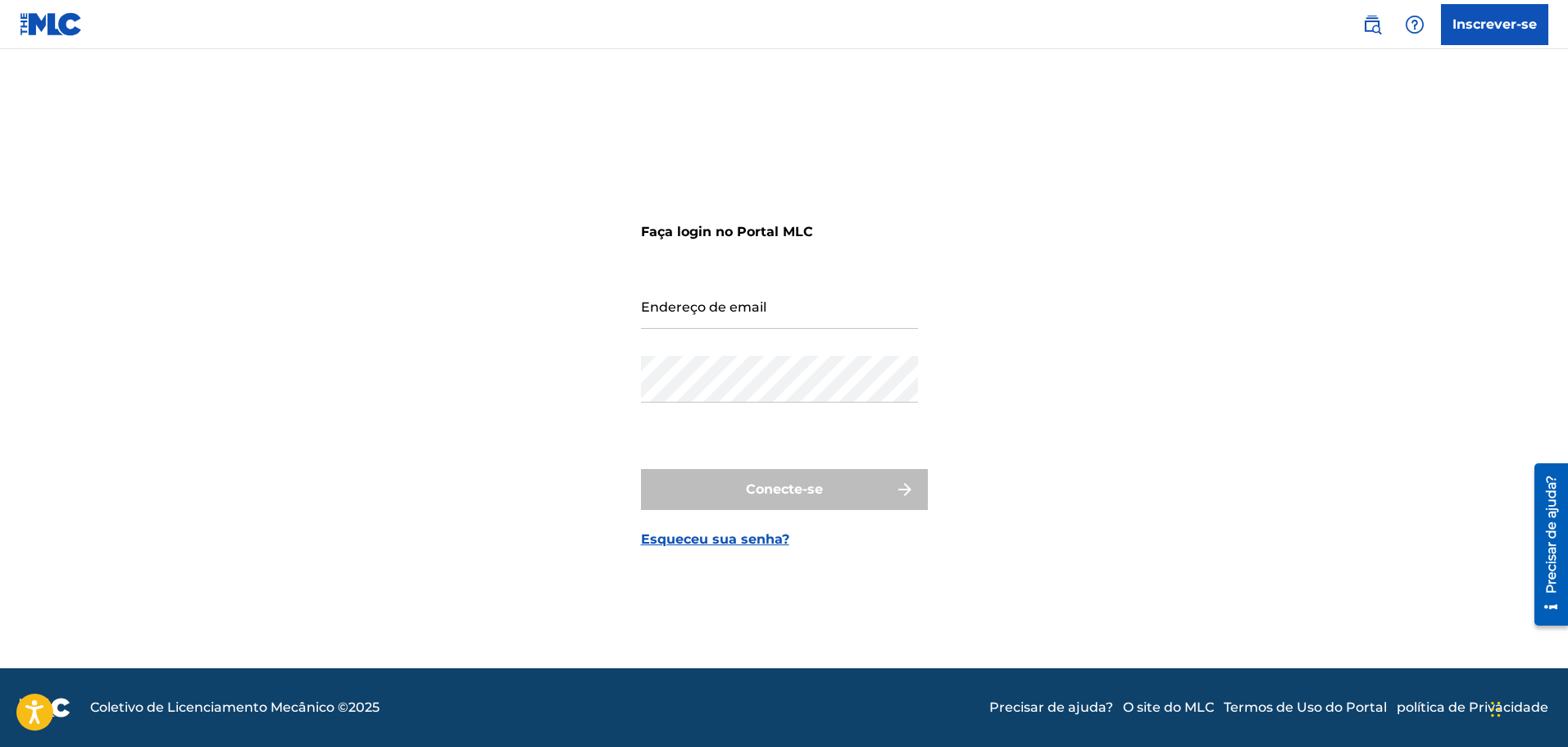
click at [1071, 703] on font "Precisar de ajuda?" at bounding box center [1051, 707] width 123 height 15
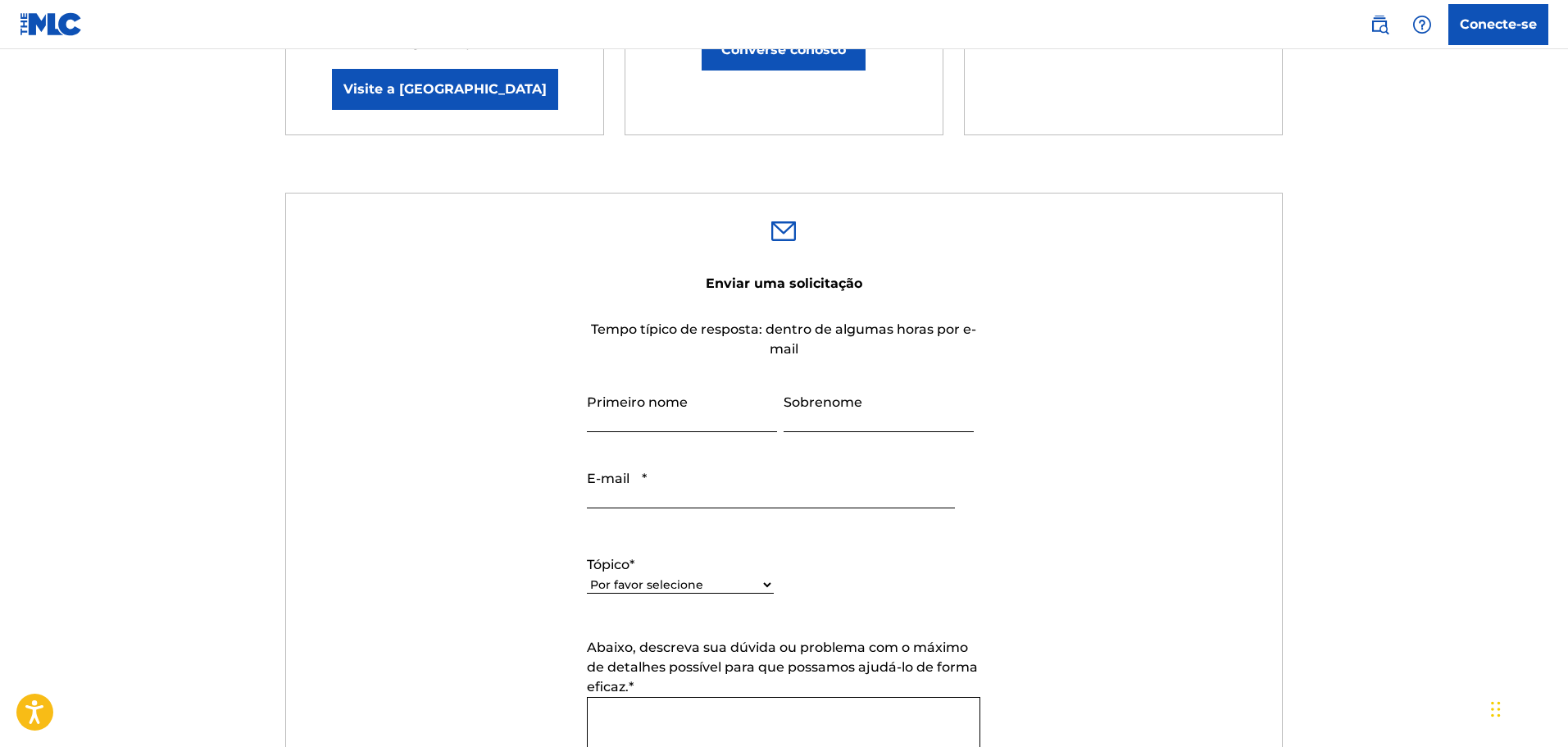
scroll to position [410, 0]
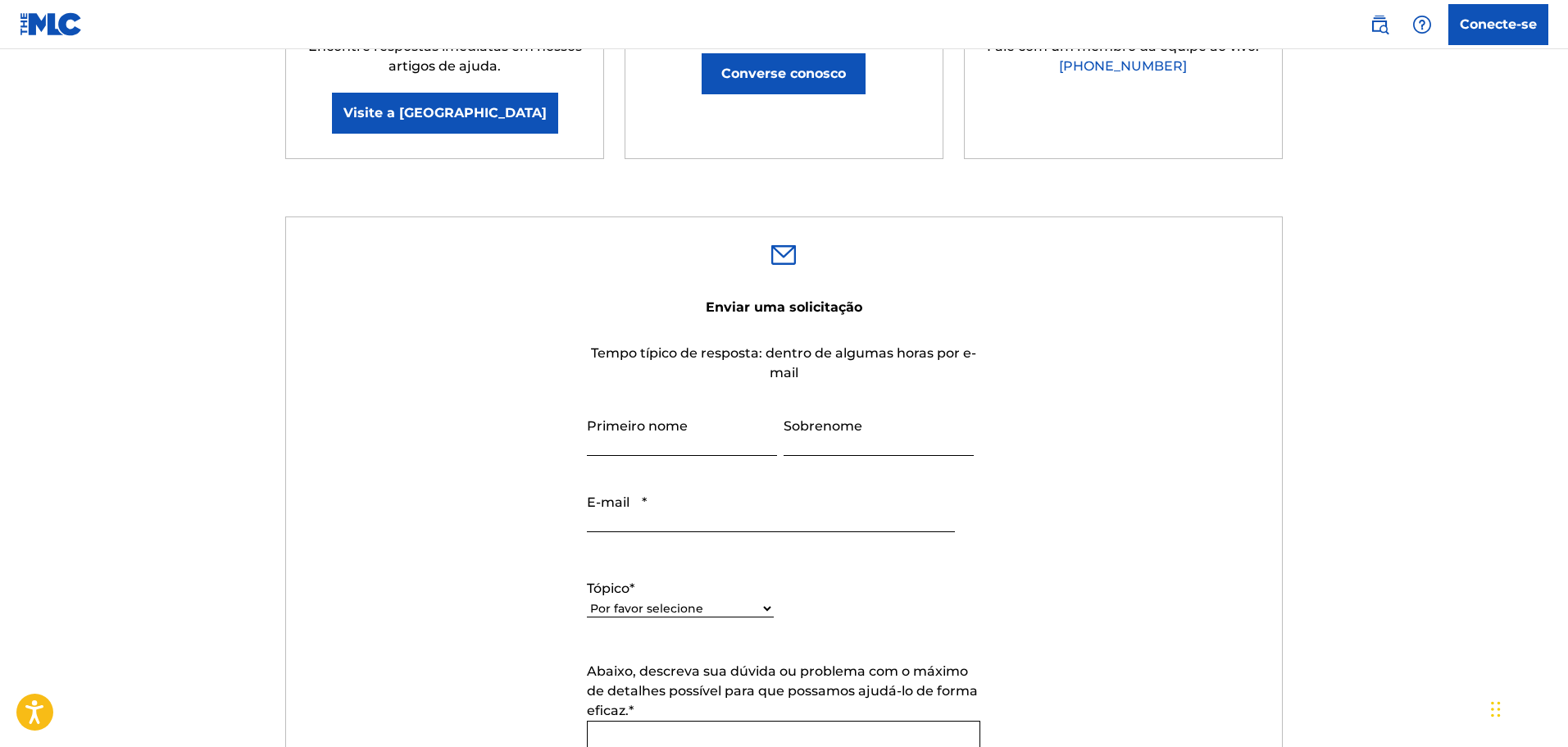
click at [641, 591] on label "Tópico *" at bounding box center [680, 589] width 187 height 20
click at [641, 600] on select "Por favor selecione Preciso de ajuda com minha conta Preciso de ajuda para gere…" at bounding box center [680, 608] width 187 height 17
click at [642, 609] on select "Por favor selecione Preciso de ajuda com minha conta Preciso de ajuda para gere…" at bounding box center [680, 608] width 187 height 17
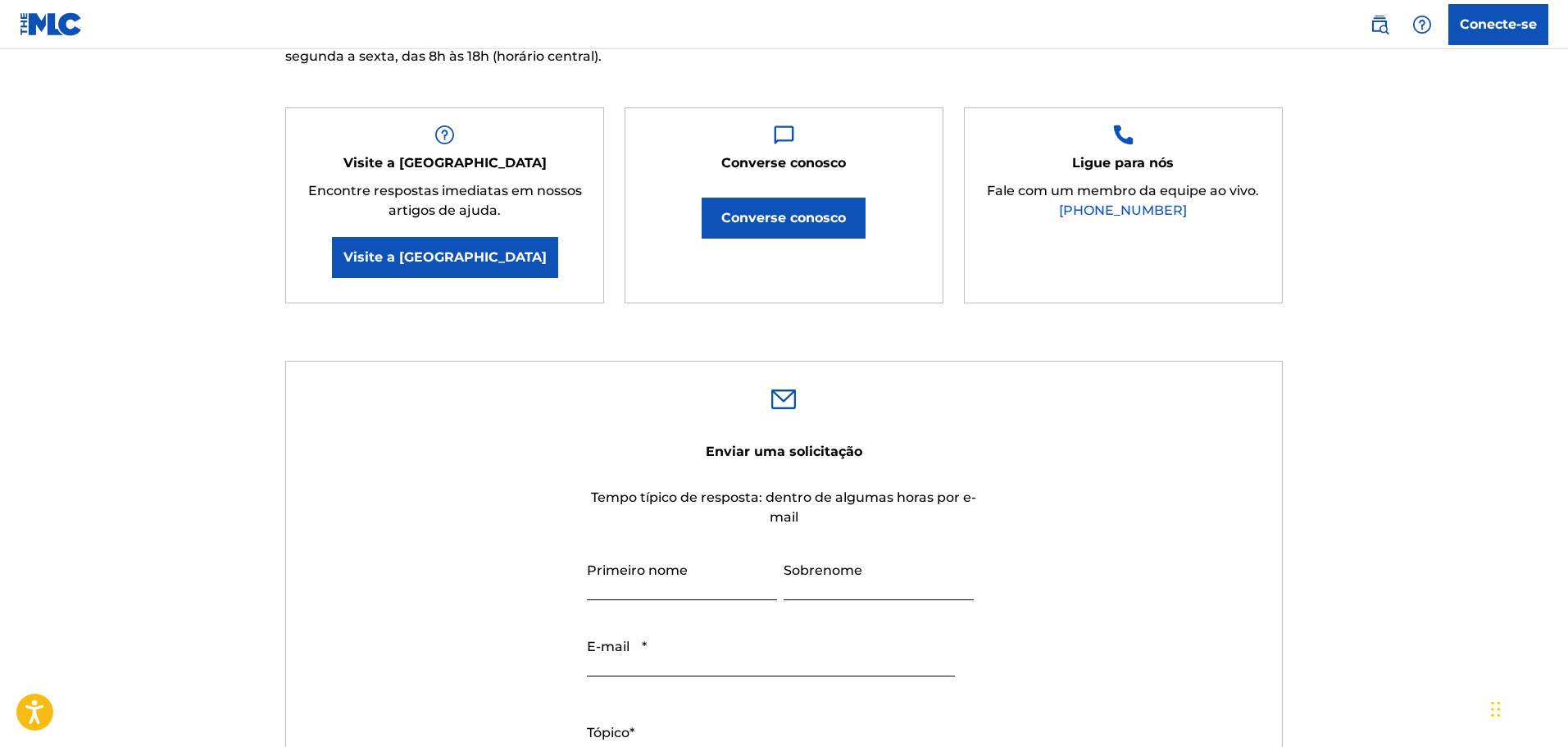
scroll to position [246, 0]
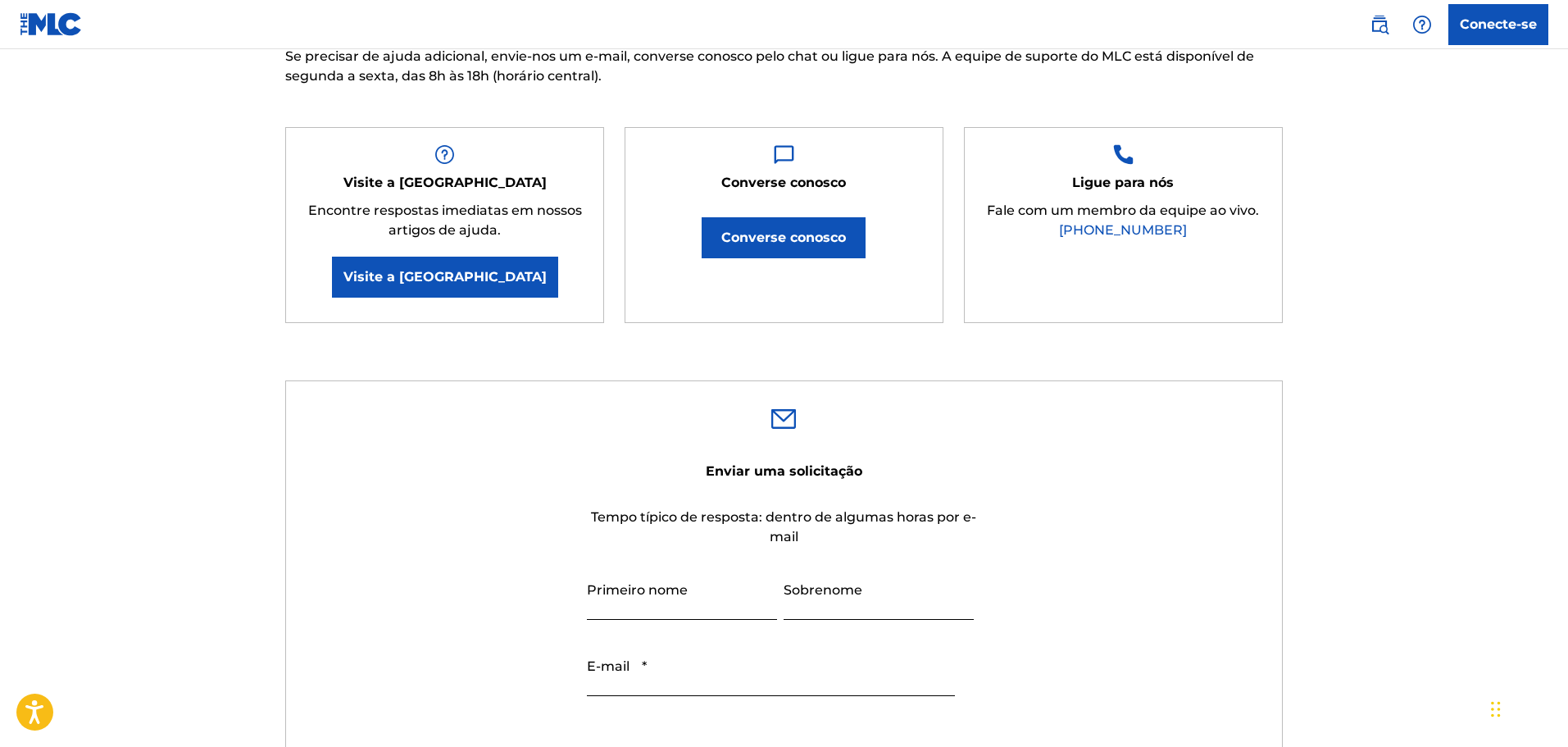
click at [264, 403] on div "Precisar de ajuda? Você veio ao lugar certo! Confira nossa Central de Ajuda ou …" at bounding box center [784, 686] width 1148 height 1684
click at [431, 268] on font "Visite a [GEOGRAPHIC_DATA]" at bounding box center [445, 277] width 203 height 20
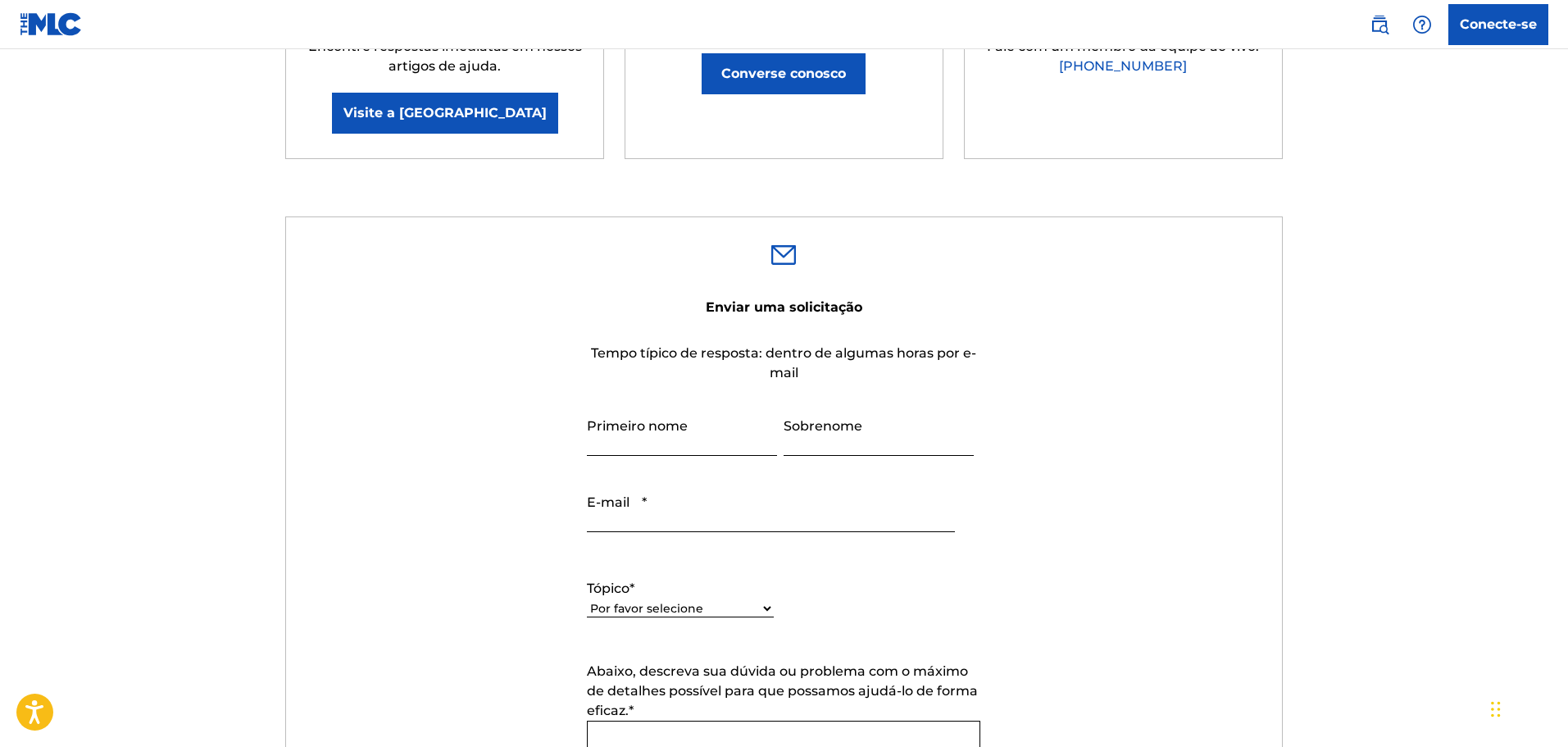
click at [653, 419] on input "Primeiro nome" at bounding box center [682, 432] width 191 height 47
type input "FELIPE"
type input "GRASS"
click at [644, 488] on input "E-mail *" at bounding box center [770, 509] width 368 height 47
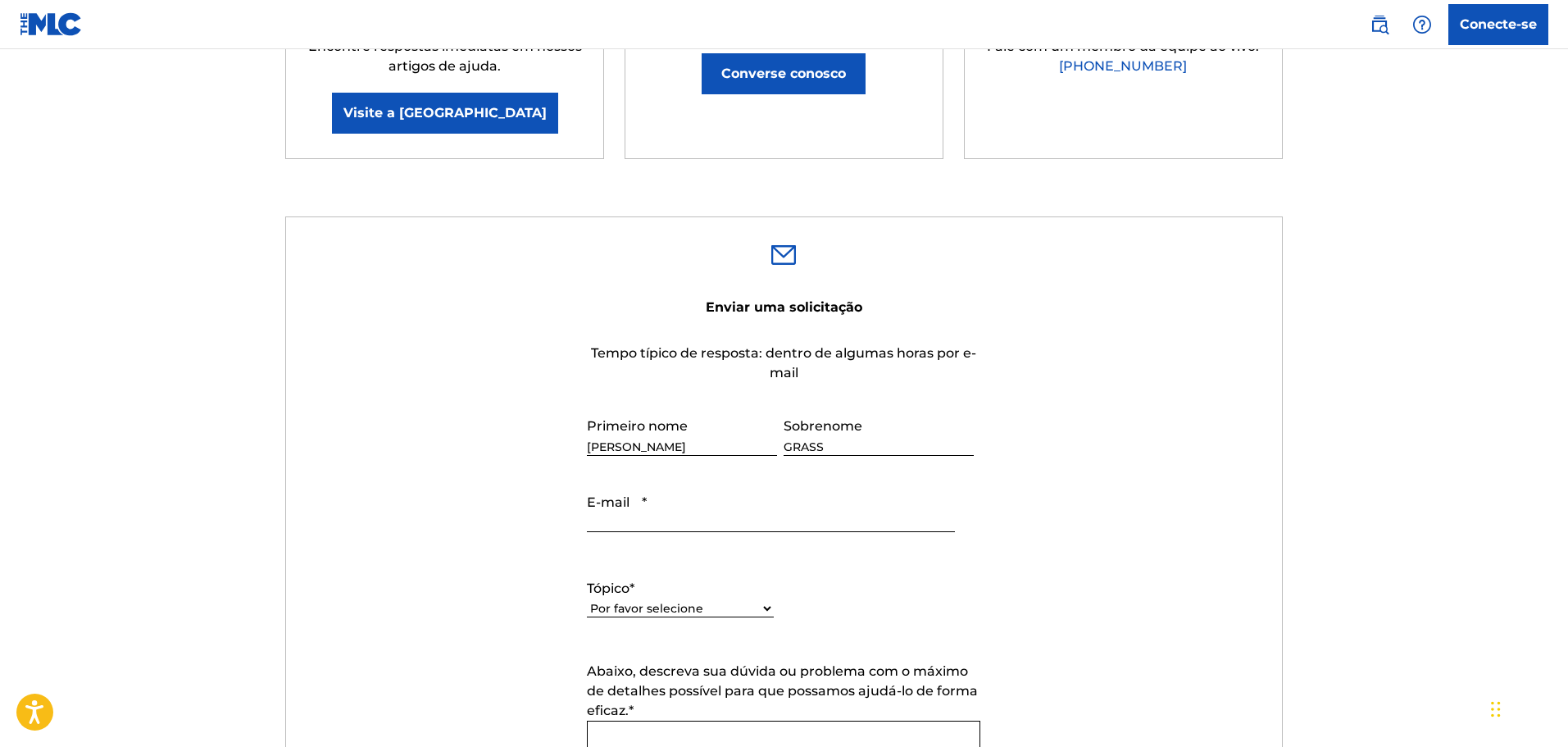
type input "xala0707@gmail.com"
drag, startPoint x: 428, startPoint y: 507, endPoint x: 450, endPoint y: 522, distance: 26.6
click at [437, 513] on form "Enviar uma solicitação Tempo típico de resposta: dentro de algumas horas por e-…" at bounding box center [784, 667] width 996 height 750
click at [630, 595] on font "Tópico" at bounding box center [608, 588] width 43 height 15
click at [631, 600] on select "Por favor selecione Preciso de ajuda com minha conta Preciso de ajuda para gere…" at bounding box center [680, 608] width 187 height 17
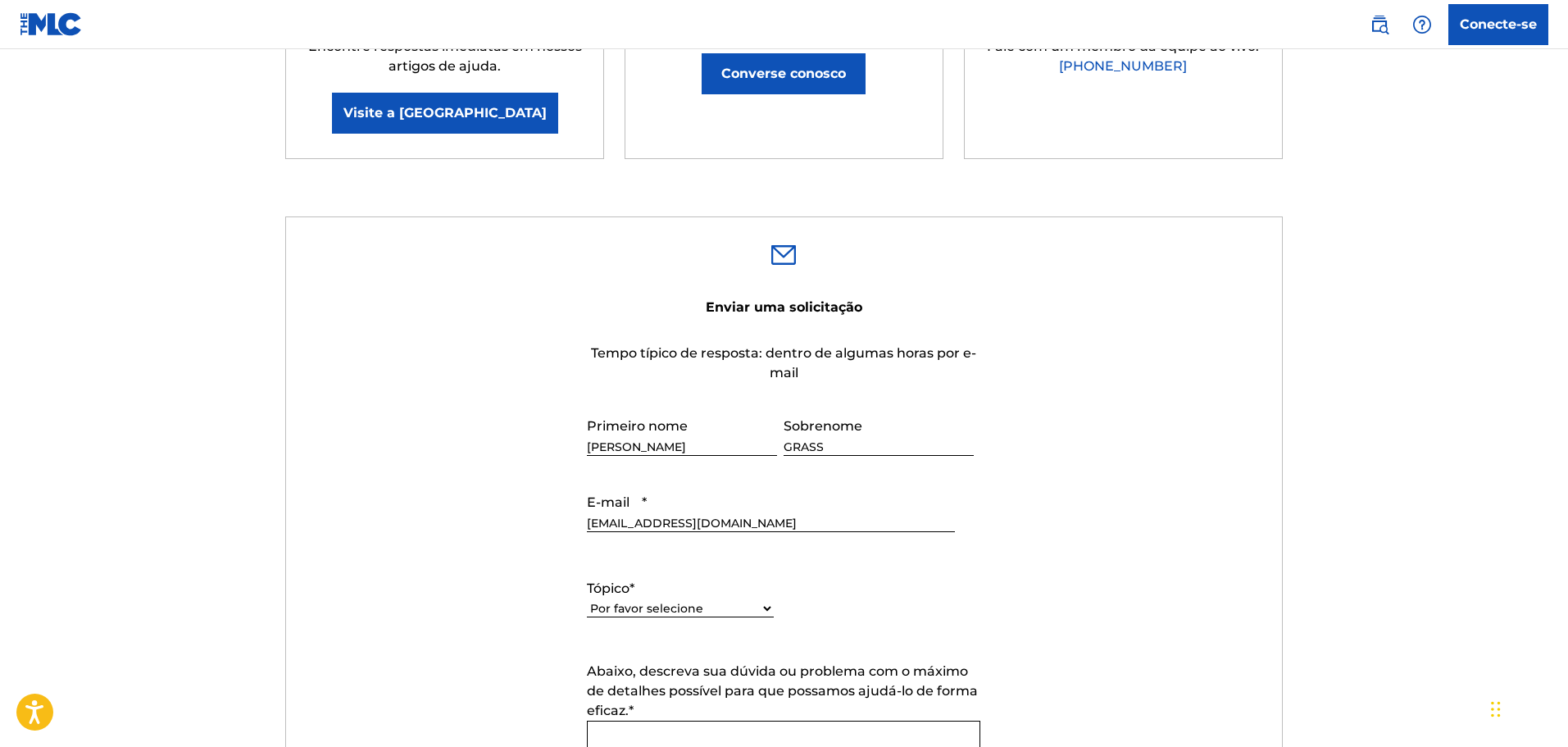
click at [634, 615] on select "Por favor selecione Preciso de ajuda com minha conta Preciso de ajuda para gere…" at bounding box center [680, 608] width 187 height 17
select select "I need help with payment"
click at [587, 600] on select "Por favor selecione Preciso de ajuda com minha conta Preciso de ajuda para gere…" at bounding box center [680, 608] width 187 height 17
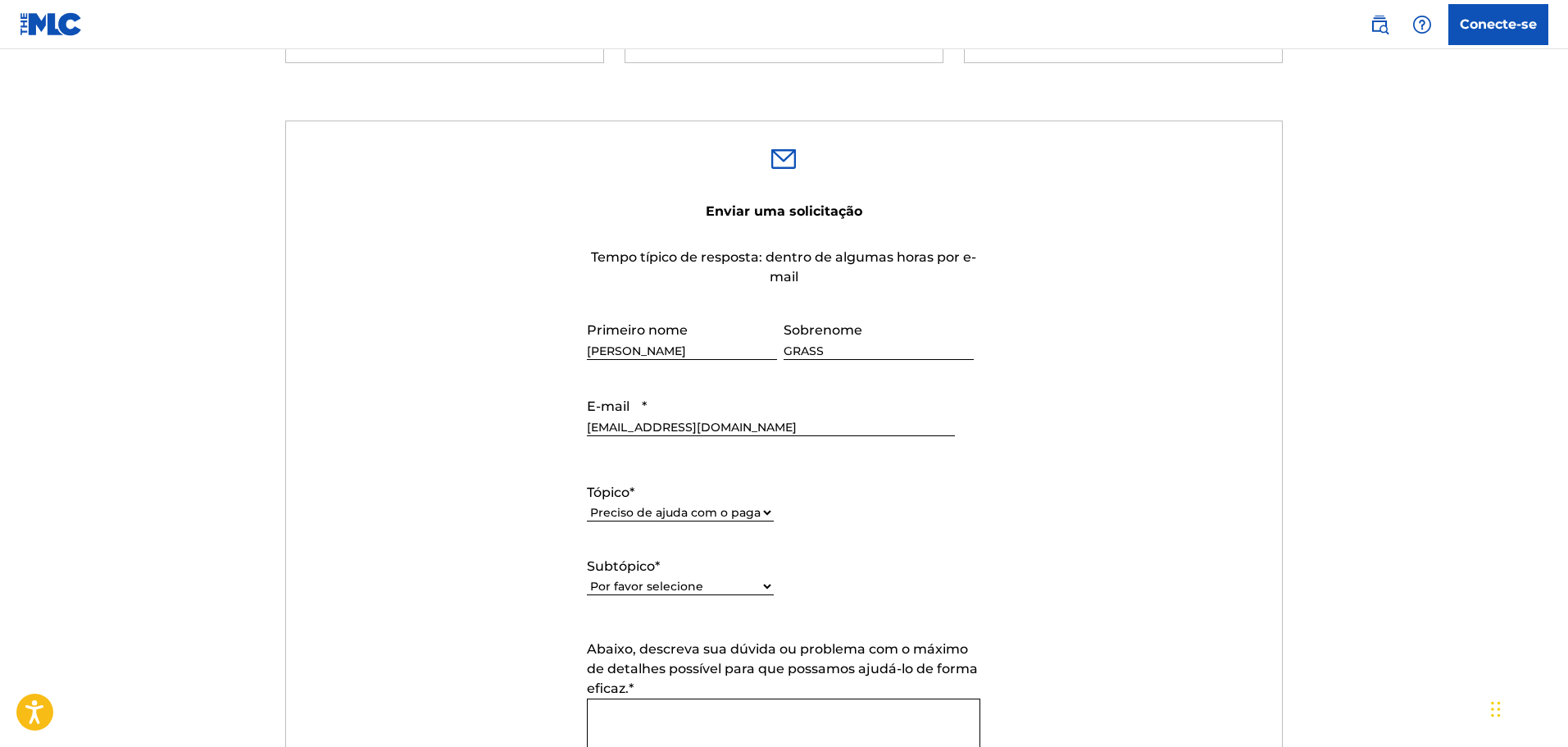
scroll to position [656, 0]
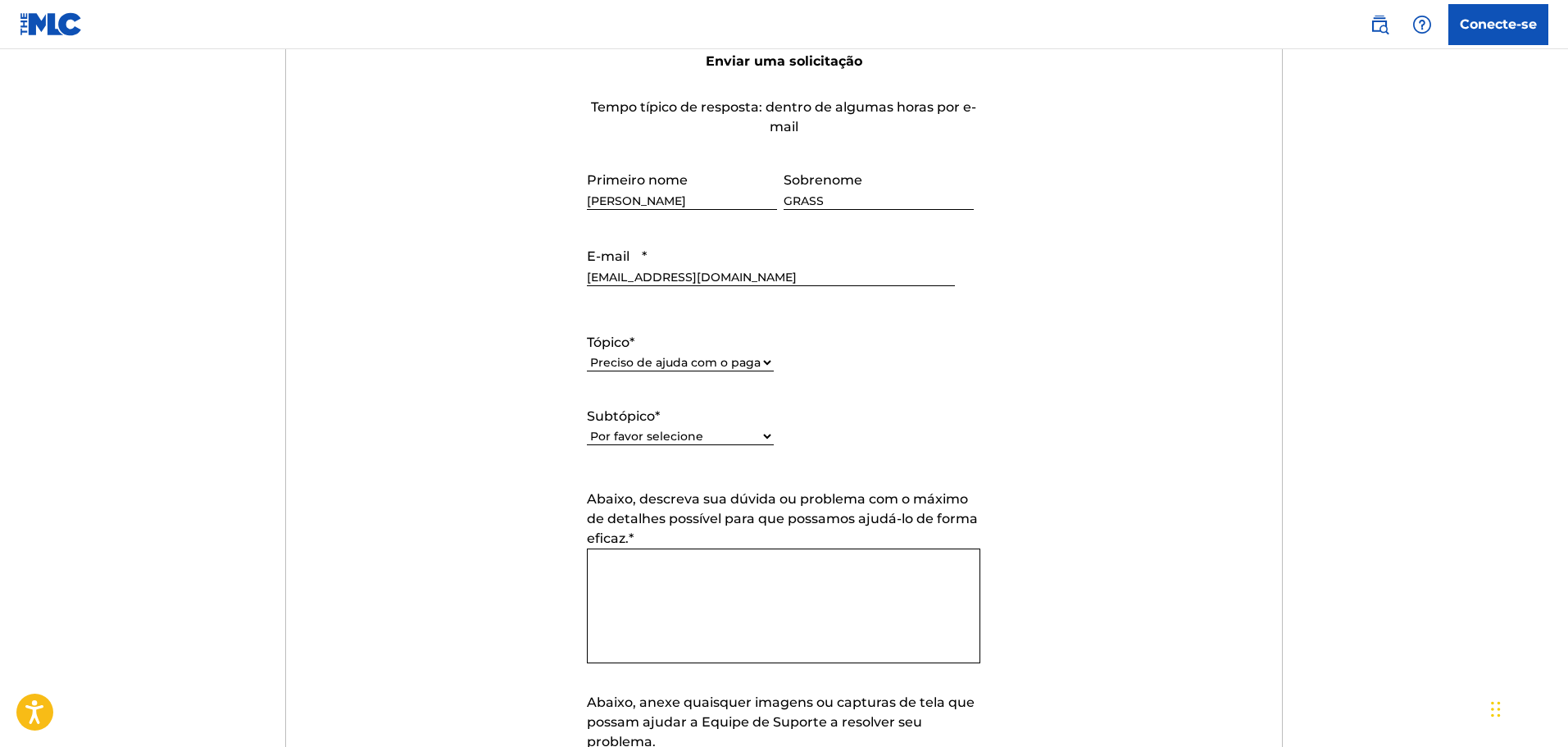
click at [646, 437] on select "Por favor selecione Preciso de ajuda para configurar minhas informações de paga…" at bounding box center [680, 436] width 187 height 17
click at [387, 359] on form "Enviar uma solicitação Tempo típico de resposta: dentro de algumas horas por e-…" at bounding box center [784, 458] width 996 height 823
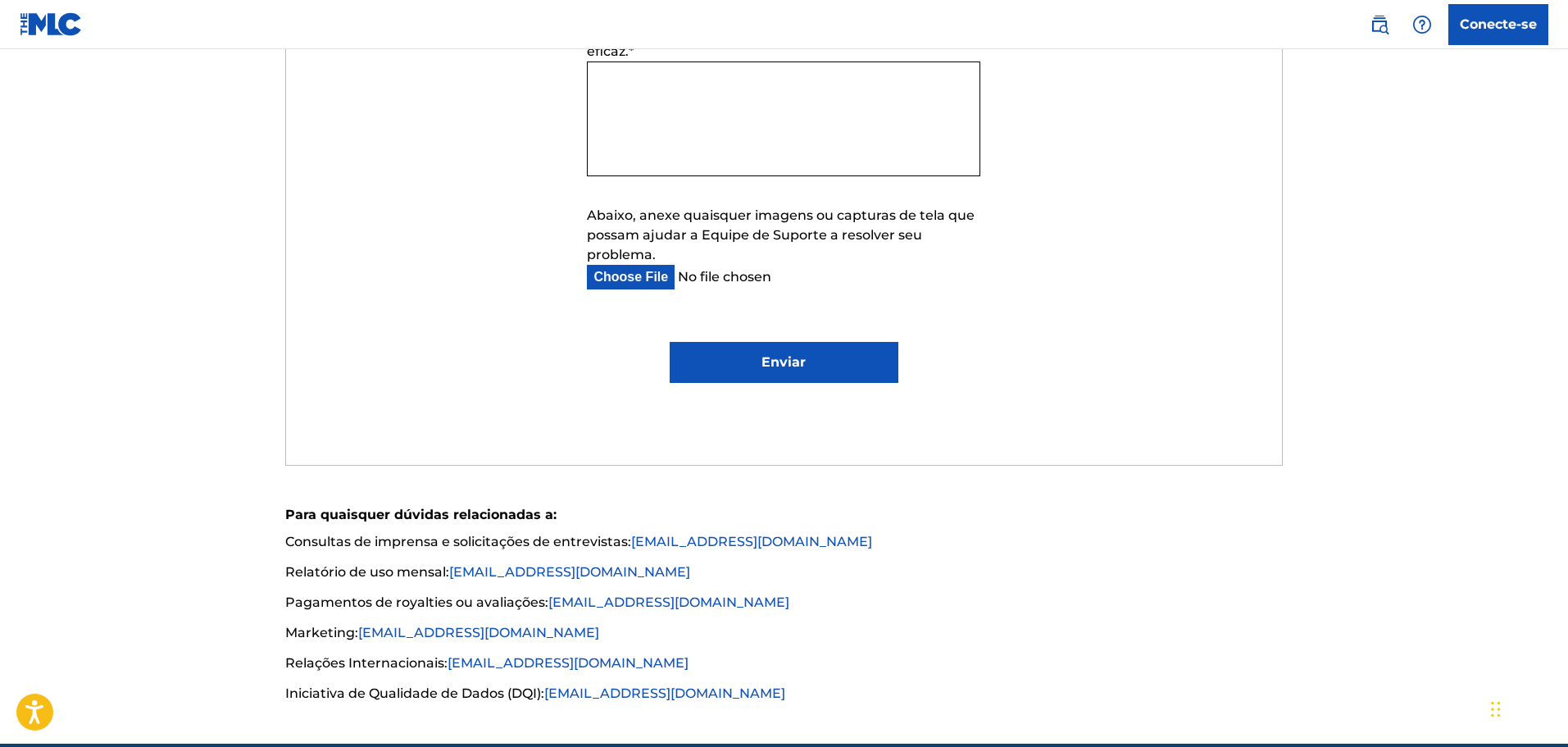
scroll to position [1218, 0]
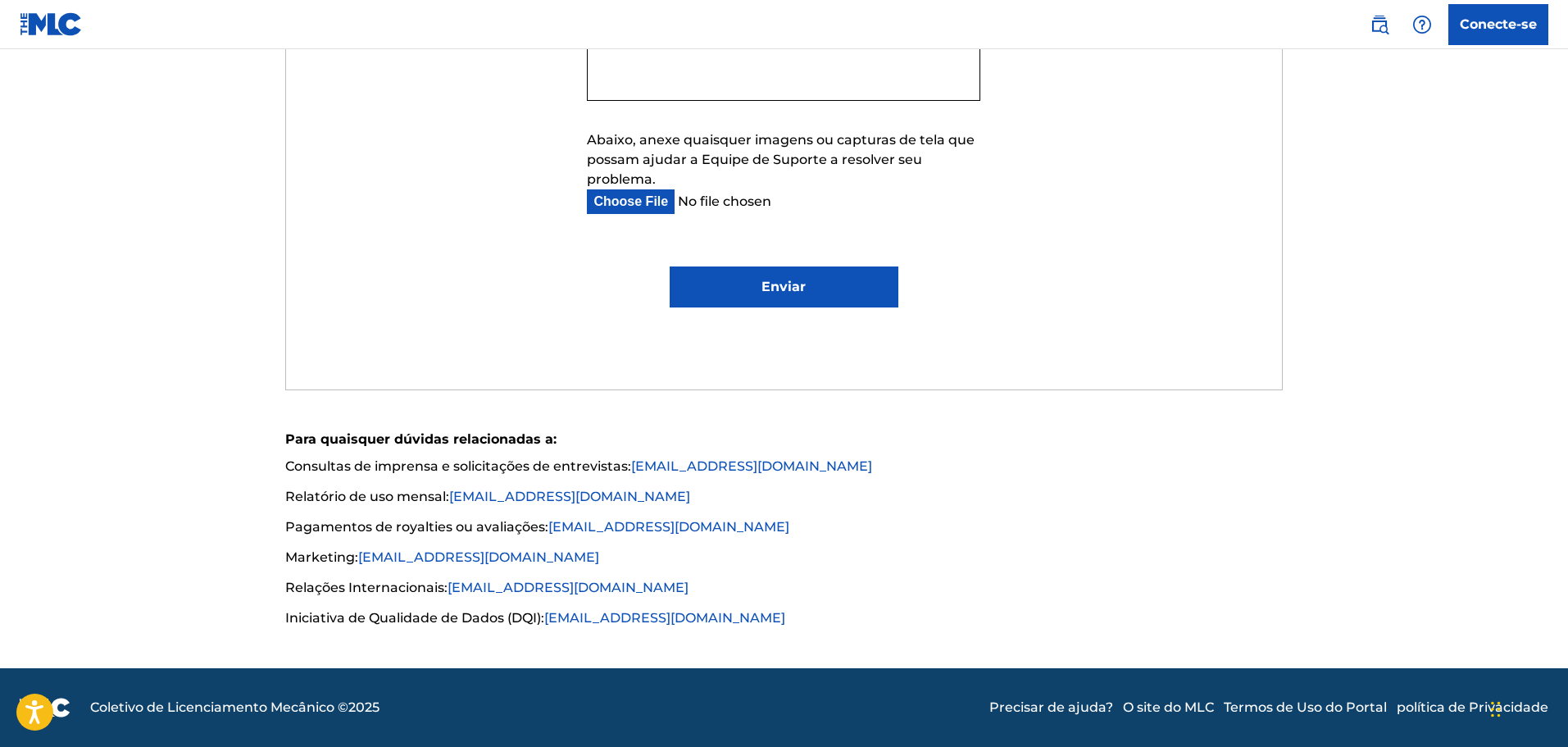
drag, startPoint x: 696, startPoint y: 531, endPoint x: 703, endPoint y: 535, distance: 8.1
click at [703, 539] on li "Pagamentos de royalties ou avaliações: finance@themlc.com" at bounding box center [784, 531] width 997 height 30
click at [704, 526] on li "Pagamentos de royalties ou avaliações: finance@themlc.com" at bounding box center [784, 531] width 997 height 30
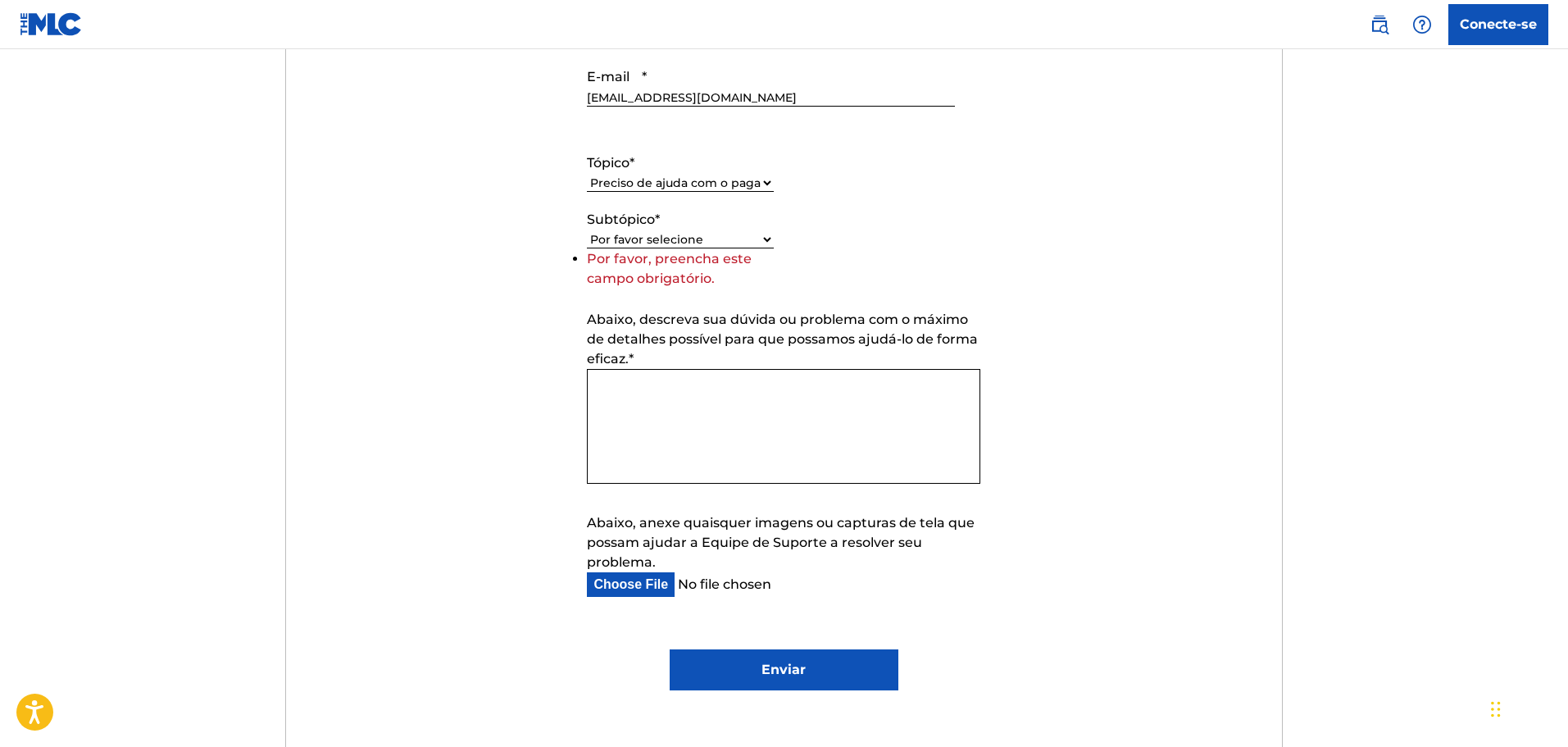
scroll to position [809, 0]
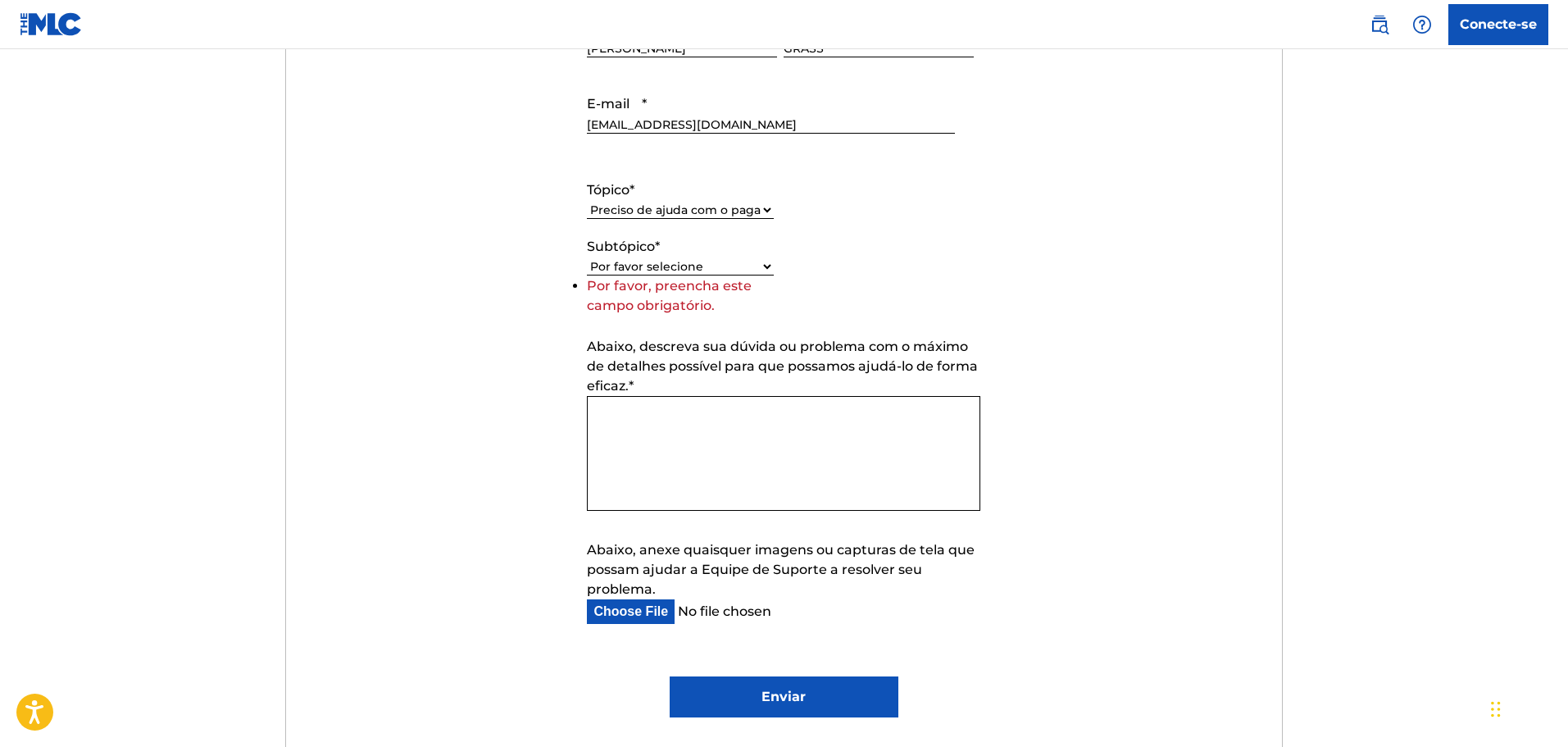
click at [646, 264] on select "Por favor selecione Preciso de ajuda para configurar minhas informações de paga…" at bounding box center [680, 267] width 187 height 17
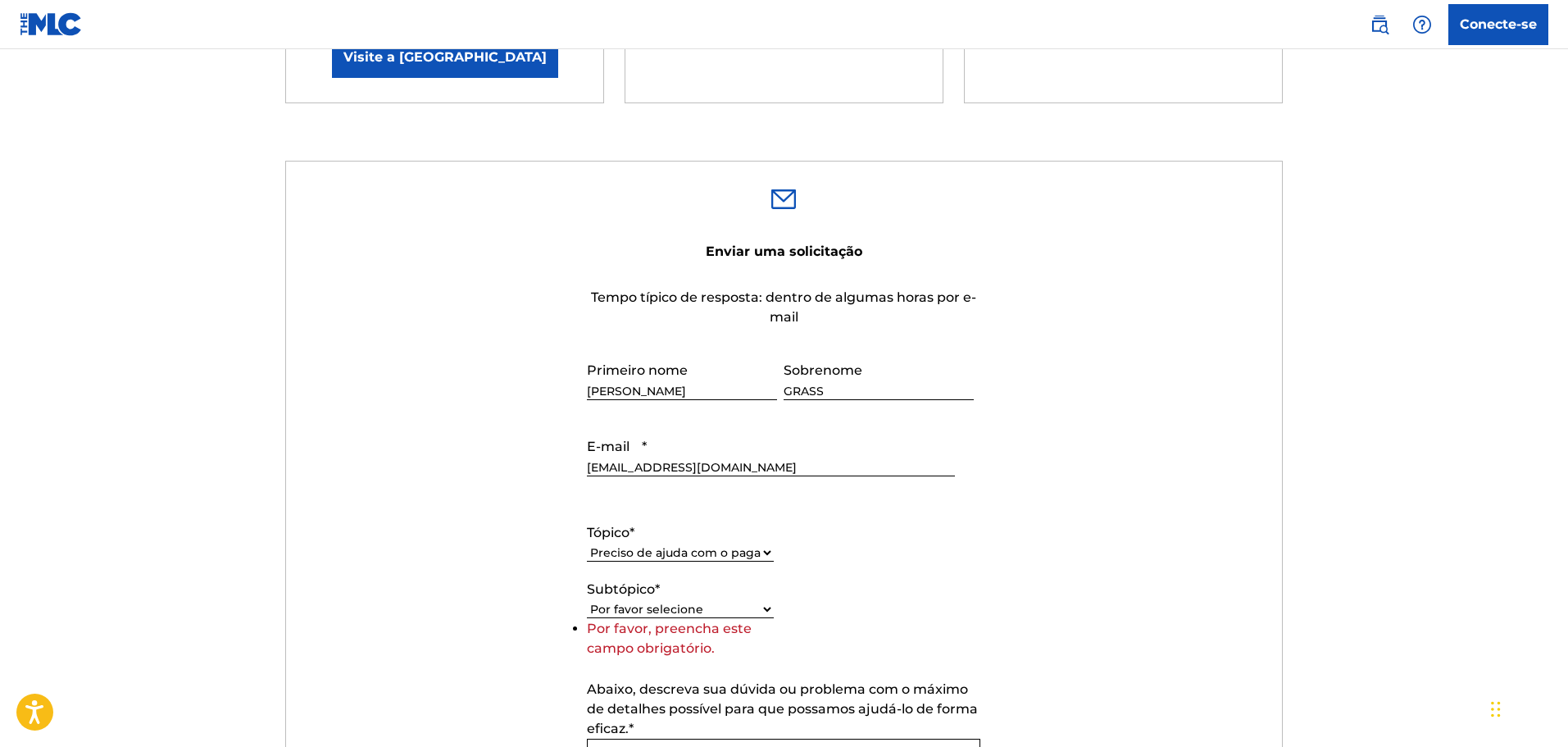
scroll to position [234, 0]
